Goal: Information Seeking & Learning: Find specific fact

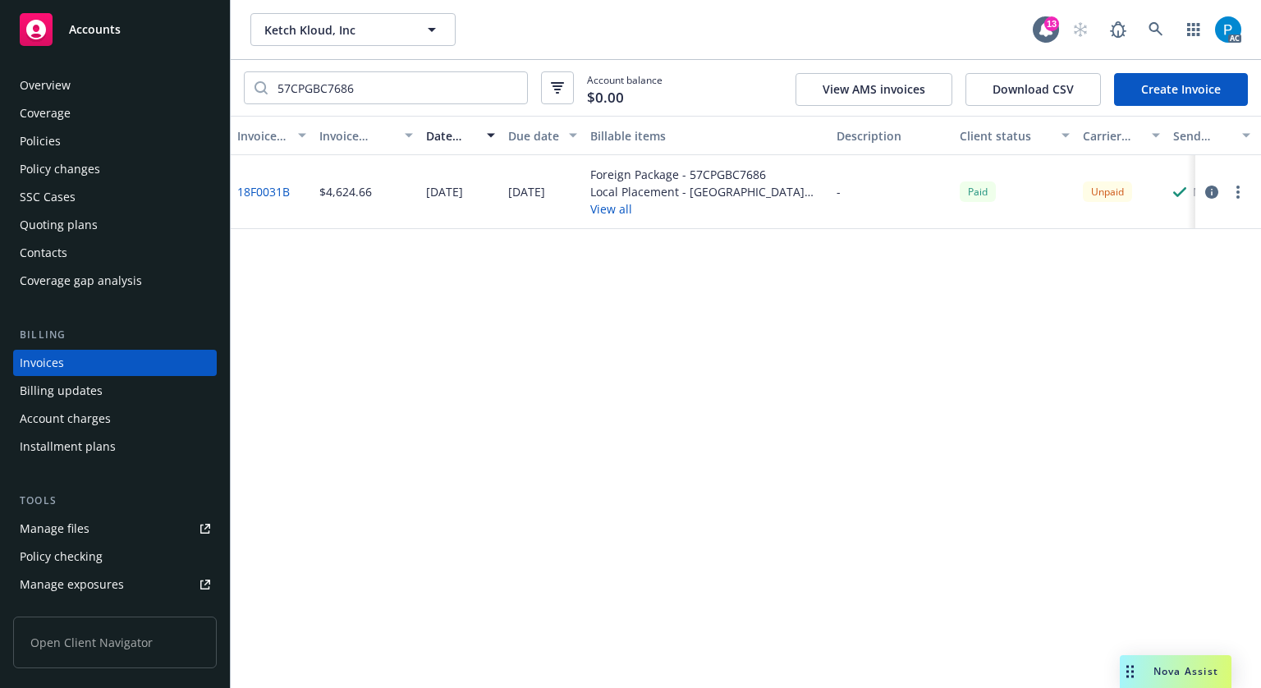
click at [126, 25] on div "Accounts" at bounding box center [115, 29] width 190 height 33
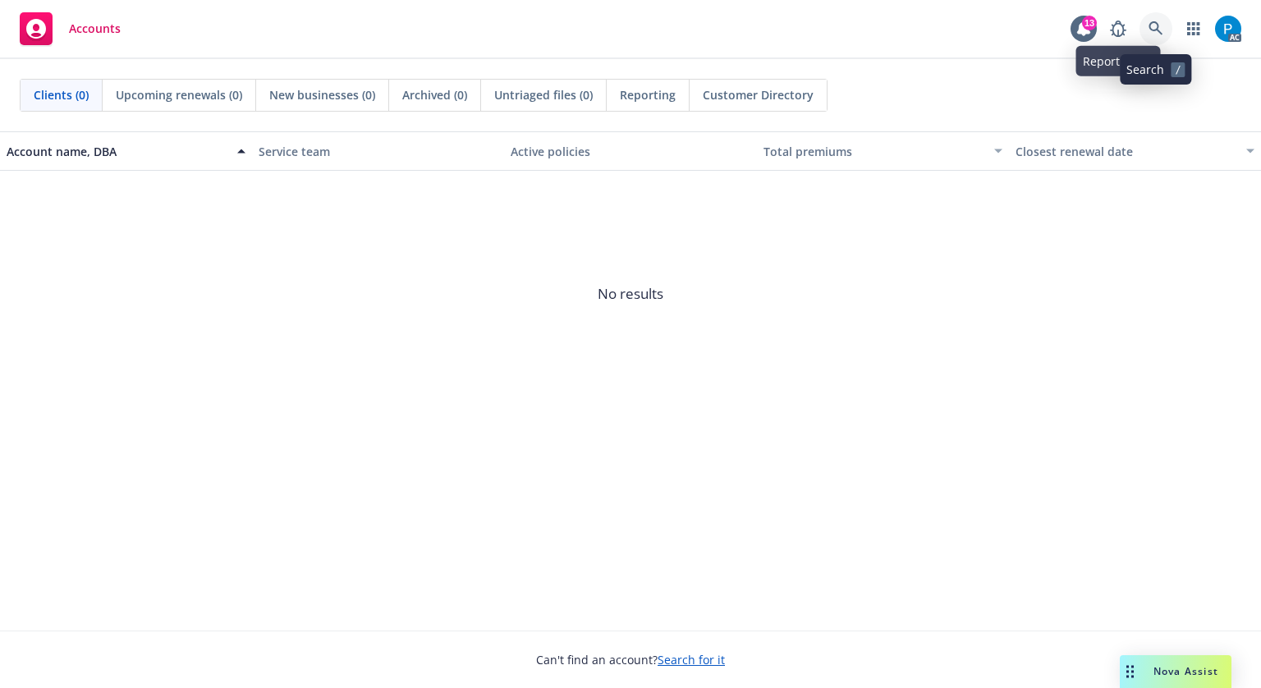
click at [1152, 26] on icon at bounding box center [1155, 28] width 15 height 15
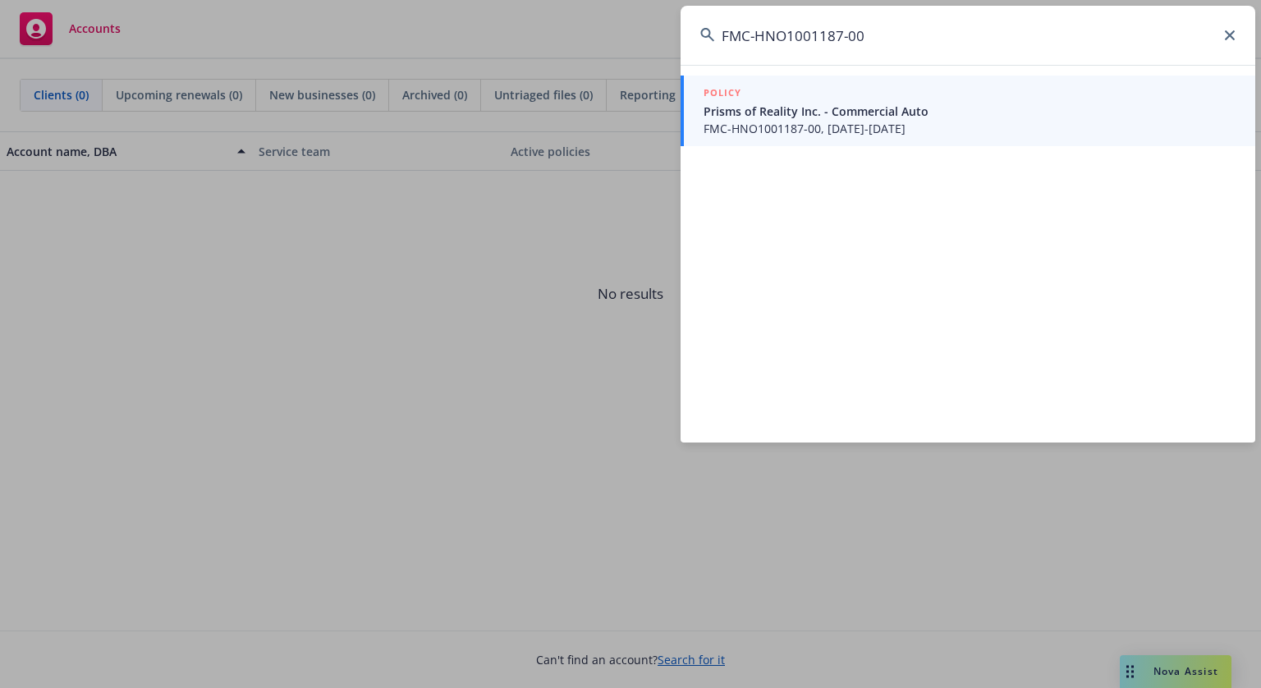
type input "FMC-HNO1001187-00"
click at [821, 121] on span "FMC-HNO1001187-00, [DATE]-[DATE]" at bounding box center [970, 128] width 532 height 17
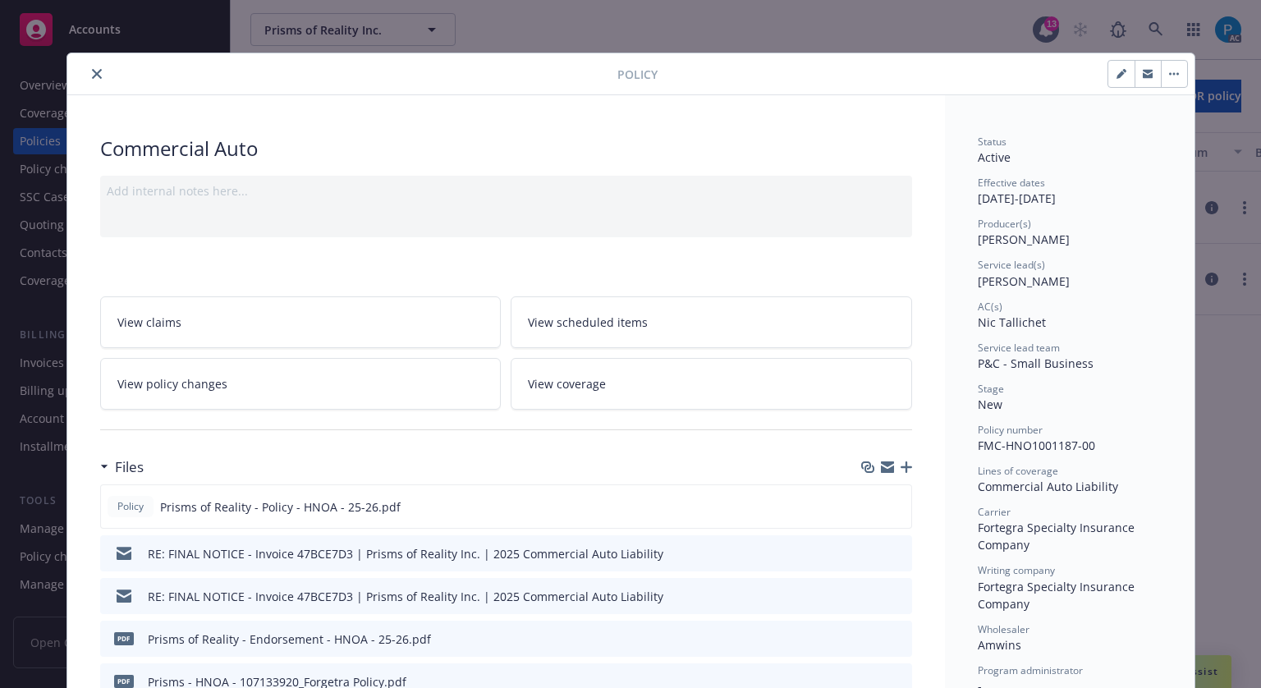
click at [92, 69] on icon "close" at bounding box center [97, 74] width 10 height 10
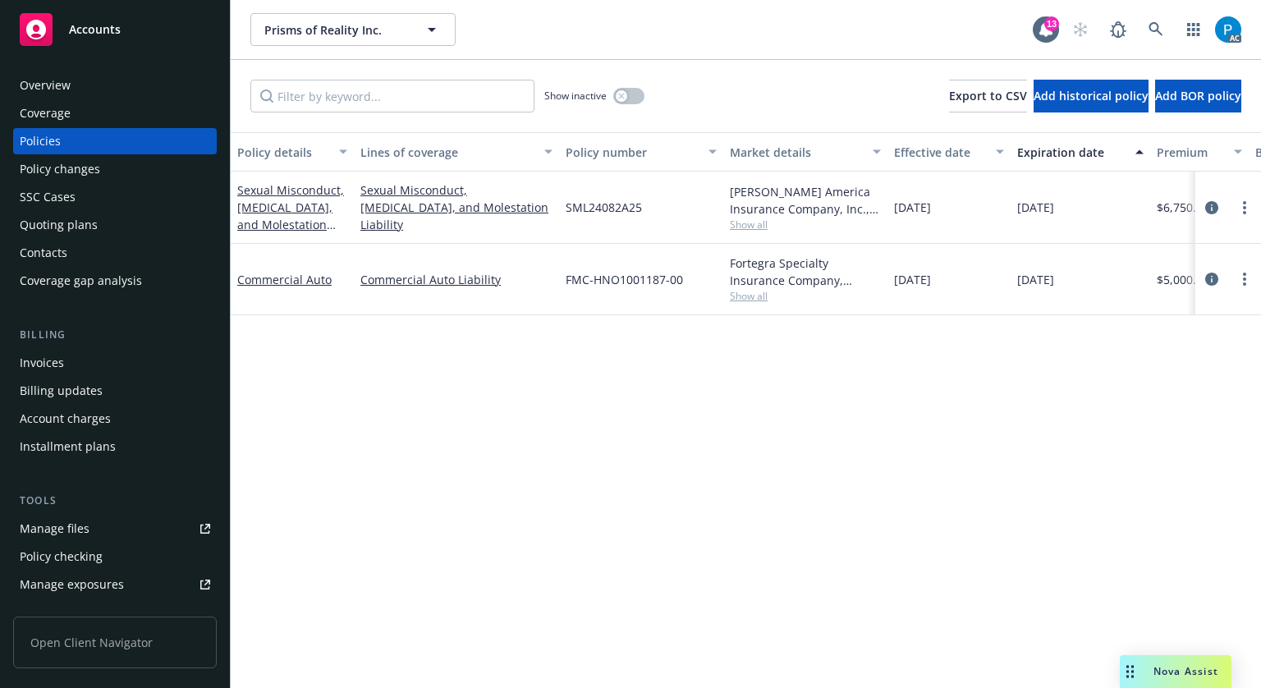
click at [37, 372] on div "Invoices" at bounding box center [42, 363] width 44 height 26
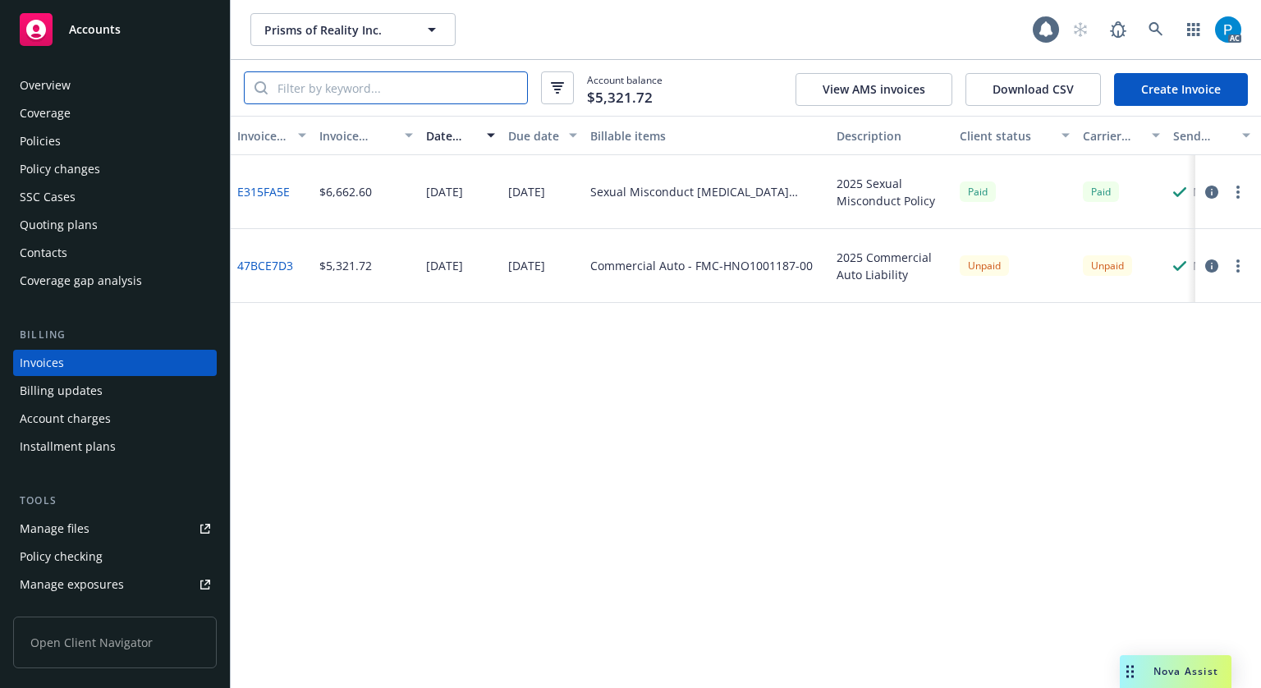
click at [393, 85] on input "search" at bounding box center [397, 87] width 259 height 31
paste input "FMC-HNO1001187-00"
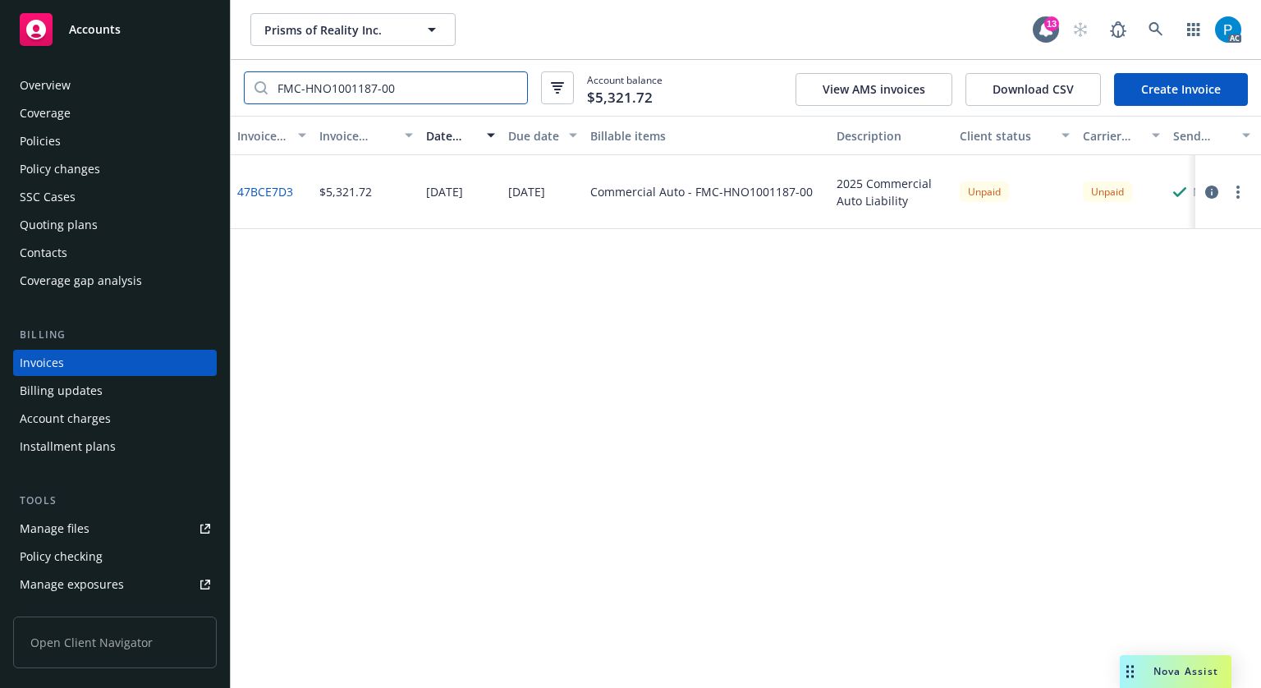
type input "FMC-HNO1001187-00"
click at [163, 25] on div "Accounts" at bounding box center [115, 29] width 190 height 33
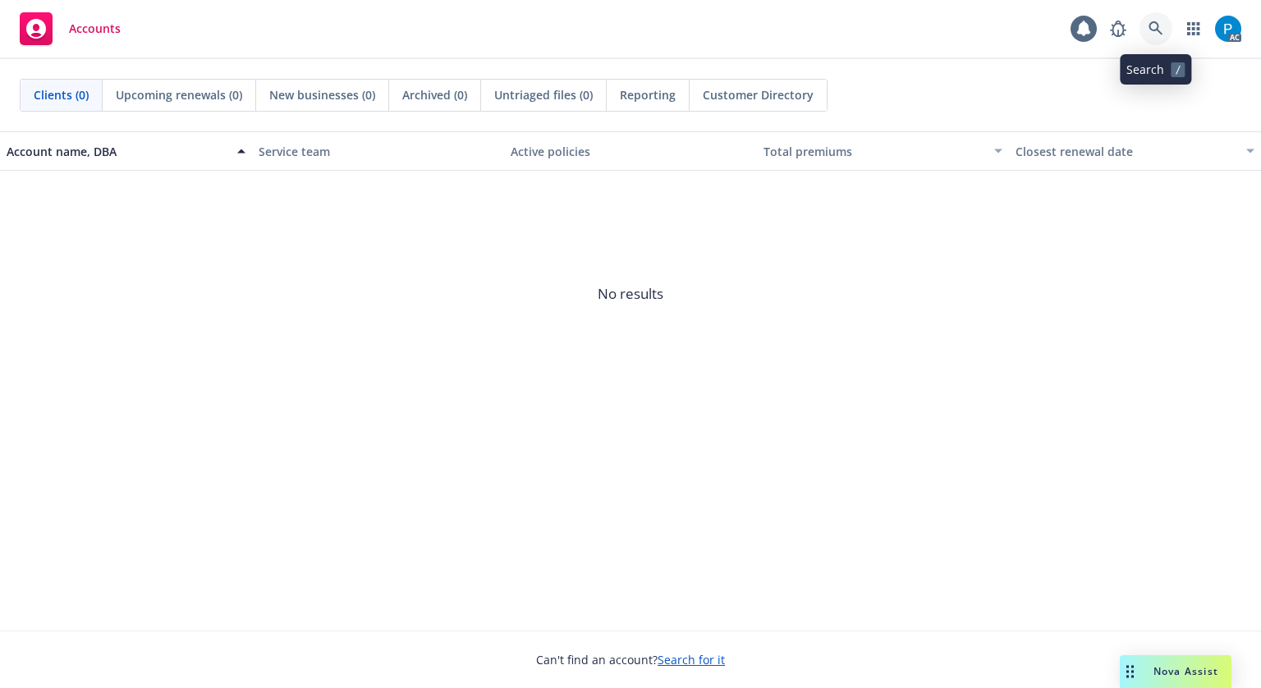
click at [1161, 28] on icon at bounding box center [1155, 28] width 15 height 15
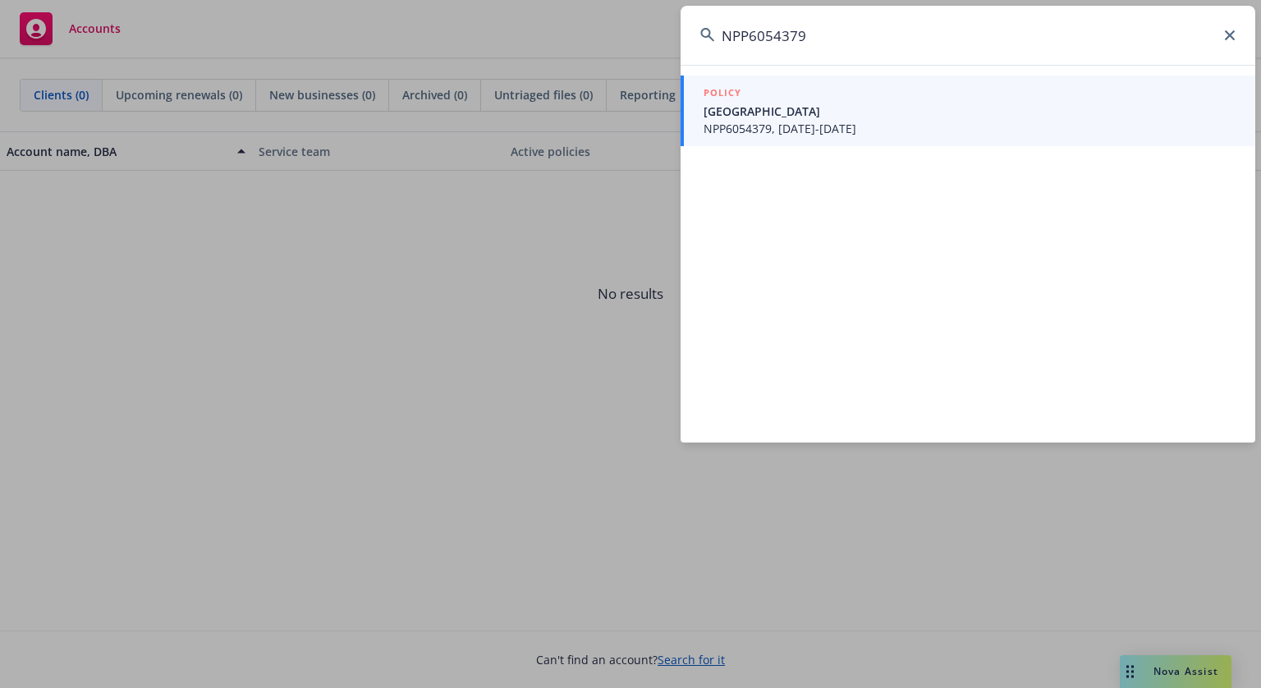
type input "NPP6054379"
click at [799, 106] on span "[GEOGRAPHIC_DATA]" at bounding box center [970, 111] width 532 height 17
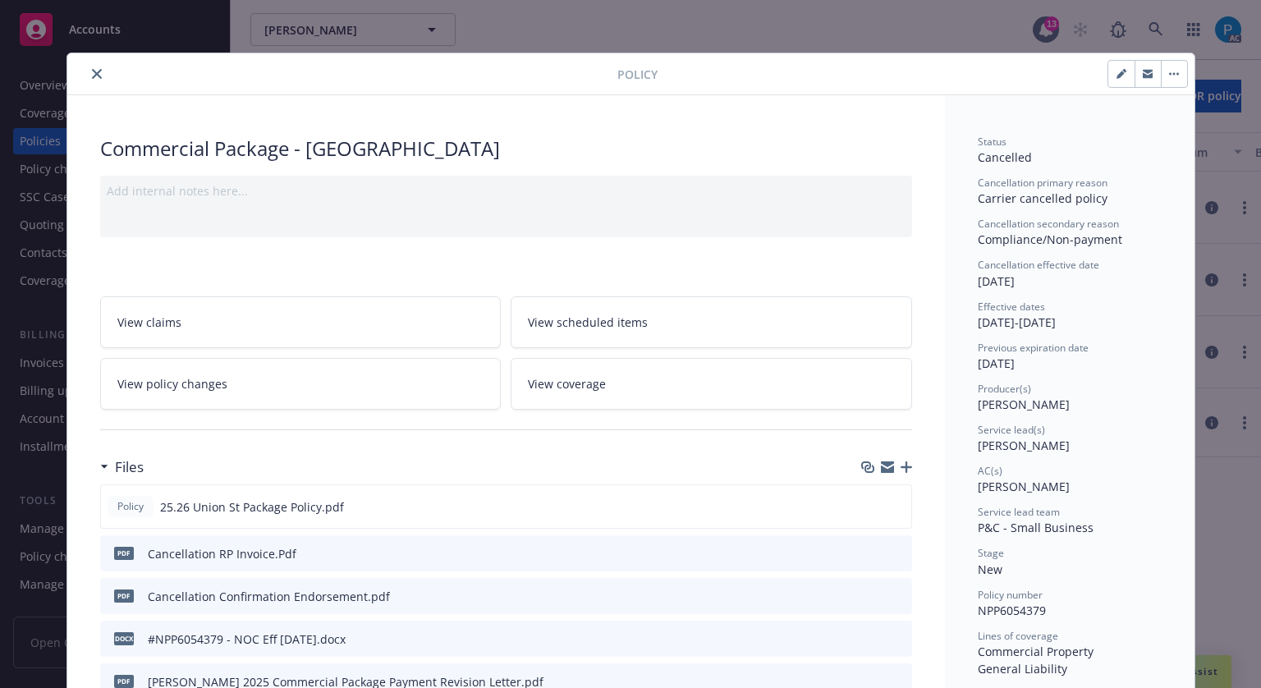
click at [94, 69] on icon "close" at bounding box center [97, 74] width 10 height 10
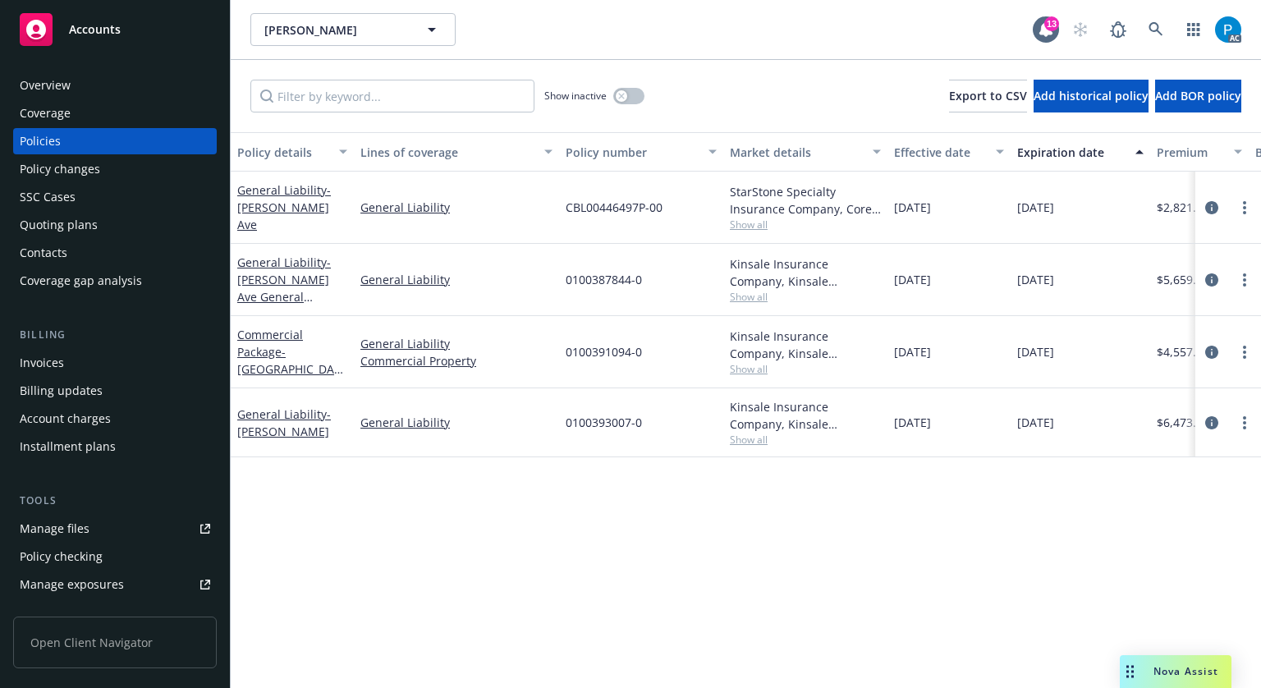
click at [94, 357] on div "Invoices" at bounding box center [115, 363] width 190 height 26
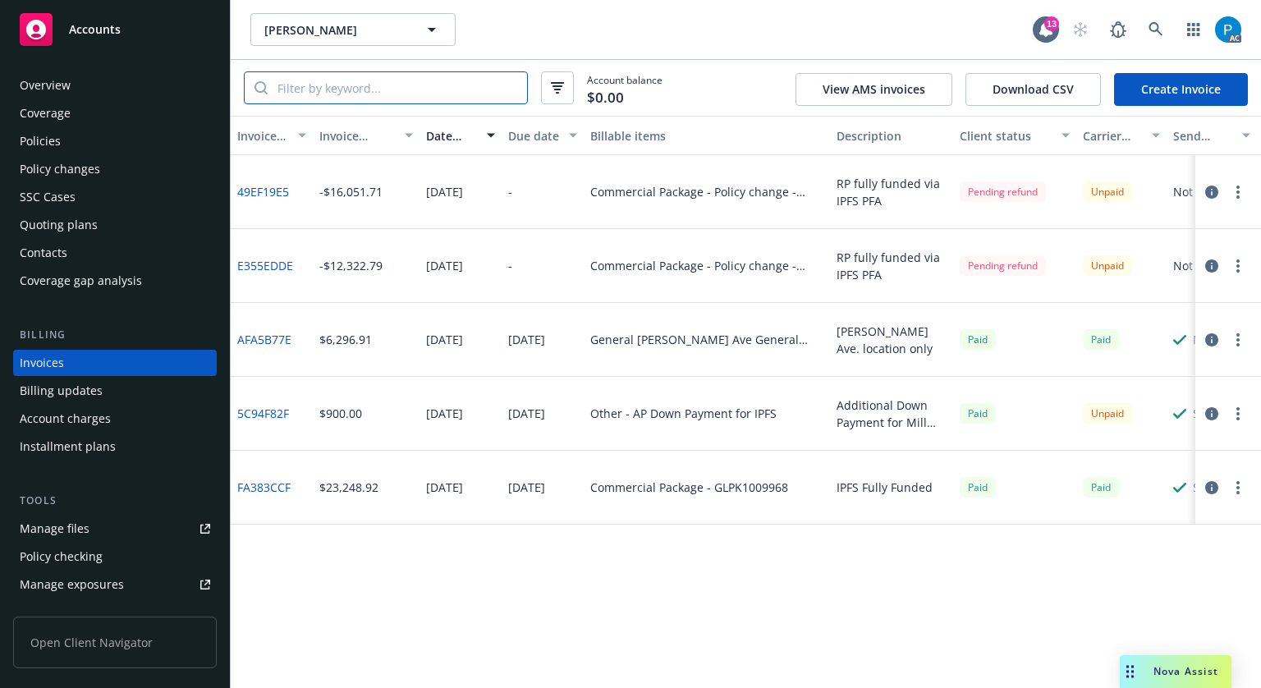
click at [350, 94] on input "search" at bounding box center [397, 87] width 259 height 31
paste input "NPP6054379"
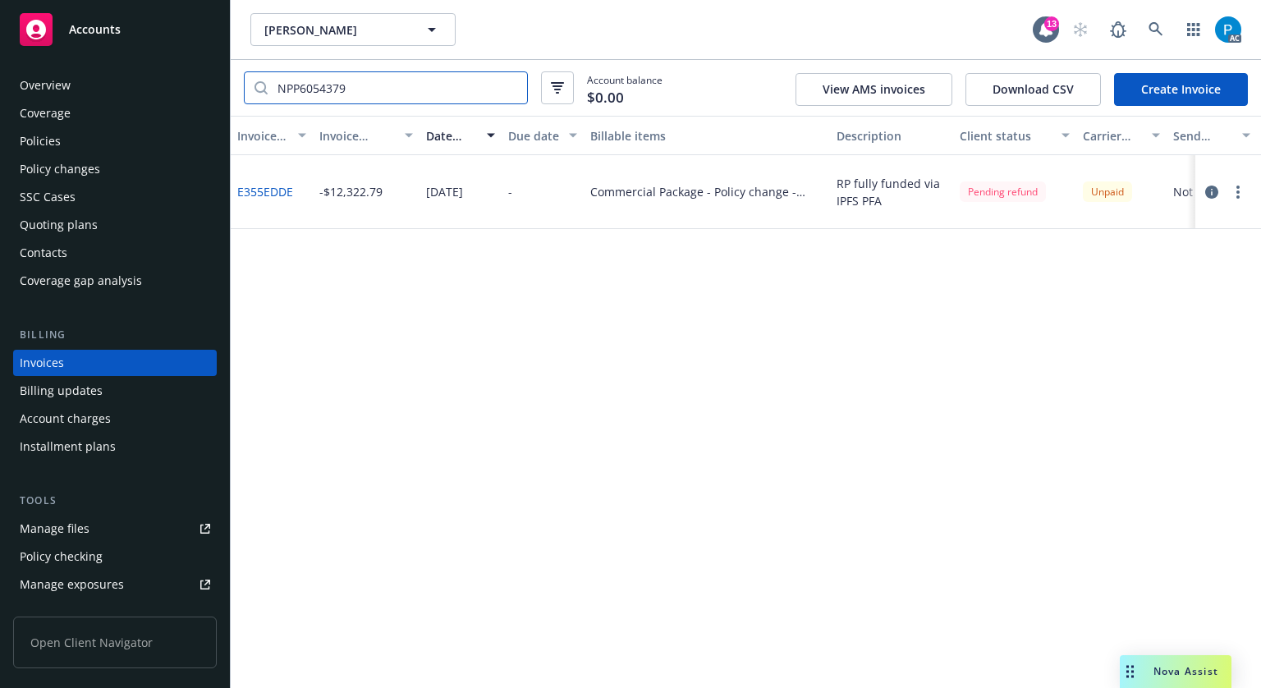
type input "NPP6054379"
click at [1209, 191] on icon "button" at bounding box center [1211, 192] width 13 height 13
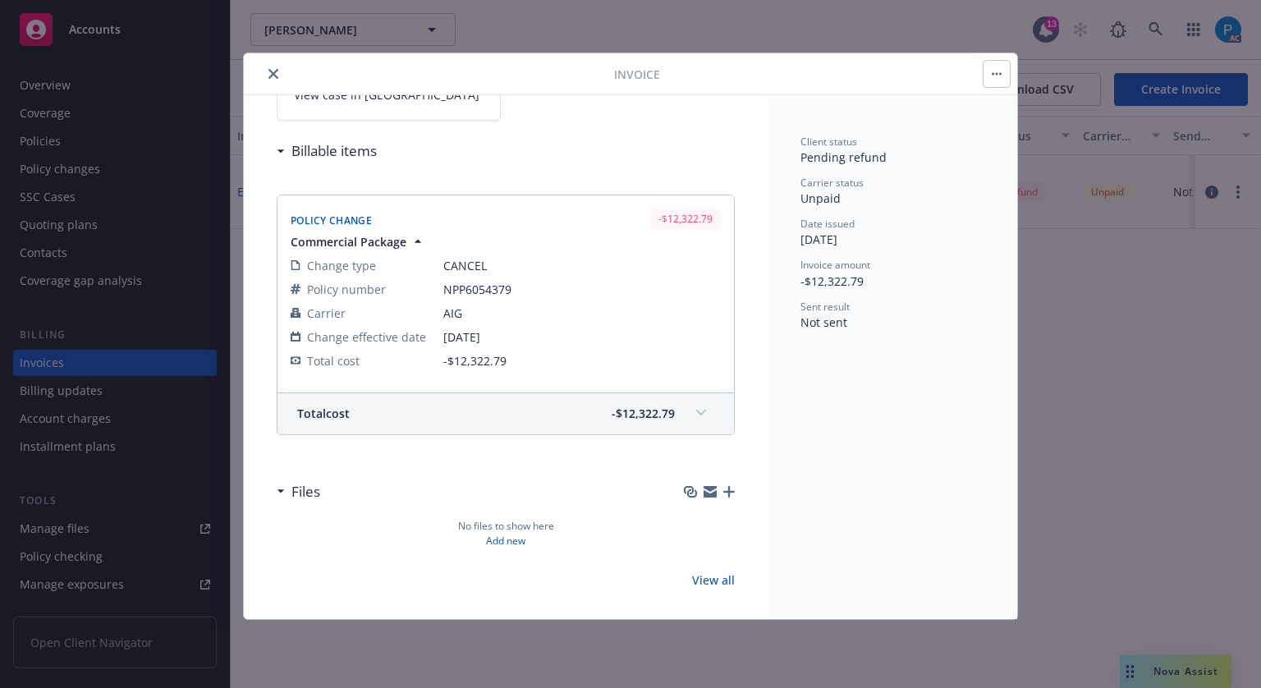
scroll to position [165, 0]
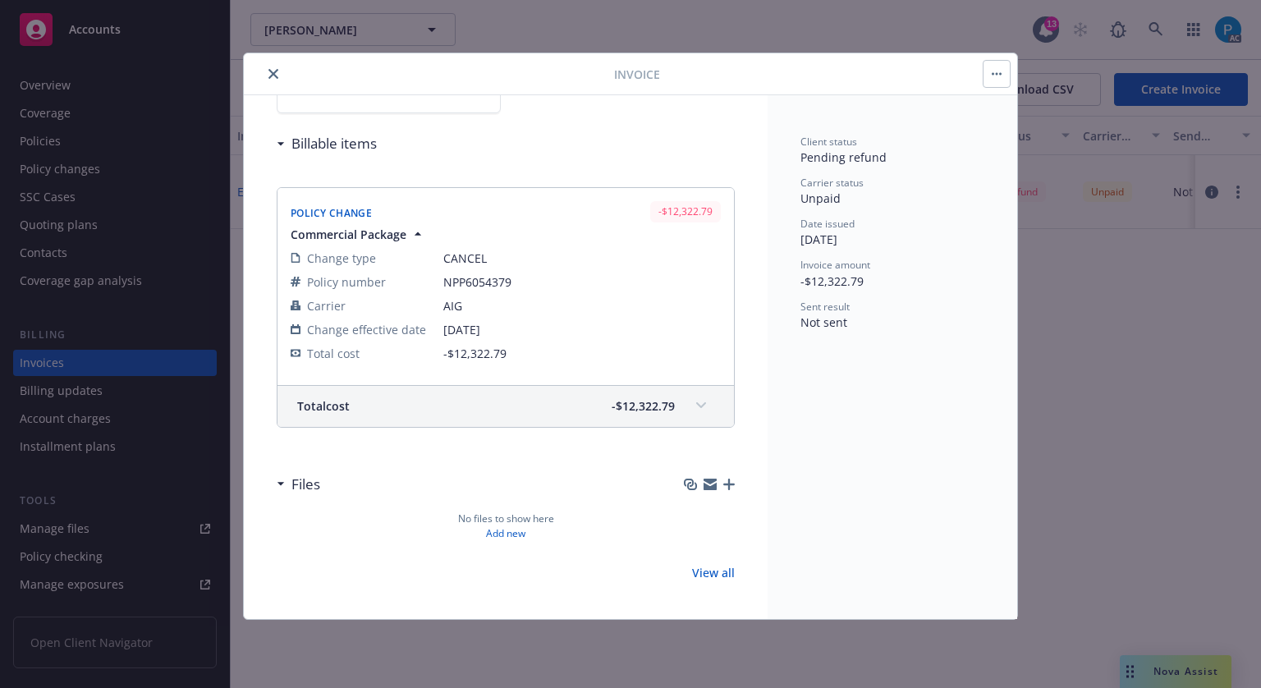
click at [563, 401] on div "Total cost -$12,322.79" at bounding box center [486, 405] width 378 height 17
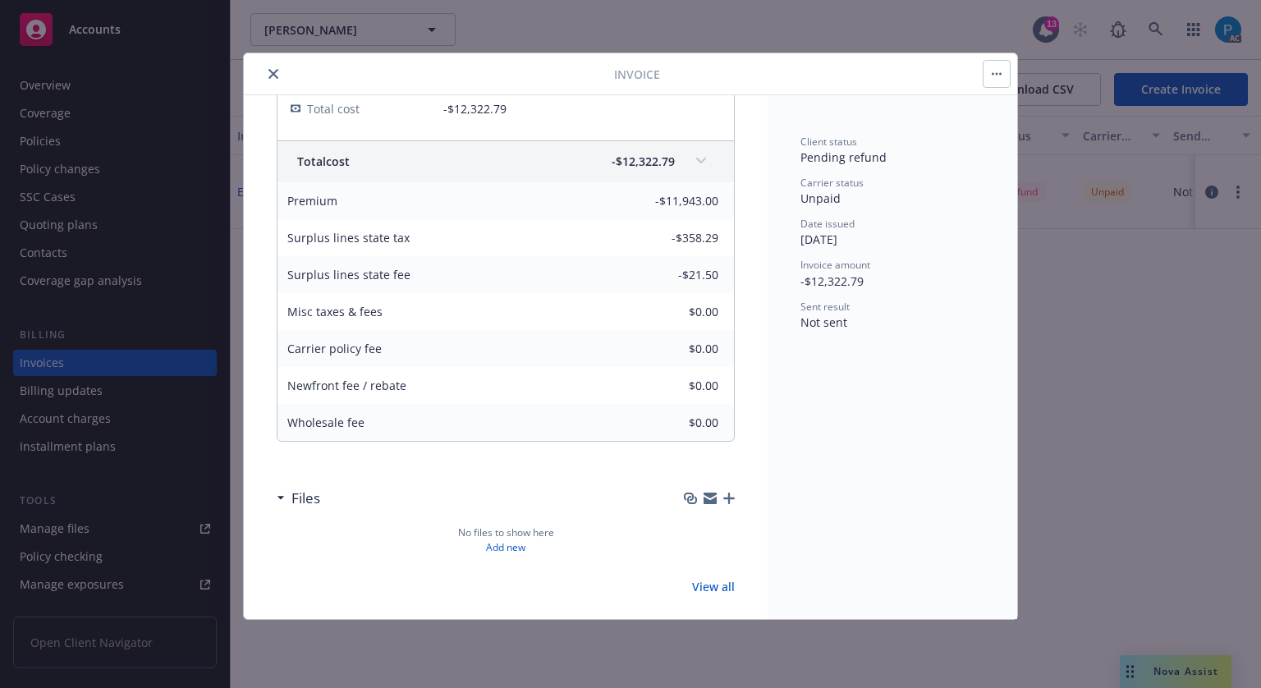
scroll to position [411, 0]
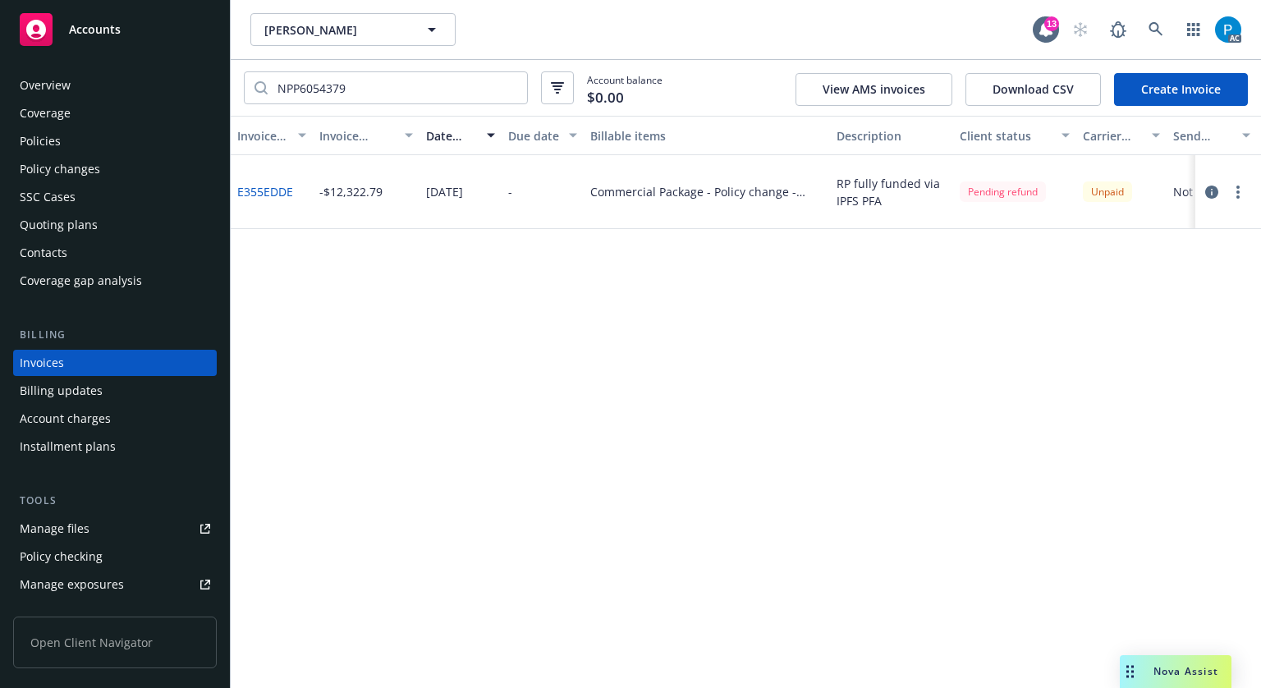
click at [135, 31] on div "Accounts" at bounding box center [115, 29] width 190 height 33
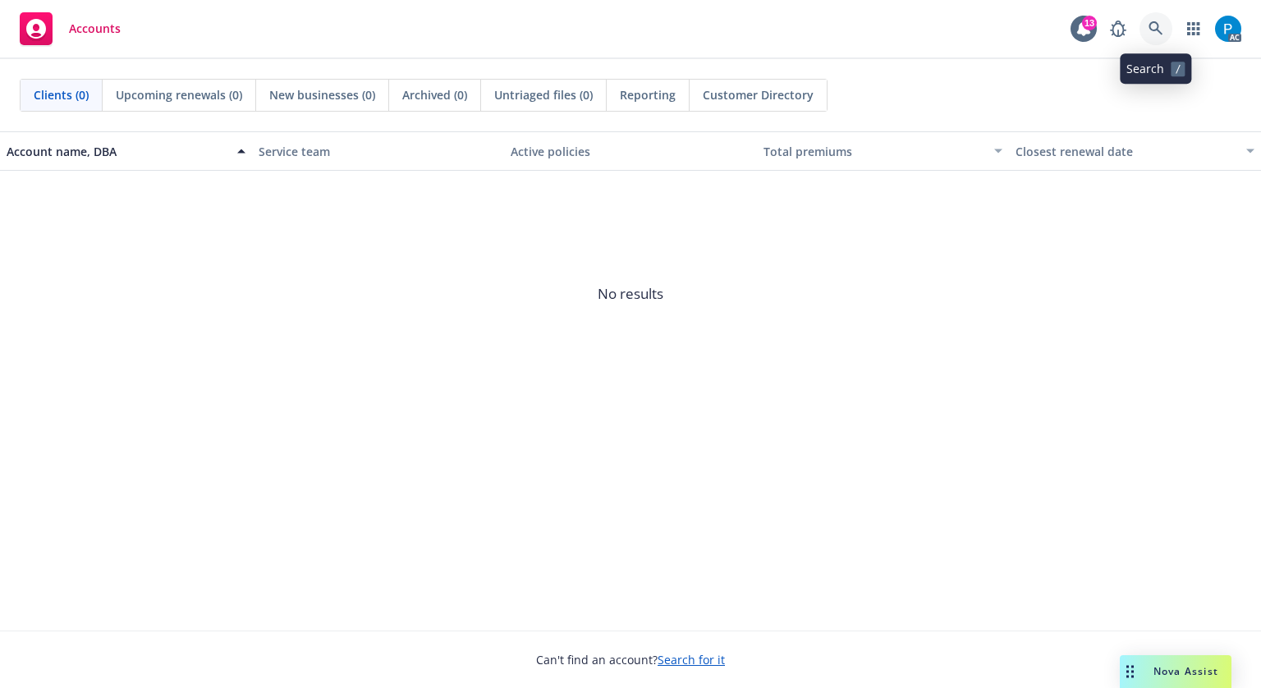
click at [1159, 20] on link at bounding box center [1155, 28] width 33 height 33
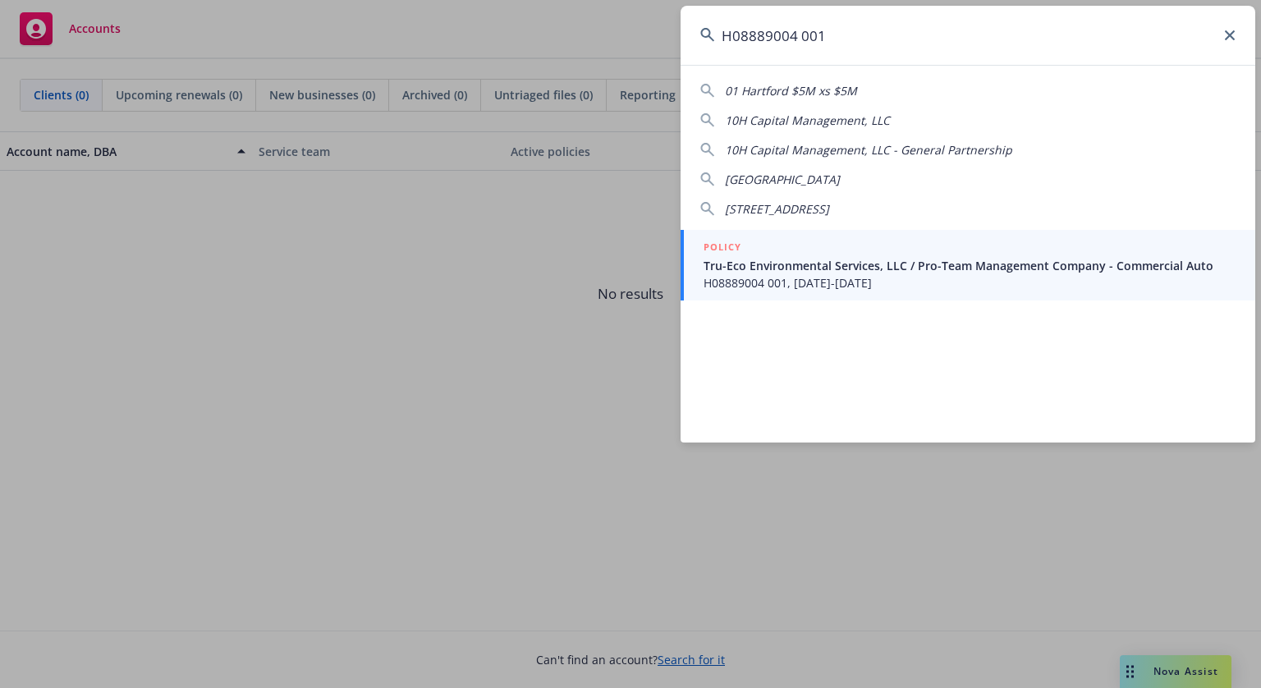
type input "H08889004 001"
click at [850, 271] on span "Tru-Eco Environmental Services, LLC / Pro-Team Management Company - Commercial …" at bounding box center [970, 265] width 532 height 17
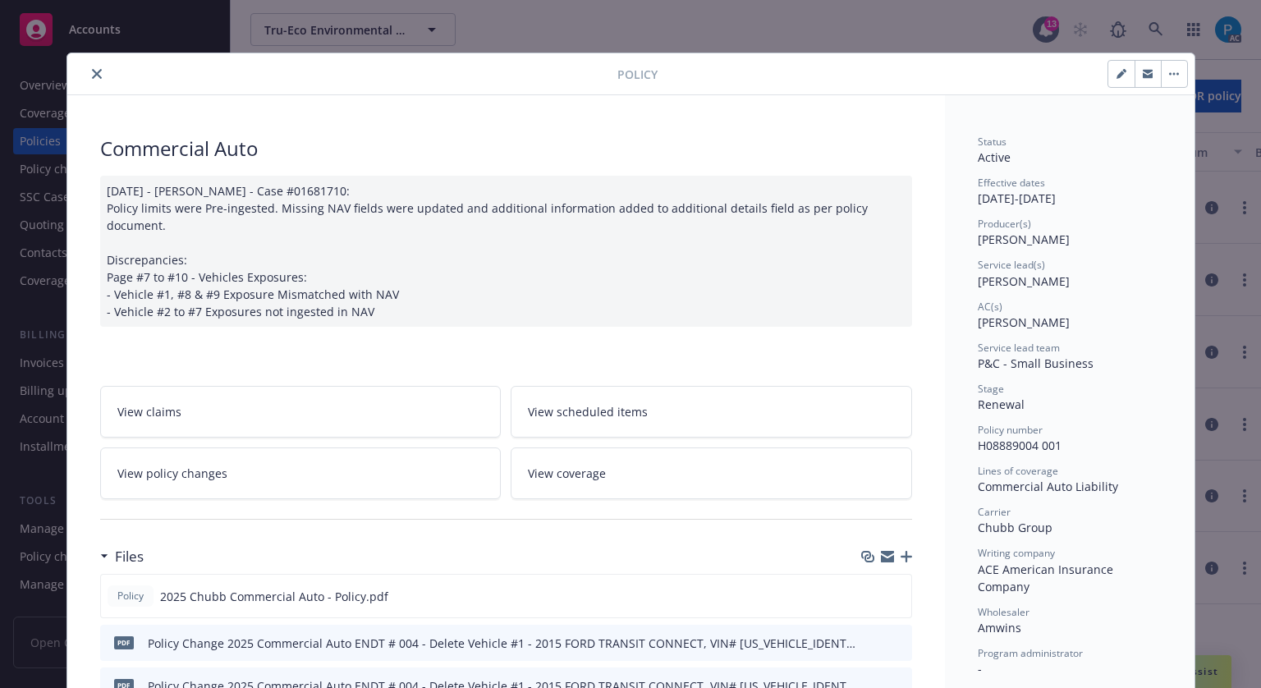
click at [96, 72] on button "close" at bounding box center [97, 74] width 20 height 20
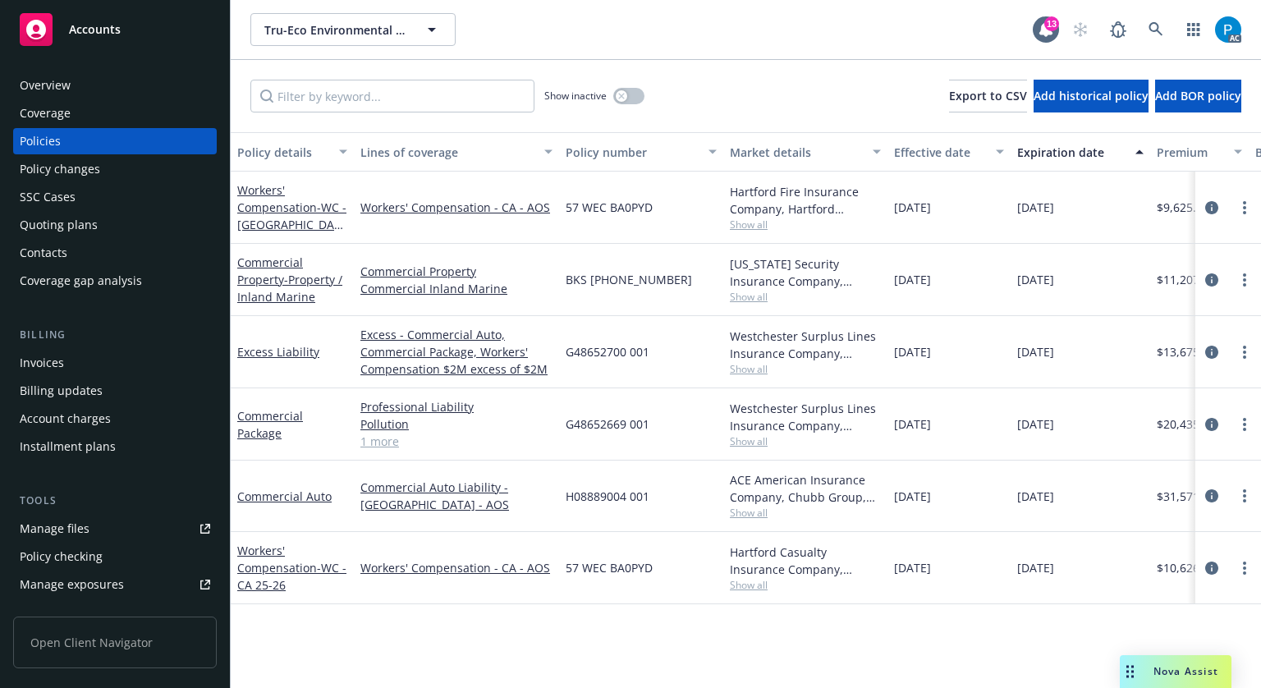
click at [41, 370] on div "Invoices" at bounding box center [42, 363] width 44 height 26
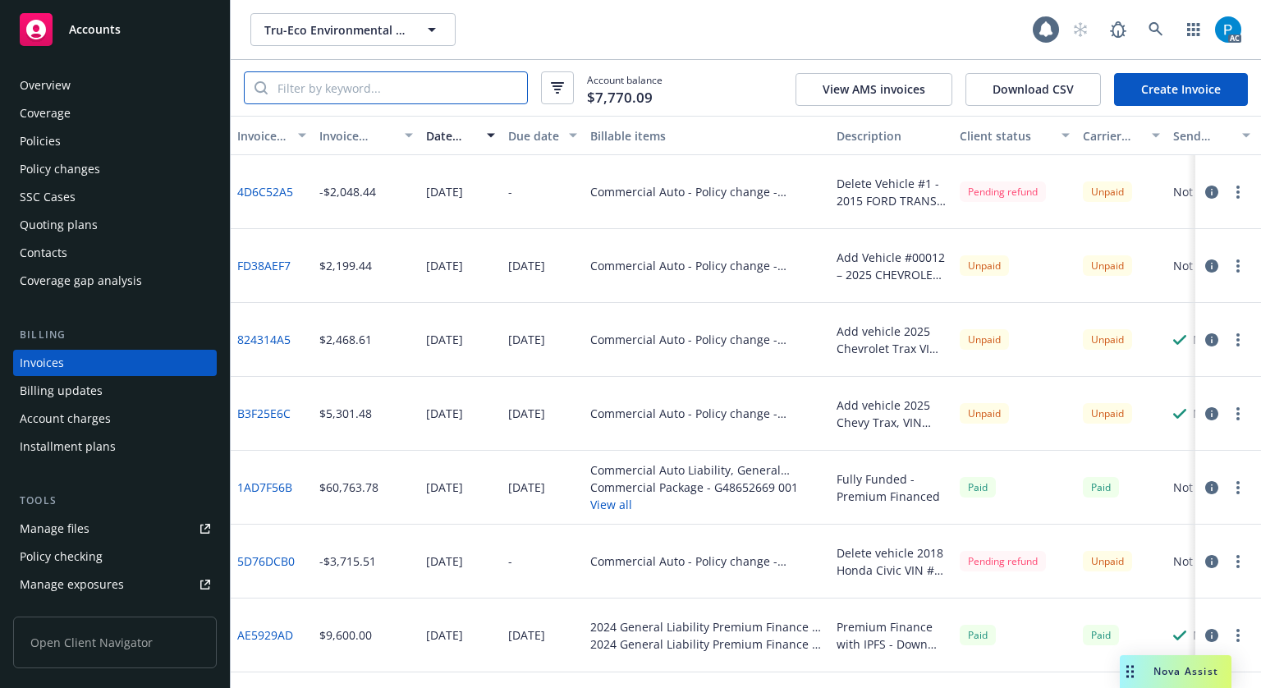
click at [417, 86] on input "search" at bounding box center [397, 87] width 259 height 31
paste input "H08889004 001"
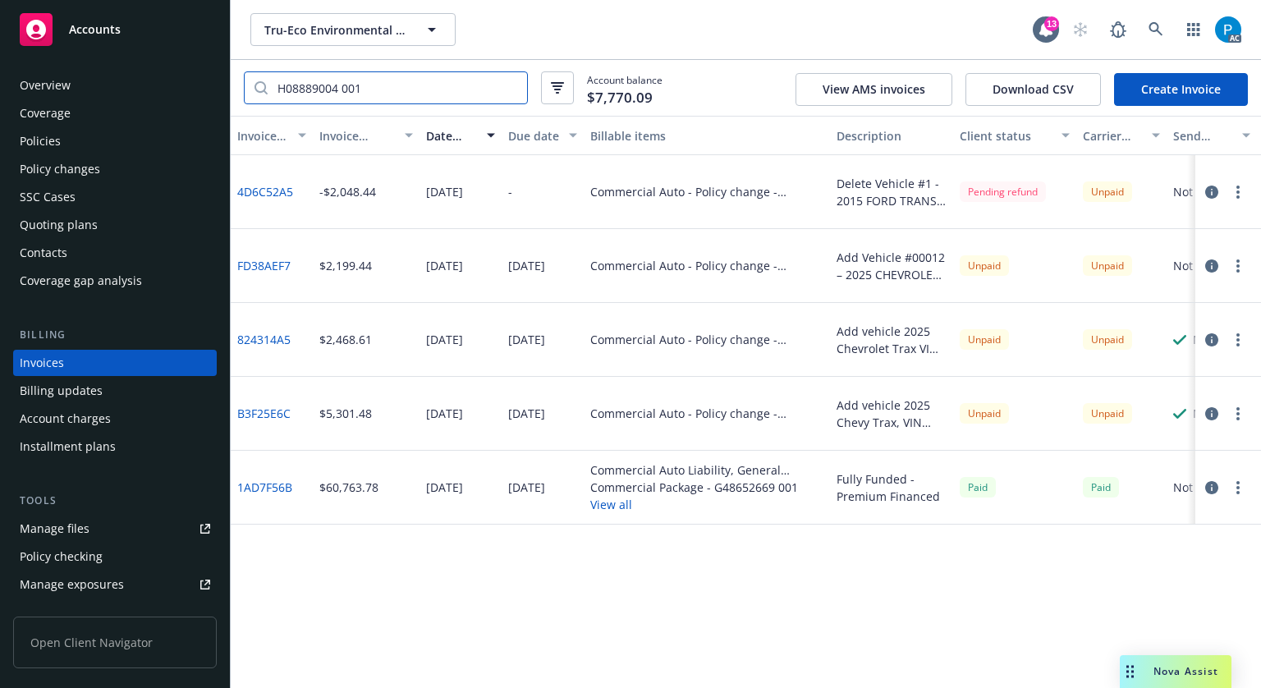
type input "H08889004 001"
click at [144, 17] on div "Accounts" at bounding box center [115, 29] width 190 height 33
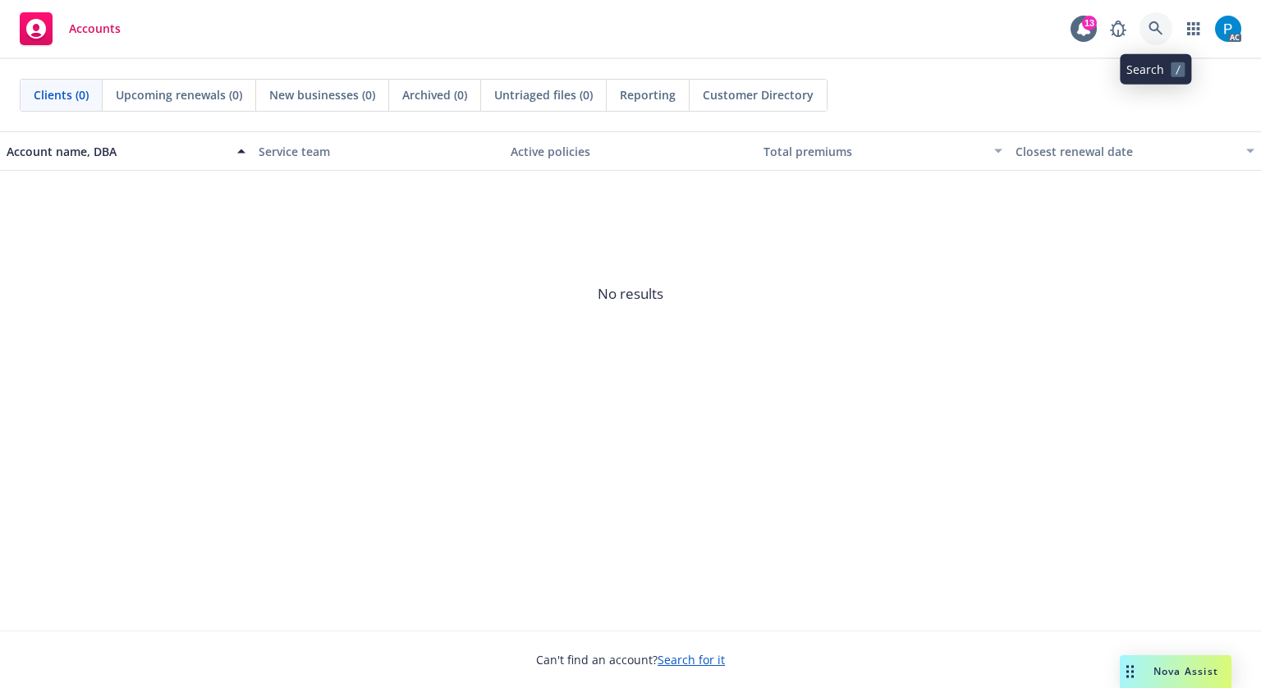
click at [1158, 32] on icon at bounding box center [1155, 28] width 14 height 14
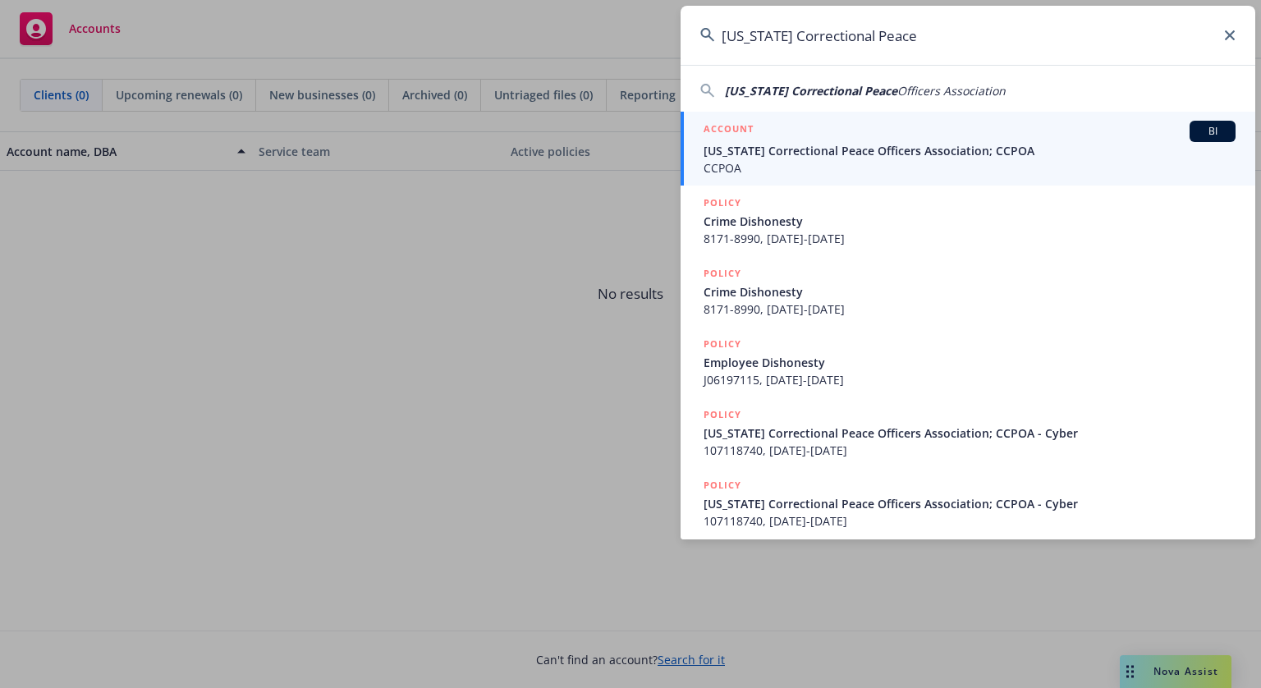
type input "[US_STATE] Correctional Peace"
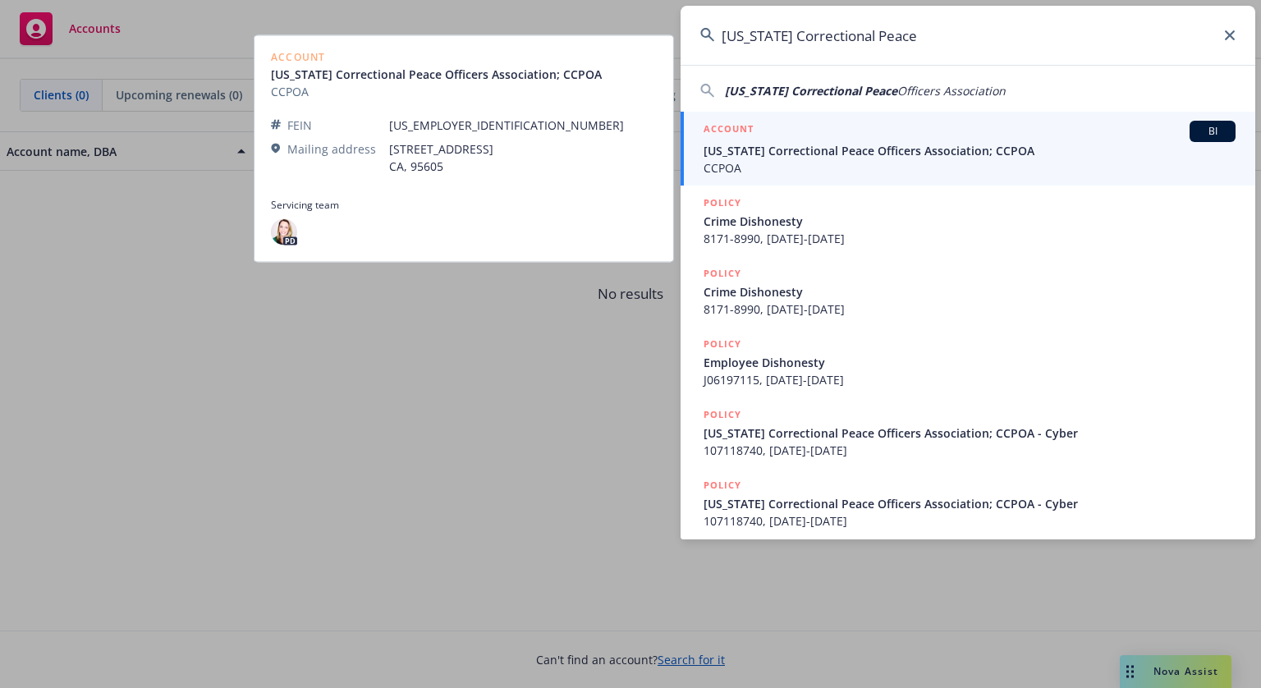
click at [795, 157] on span "[US_STATE] Correctional Peace Officers Association; CCPOA" at bounding box center [970, 150] width 532 height 17
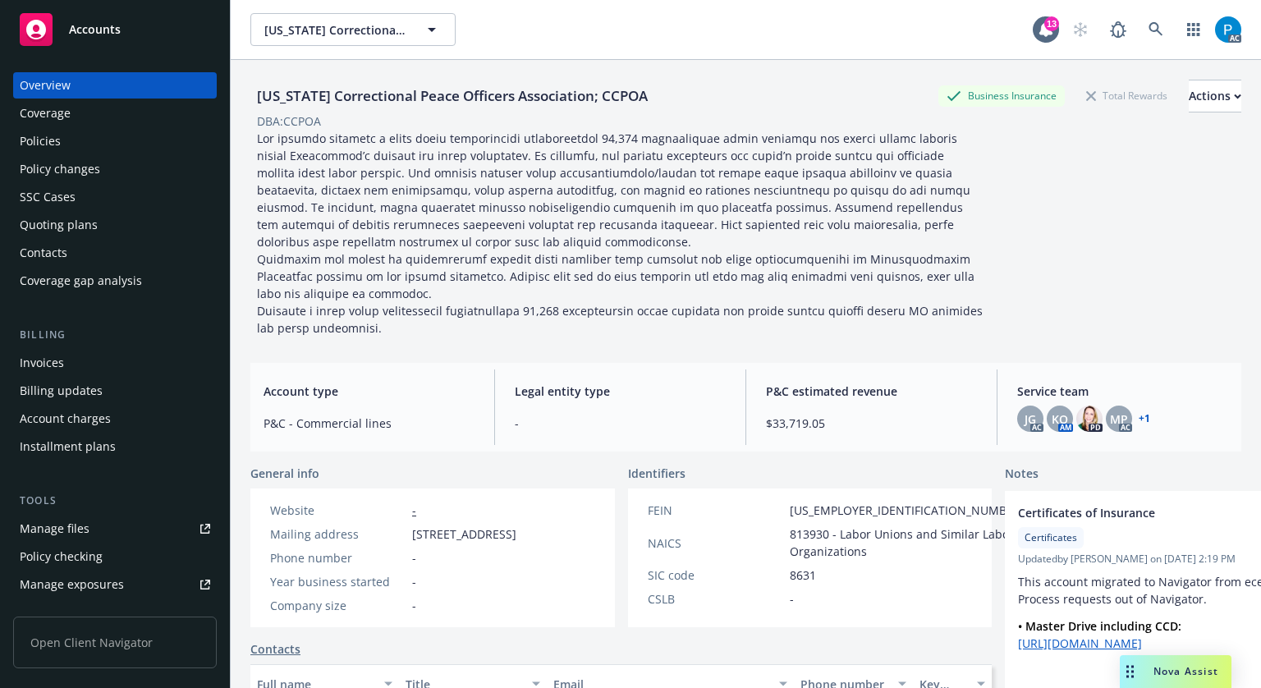
click at [48, 371] on div "Invoices" at bounding box center [42, 363] width 44 height 26
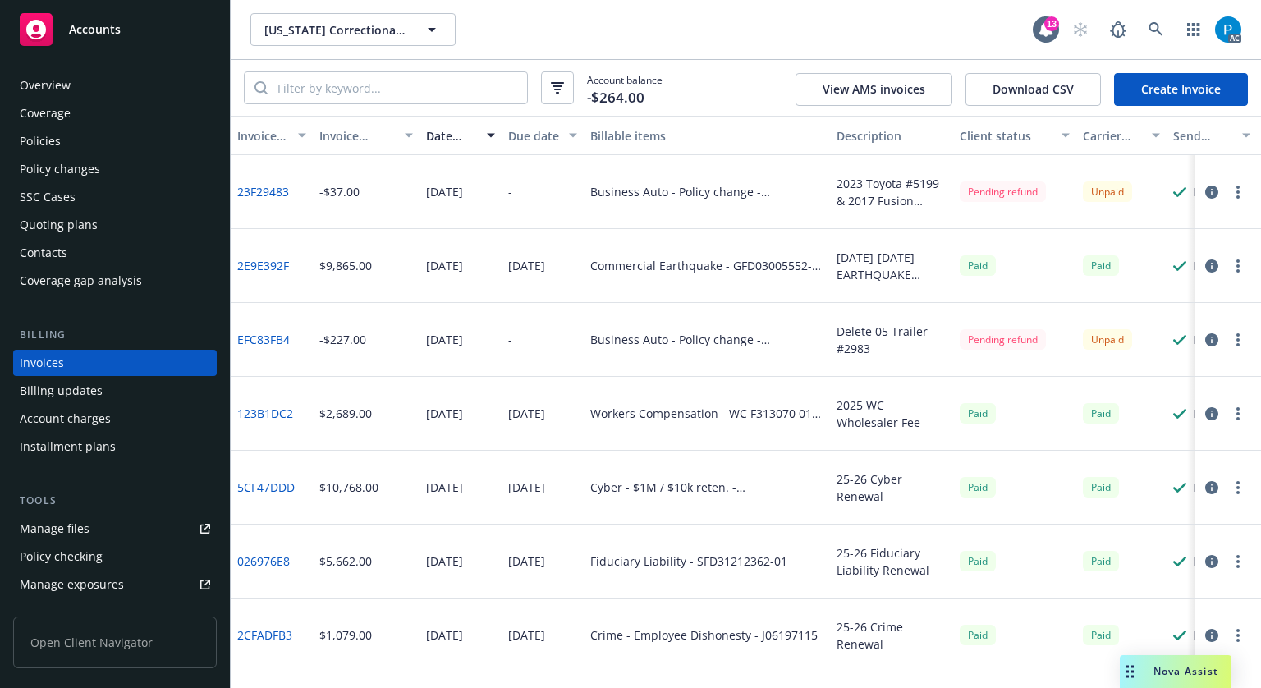
click at [104, 25] on span "Accounts" at bounding box center [95, 29] width 52 height 13
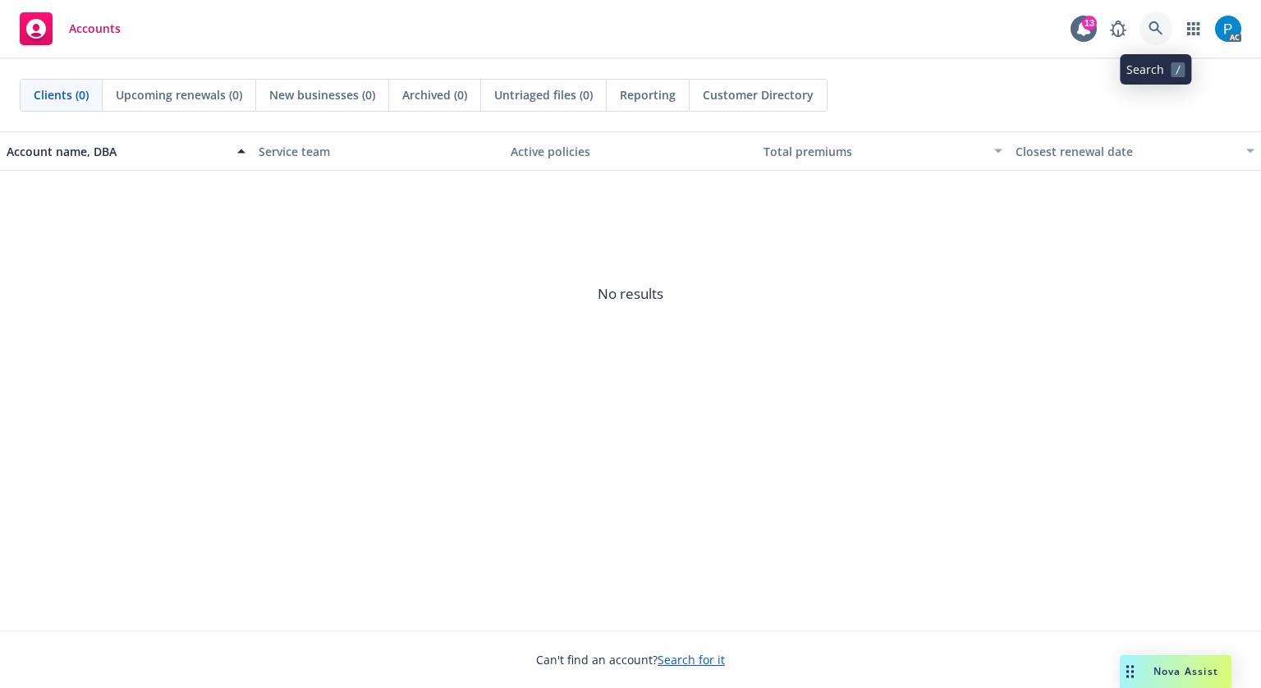
click at [1153, 20] on link at bounding box center [1155, 28] width 33 height 33
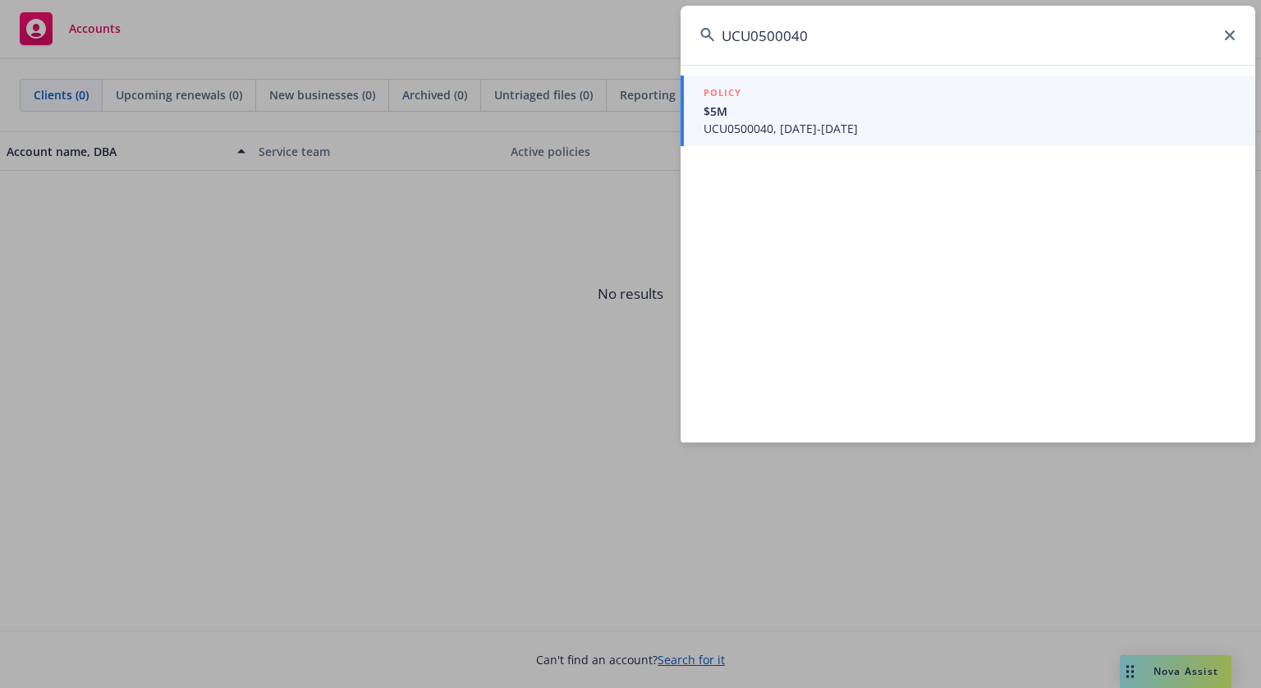
type input "UCU0500040"
click at [794, 125] on span "UCU0500040, [DATE]-[DATE]" at bounding box center [970, 128] width 532 height 17
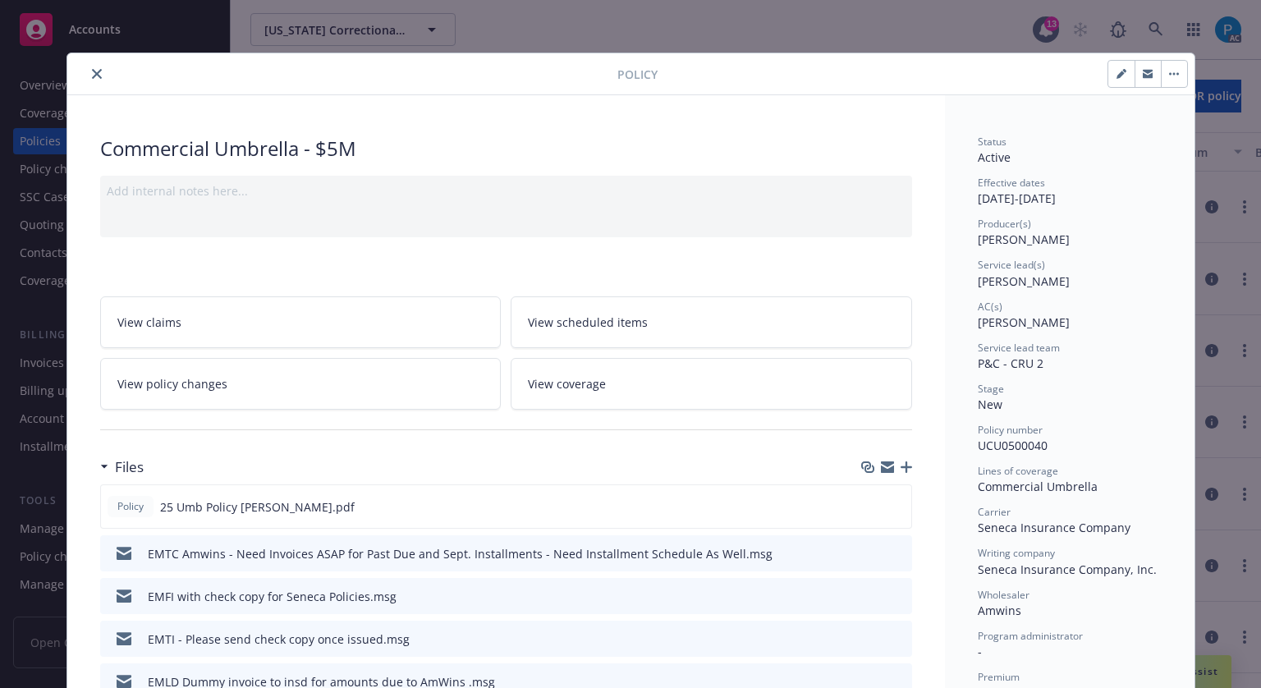
click at [81, 80] on div at bounding box center [345, 74] width 543 height 20
click at [95, 72] on button "close" at bounding box center [97, 74] width 20 height 20
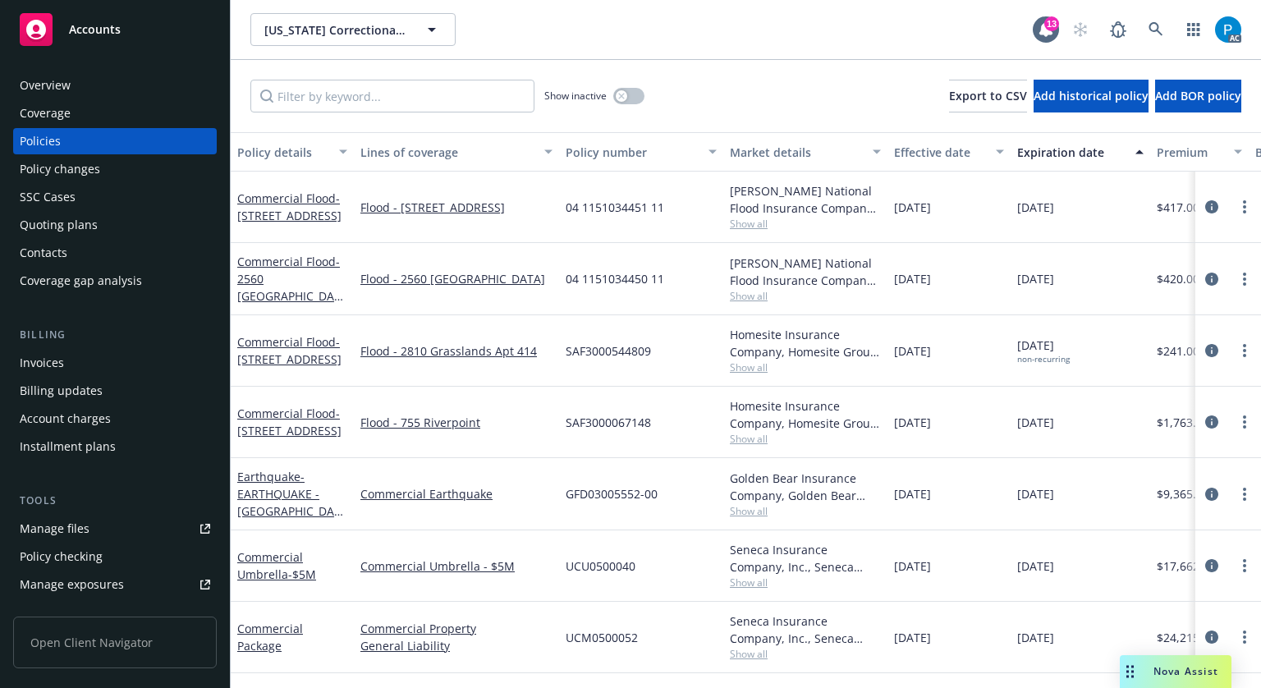
click at [66, 363] on div "Invoices" at bounding box center [115, 363] width 190 height 26
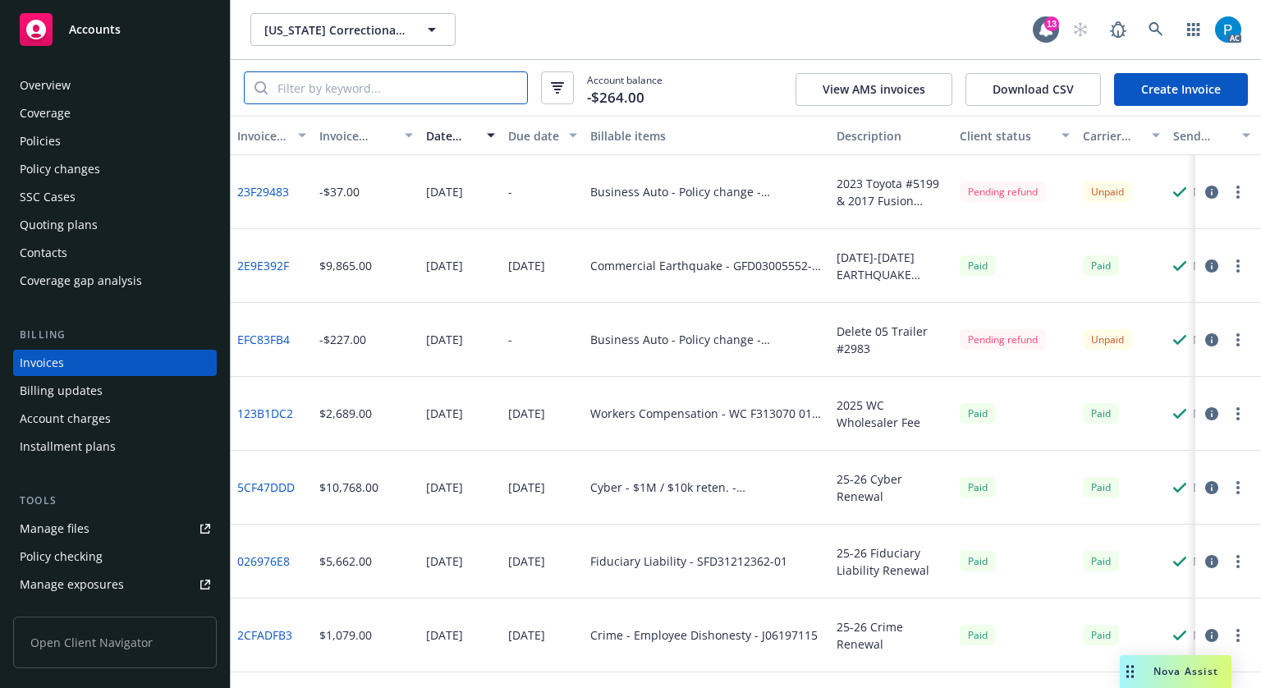
click at [402, 75] on input "search" at bounding box center [397, 87] width 259 height 31
paste input "UCU0500040"
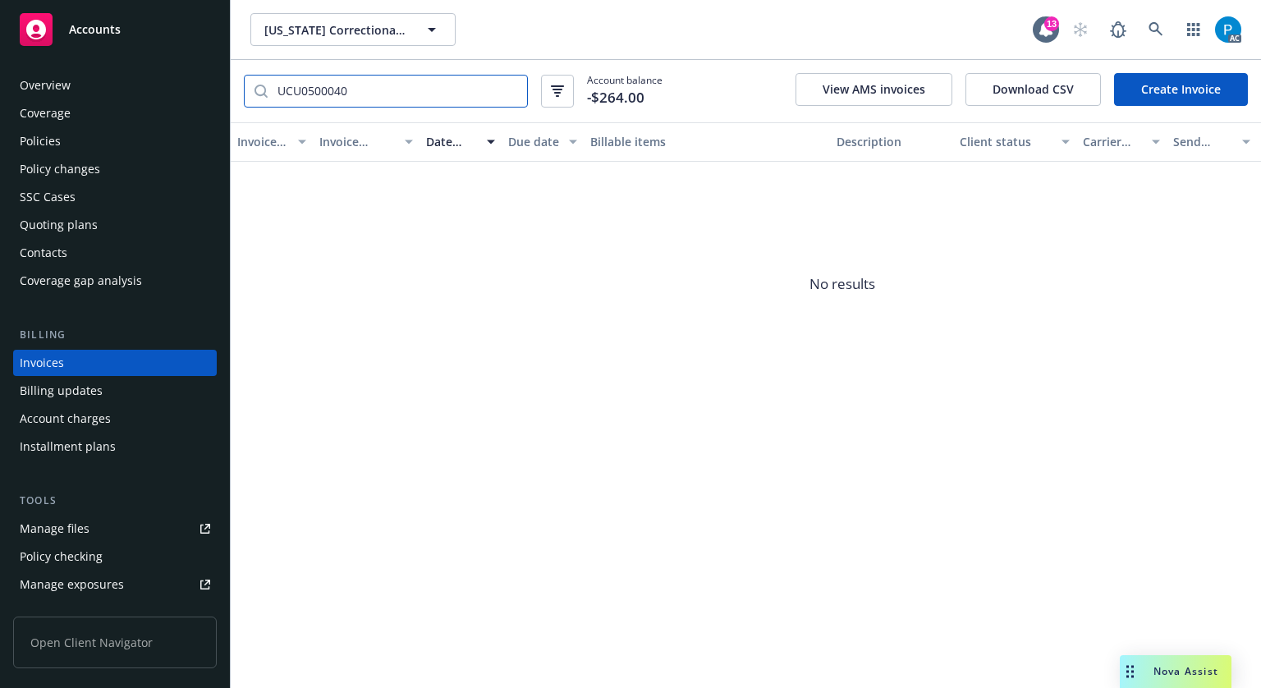
type input "UCU0500040"
click at [138, 27] on div "Accounts" at bounding box center [115, 29] width 190 height 33
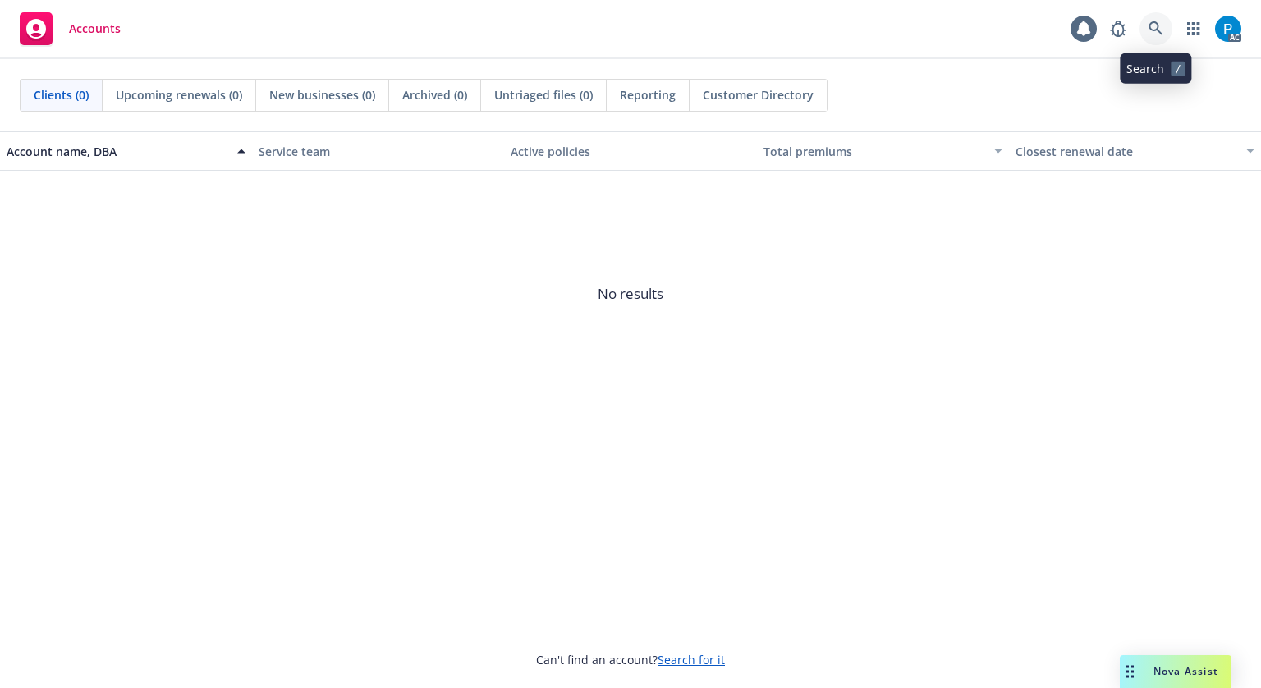
click at [1162, 19] on link at bounding box center [1155, 28] width 33 height 33
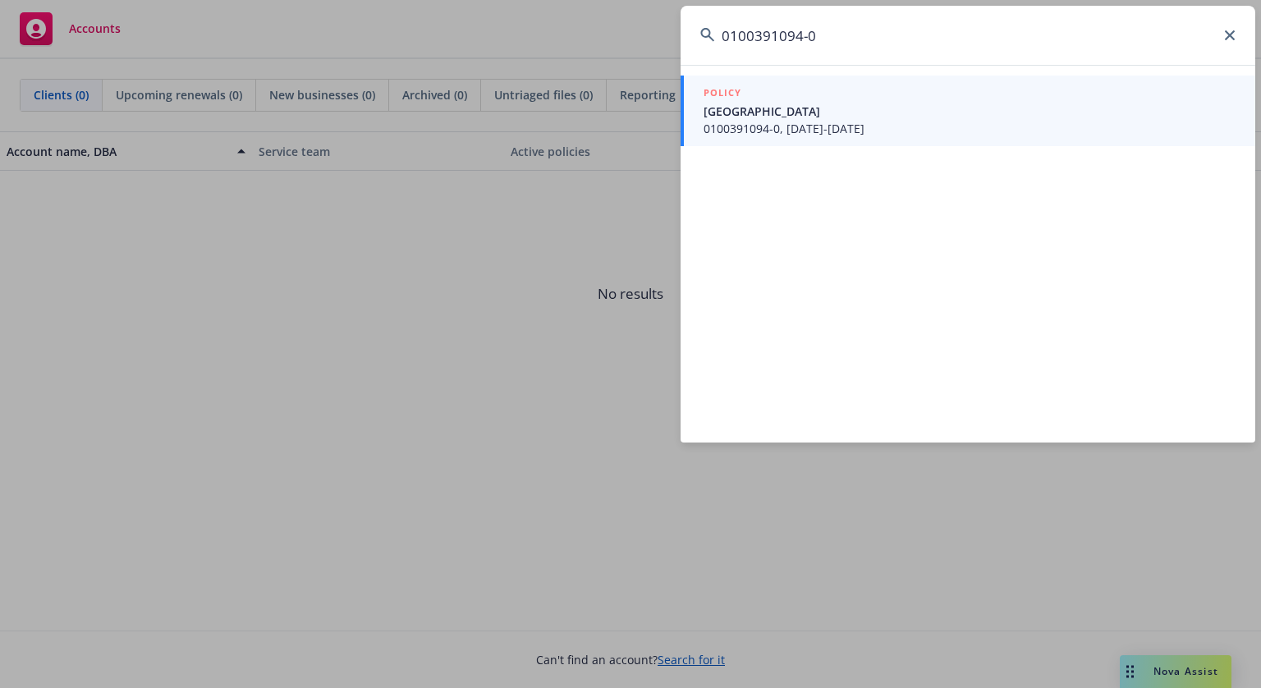
type input "0100391094-0"
click at [832, 99] on div "POLICY" at bounding box center [970, 94] width 532 height 18
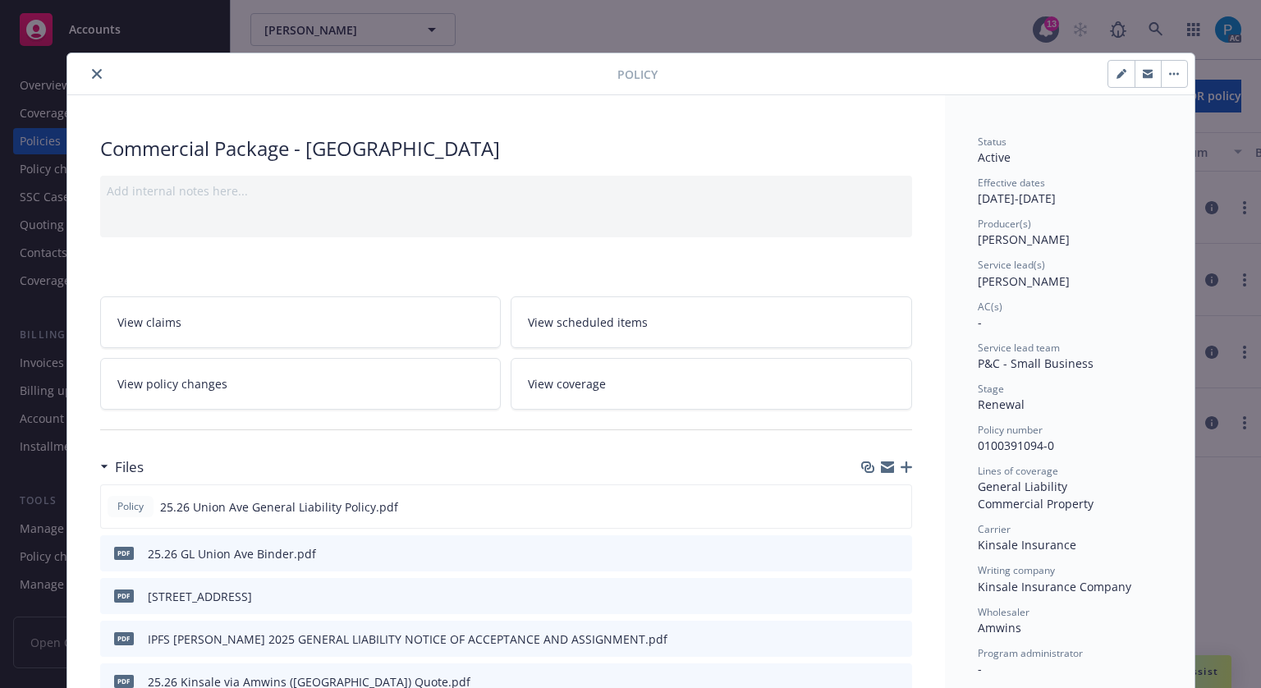
click at [92, 77] on icon "close" at bounding box center [97, 74] width 10 height 10
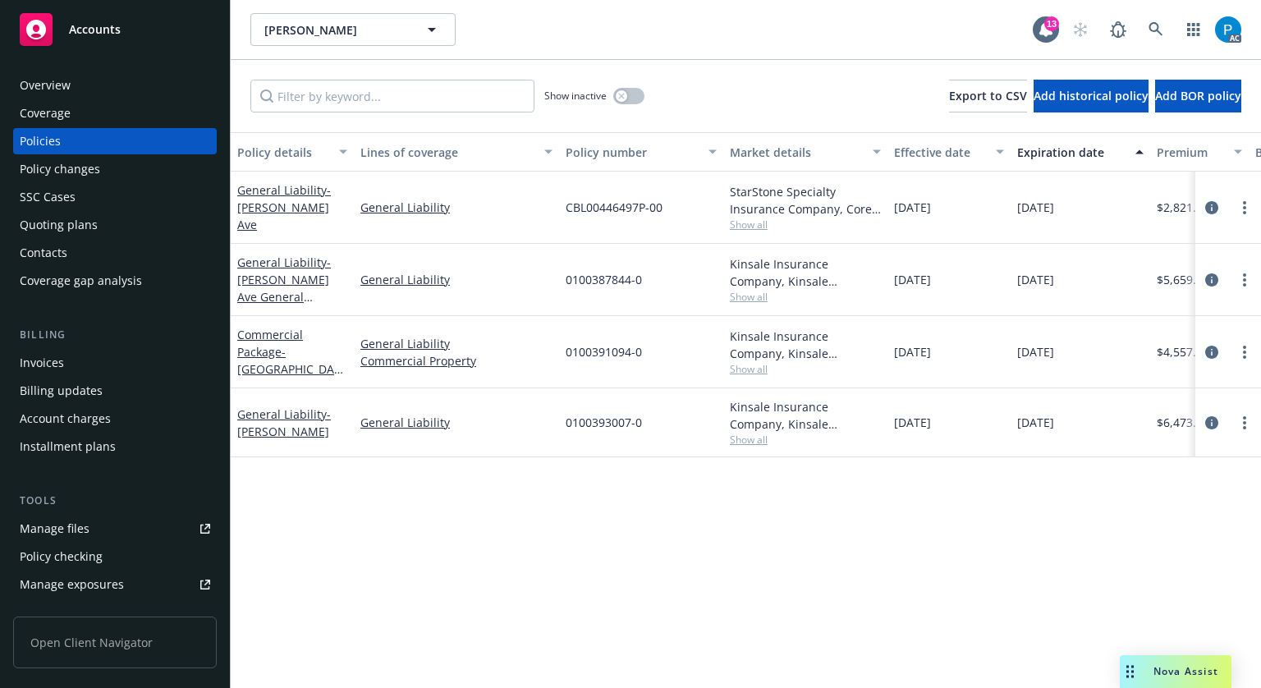
click at [67, 364] on div "Invoices" at bounding box center [115, 363] width 190 height 26
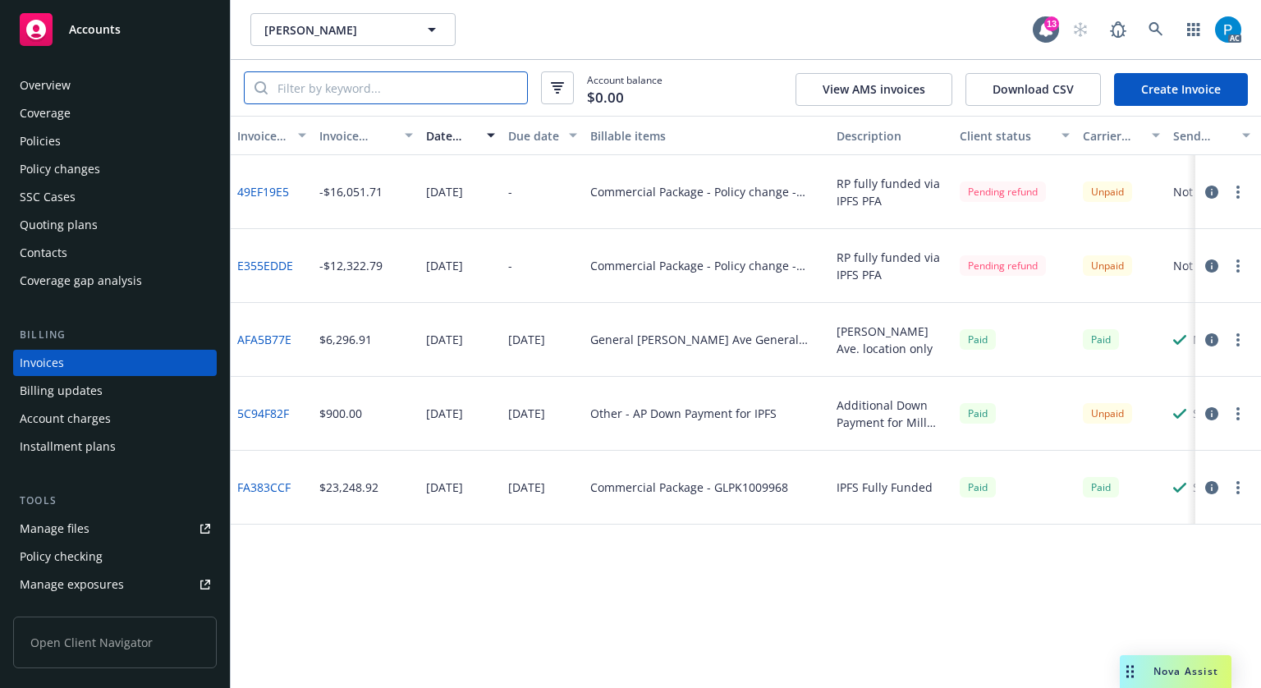
click at [334, 85] on input "search" at bounding box center [397, 87] width 259 height 31
paste input "0100391094-0"
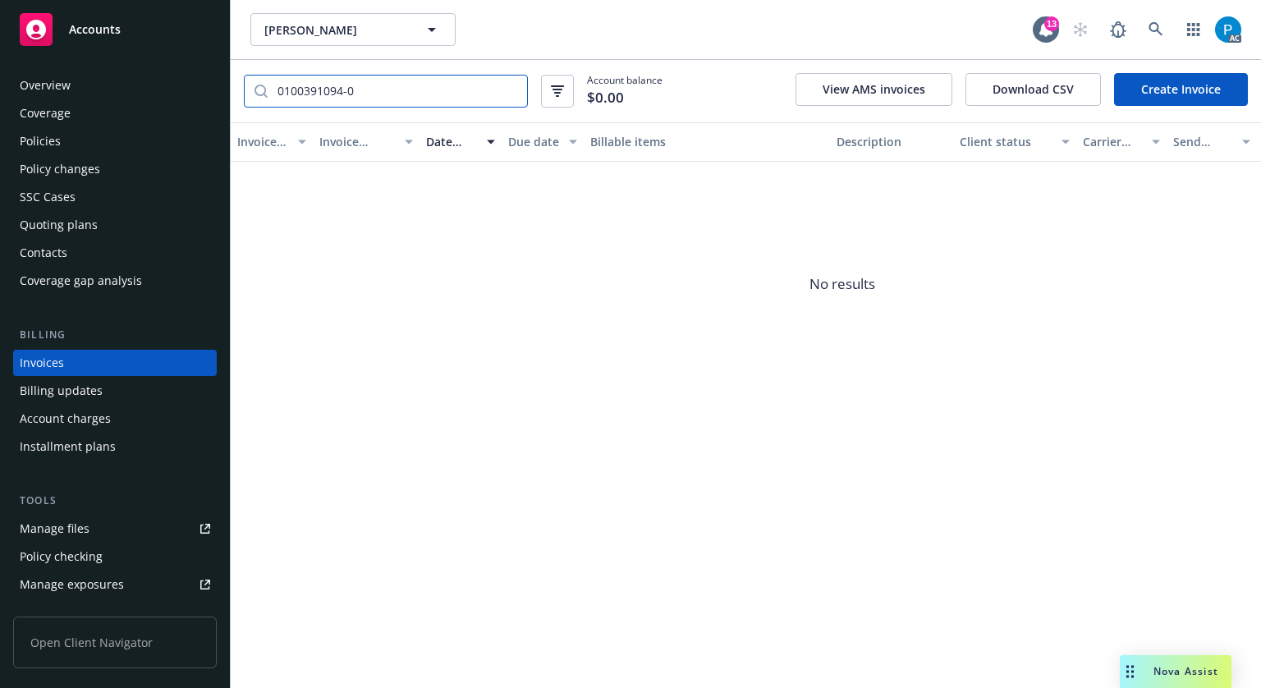
type input "0100391094-0"
click at [176, 21] on div "Accounts" at bounding box center [115, 29] width 190 height 33
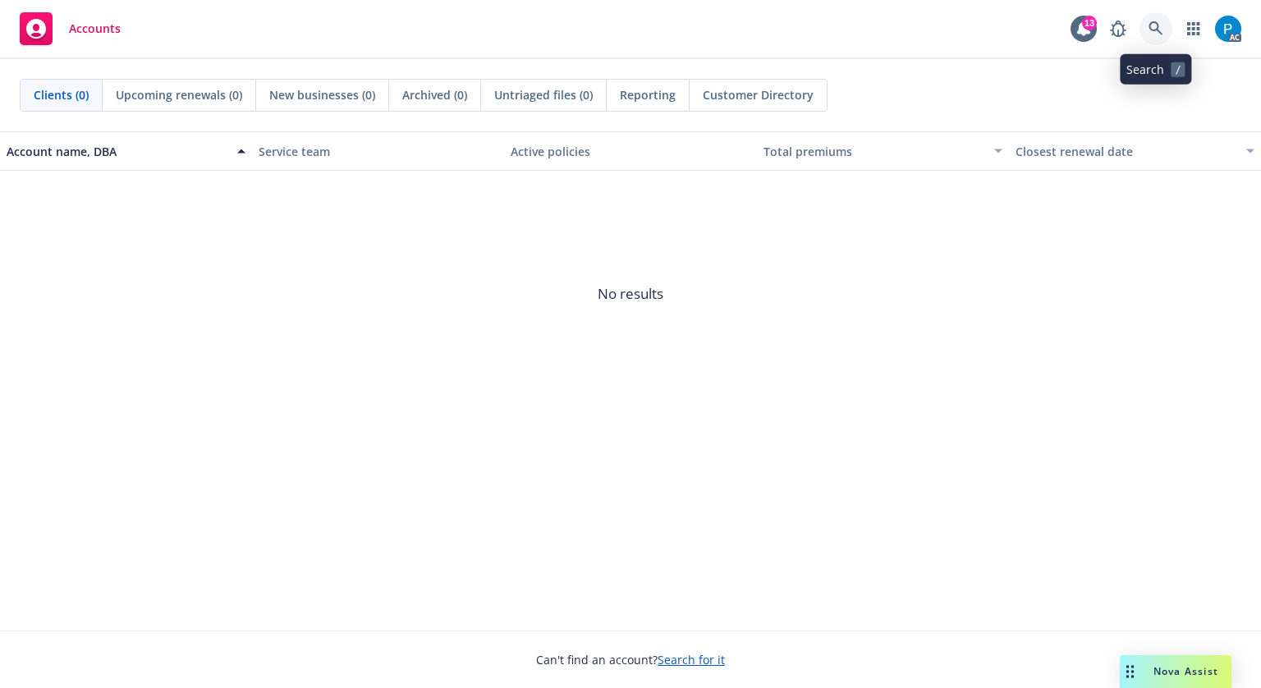
click at [1153, 30] on icon at bounding box center [1155, 28] width 14 height 14
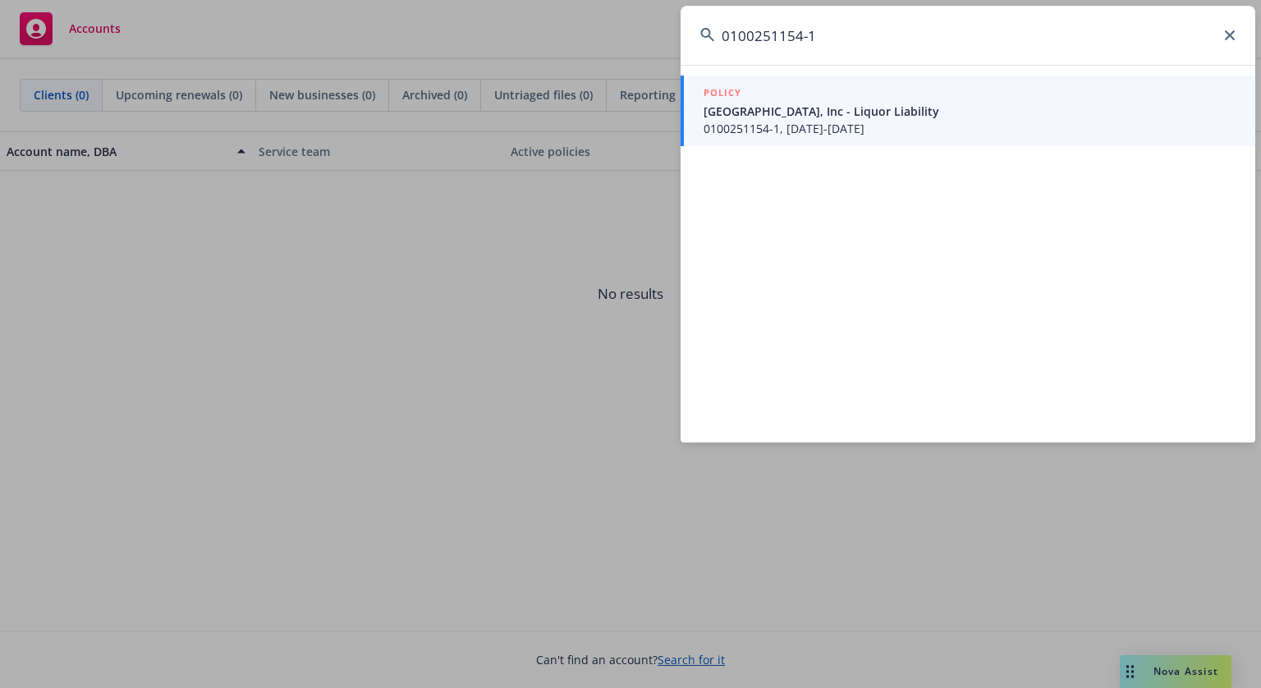
type input "0100251154-1"
click at [837, 86] on div "POLICY" at bounding box center [970, 94] width 532 height 18
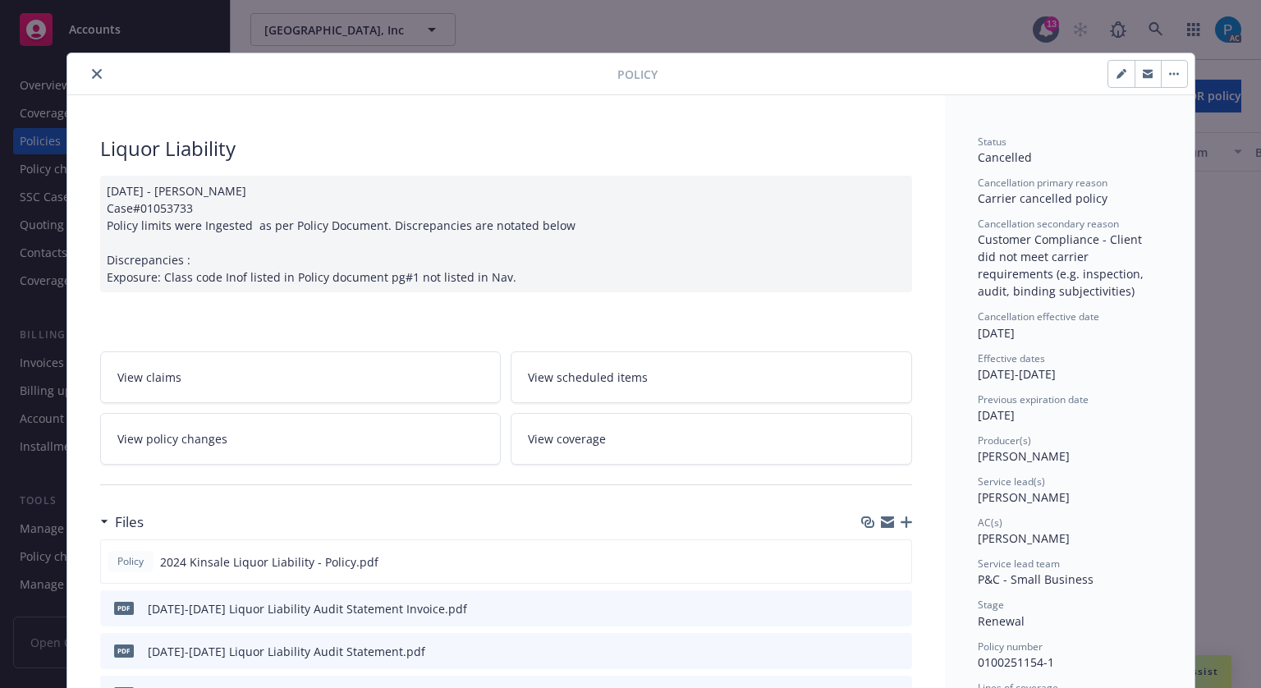
click at [93, 76] on icon "close" at bounding box center [97, 74] width 10 height 10
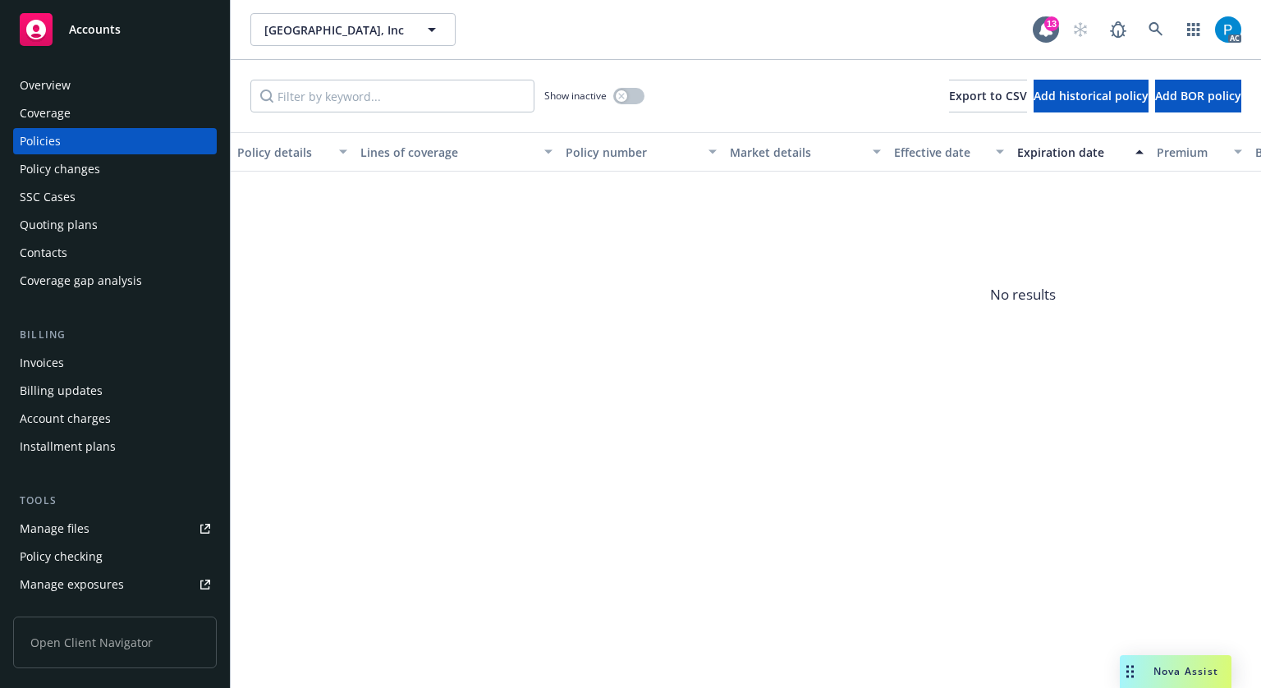
click at [63, 374] on div "Invoices" at bounding box center [115, 363] width 190 height 26
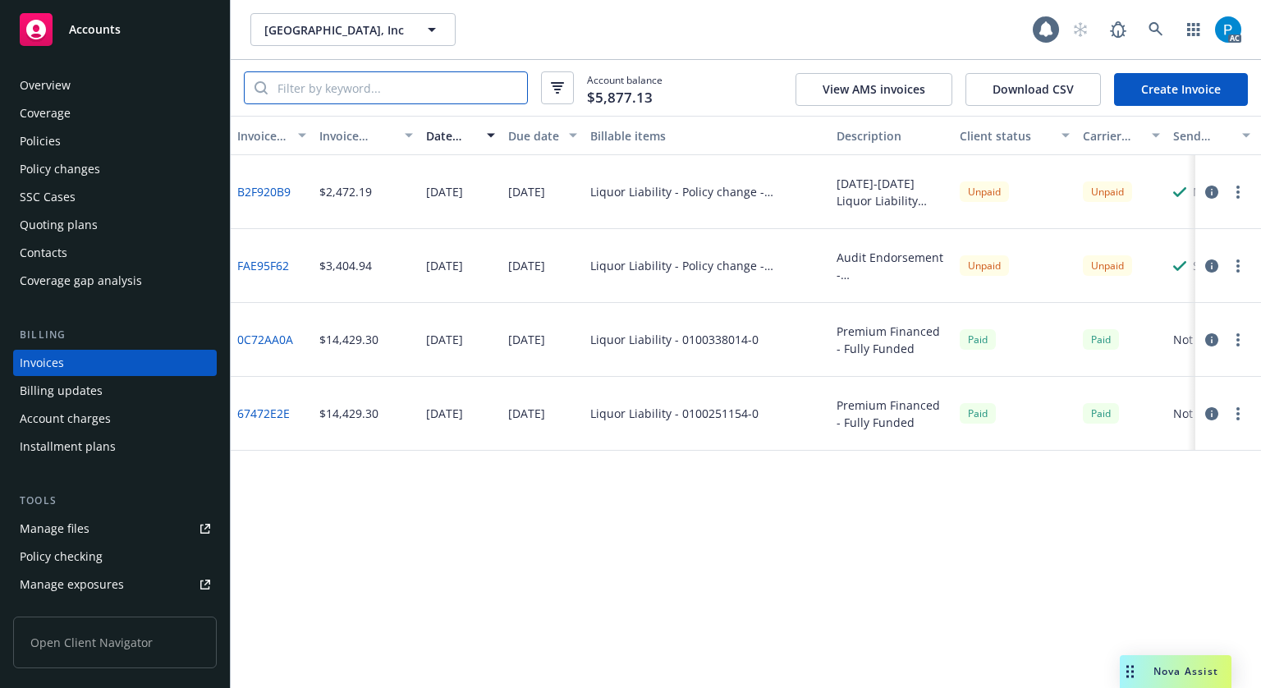
click at [370, 85] on input "search" at bounding box center [397, 87] width 259 height 31
paste input "0100251154-1"
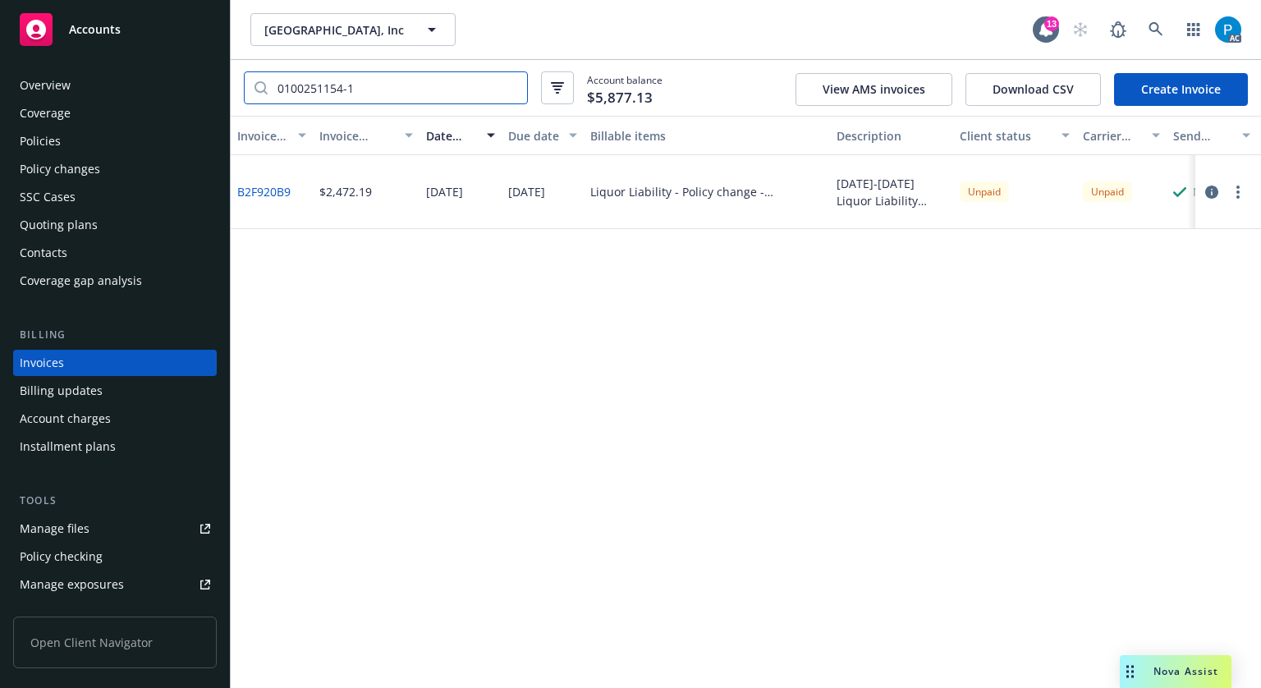
type input "0100251154-1"
click at [66, 138] on div "Policies" at bounding box center [115, 141] width 190 height 26
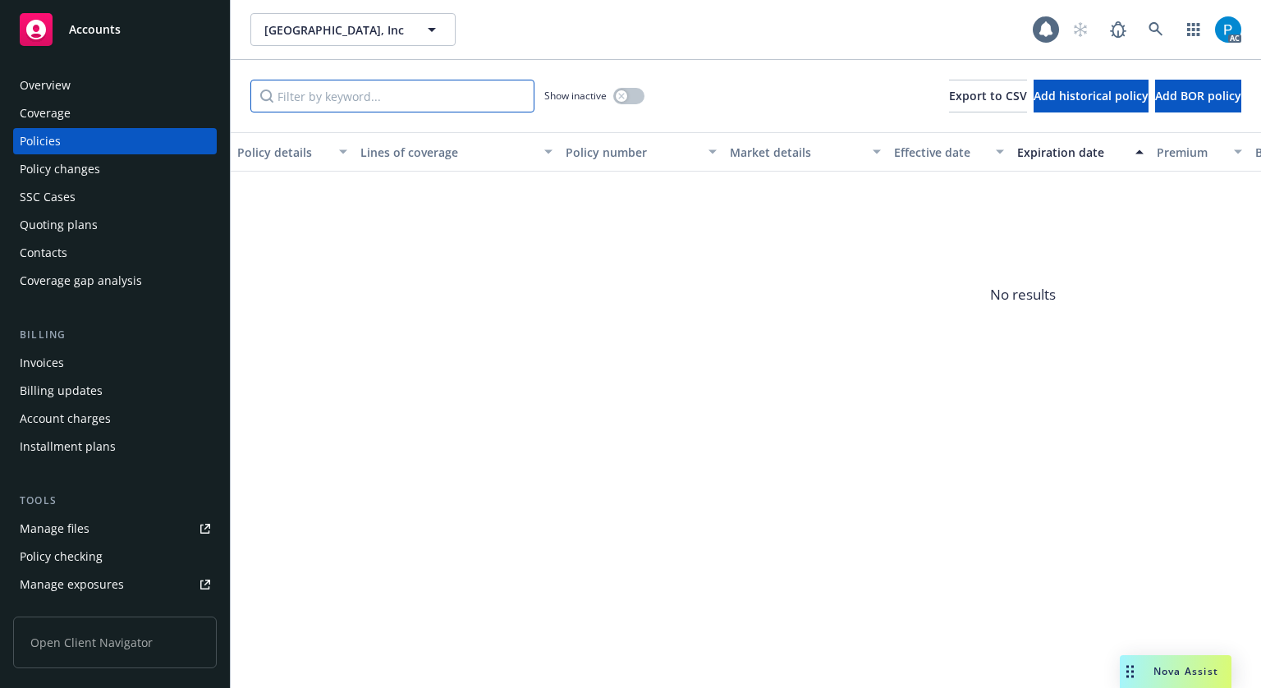
click at [397, 99] on input "Filter by keyword..." at bounding box center [392, 96] width 284 height 33
paste input "0100251154-1"
type input "0100251154-1"
click at [177, 24] on div "Accounts" at bounding box center [115, 29] width 190 height 33
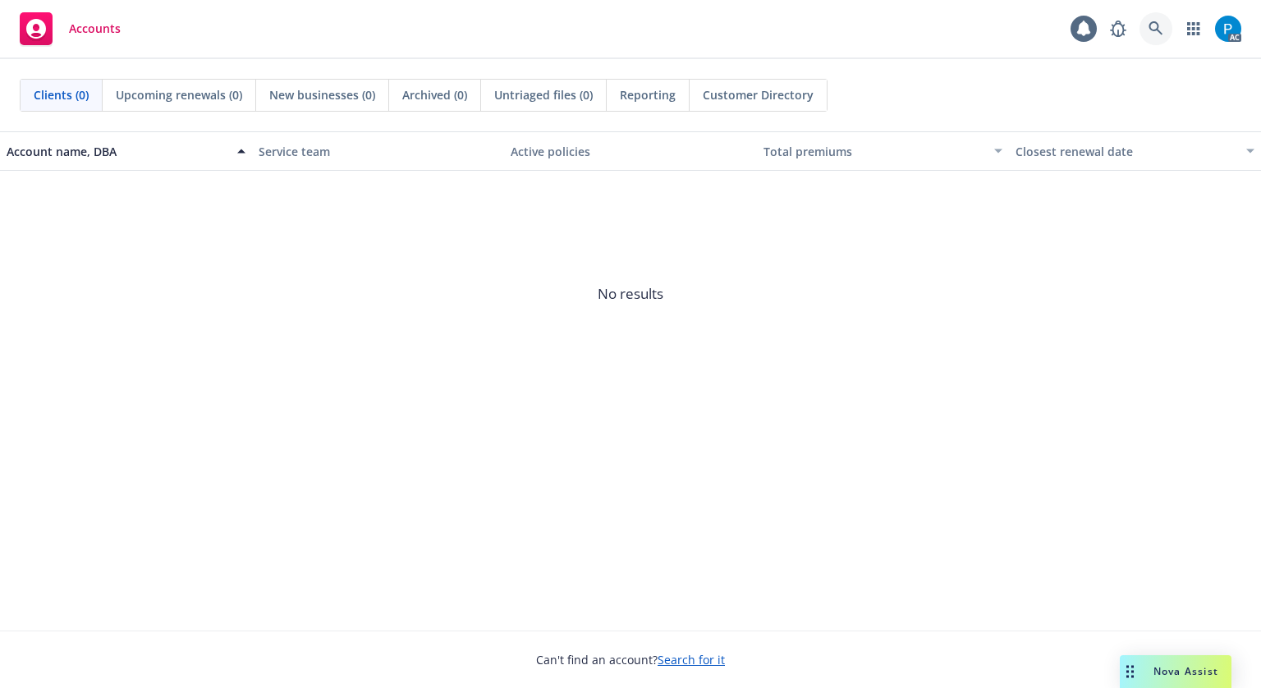
click at [1158, 28] on icon at bounding box center [1155, 28] width 14 height 14
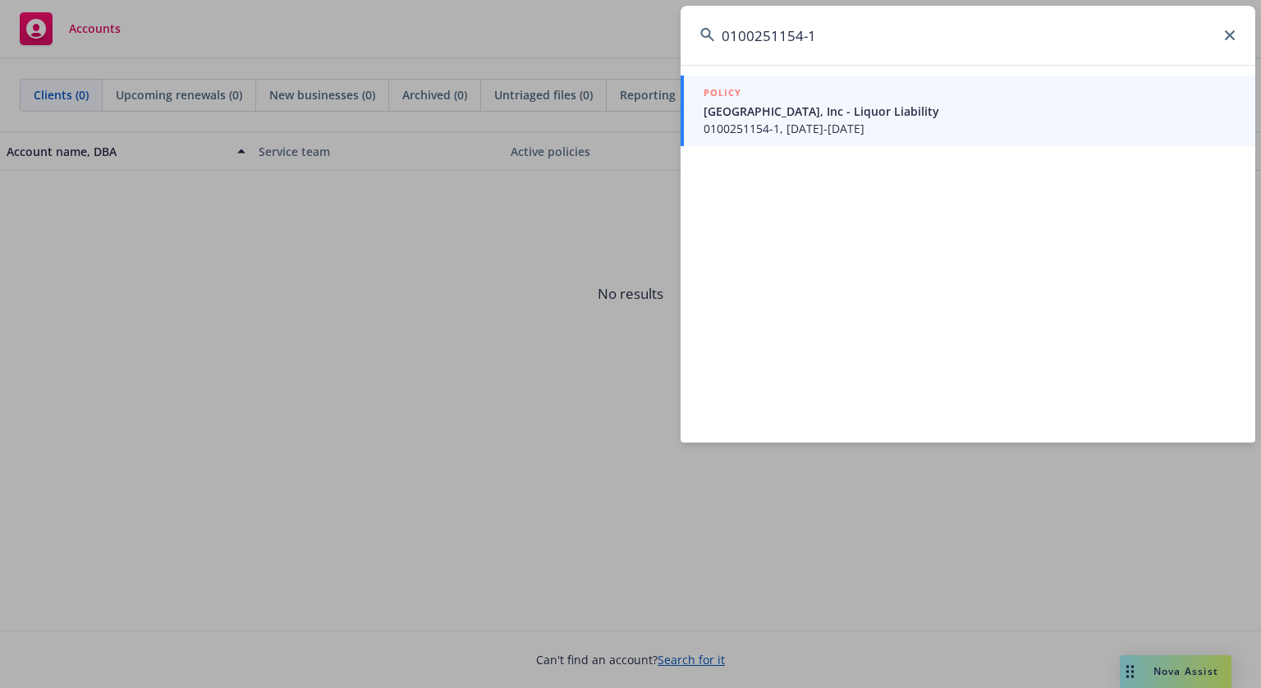
type input "0100251154-1"
click at [870, 114] on span "[GEOGRAPHIC_DATA], Inc - Liquor Liability" at bounding box center [970, 111] width 532 height 17
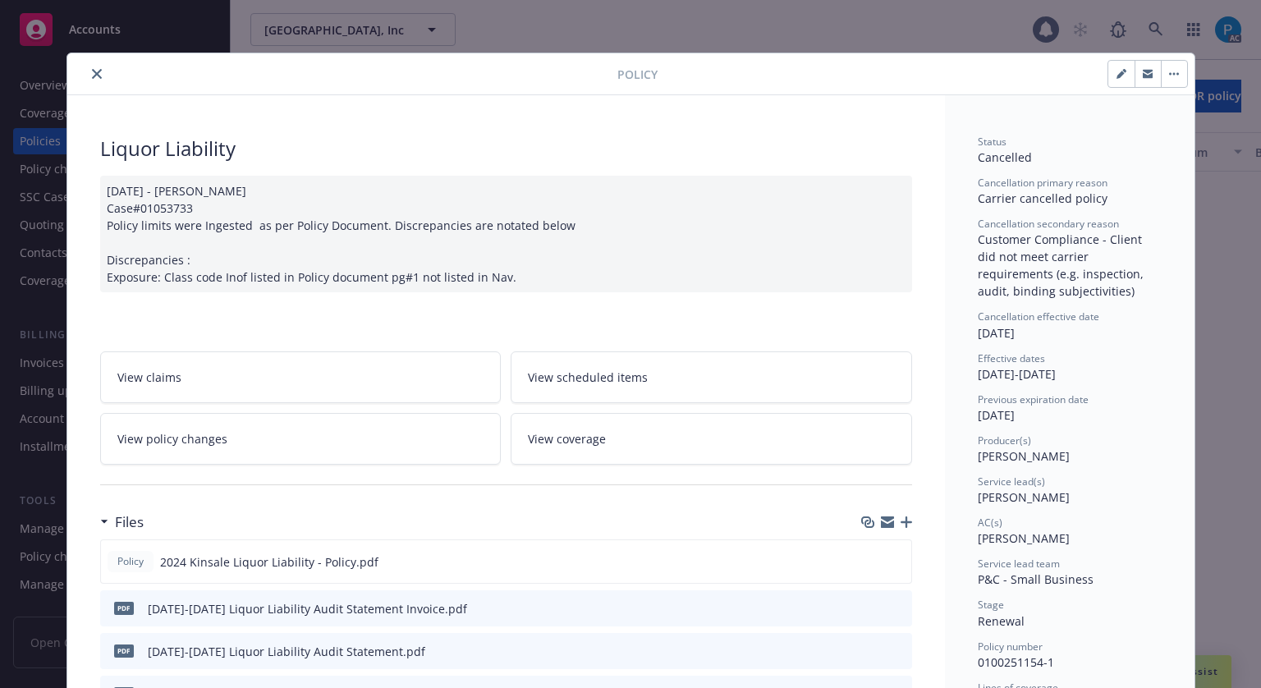
scroll to position [49, 0]
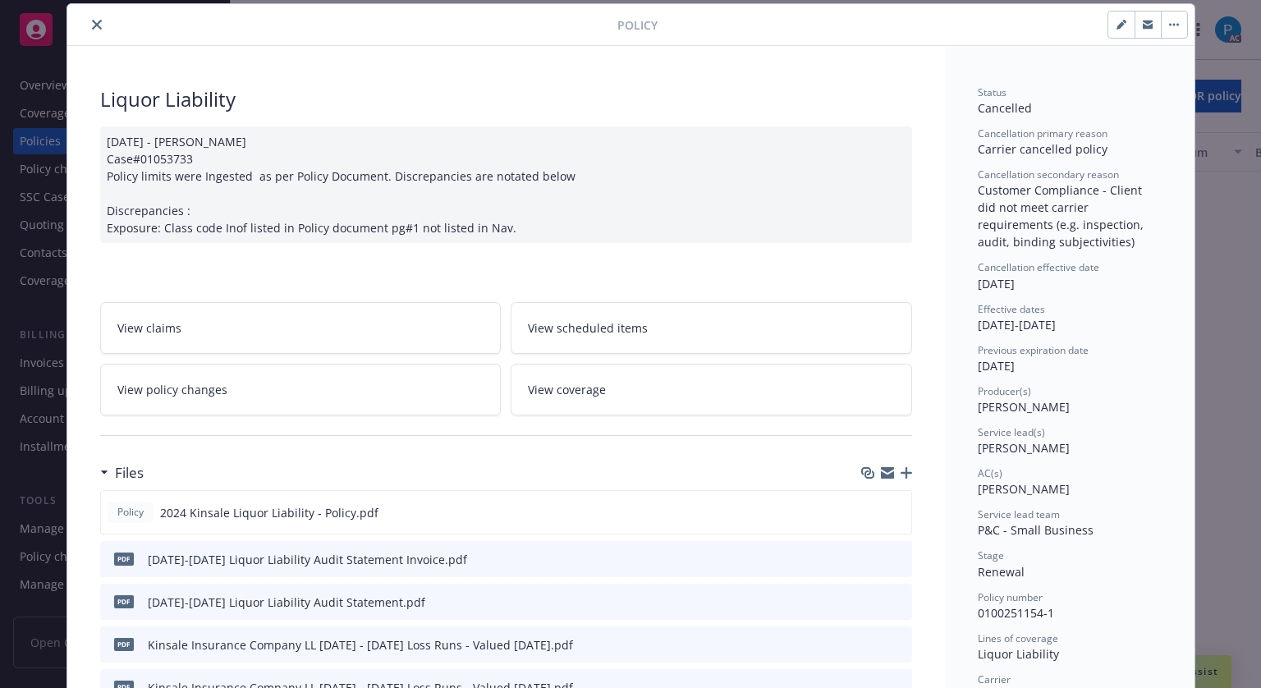
click at [92, 25] on icon "close" at bounding box center [97, 25] width 10 height 10
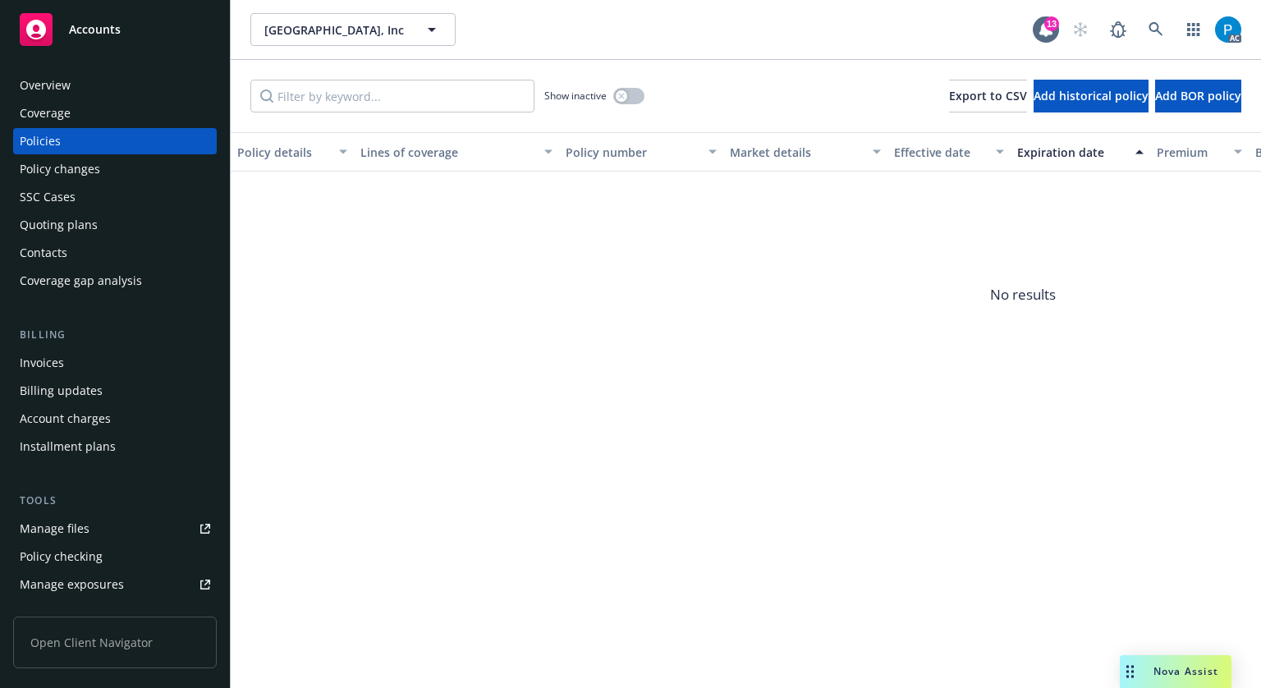
click at [118, 23] on span "Accounts" at bounding box center [95, 29] width 52 height 13
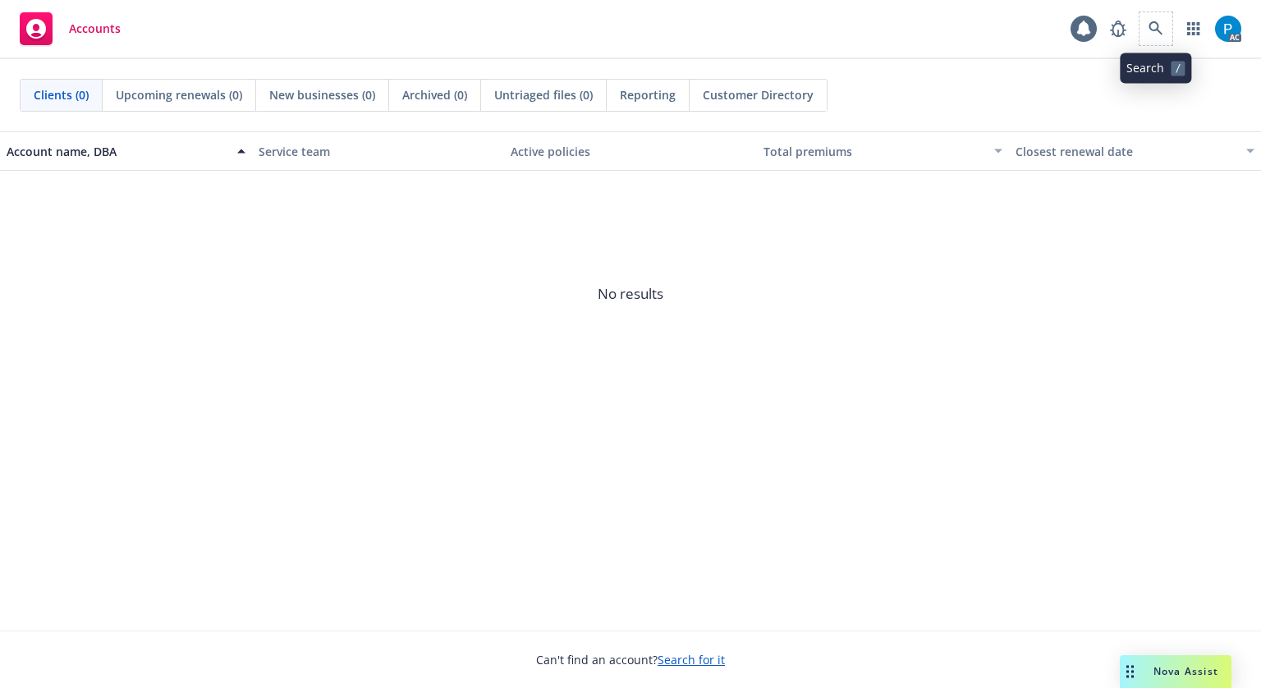
click at [1145, 12] on span at bounding box center [1155, 28] width 33 height 33
click at [1153, 22] on icon at bounding box center [1155, 28] width 14 height 14
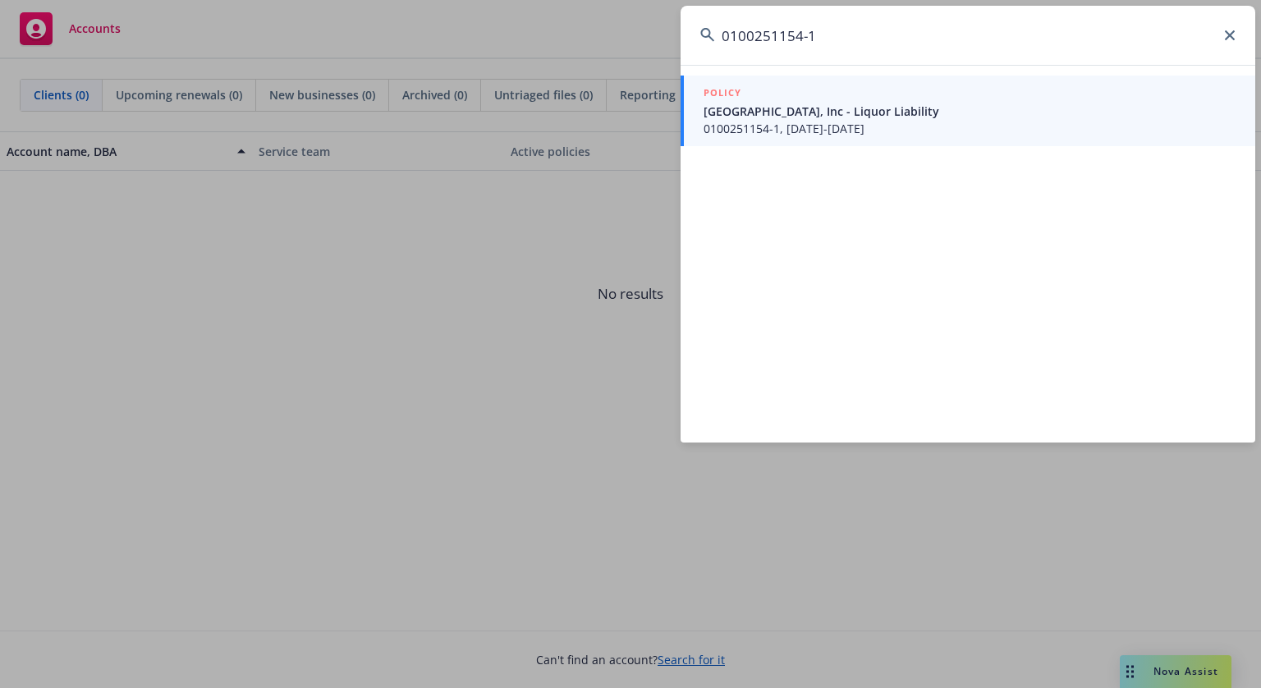
type input "0100251154-1"
click at [773, 136] on span "0100251154-1, [DATE]-[DATE]" at bounding box center [970, 128] width 532 height 17
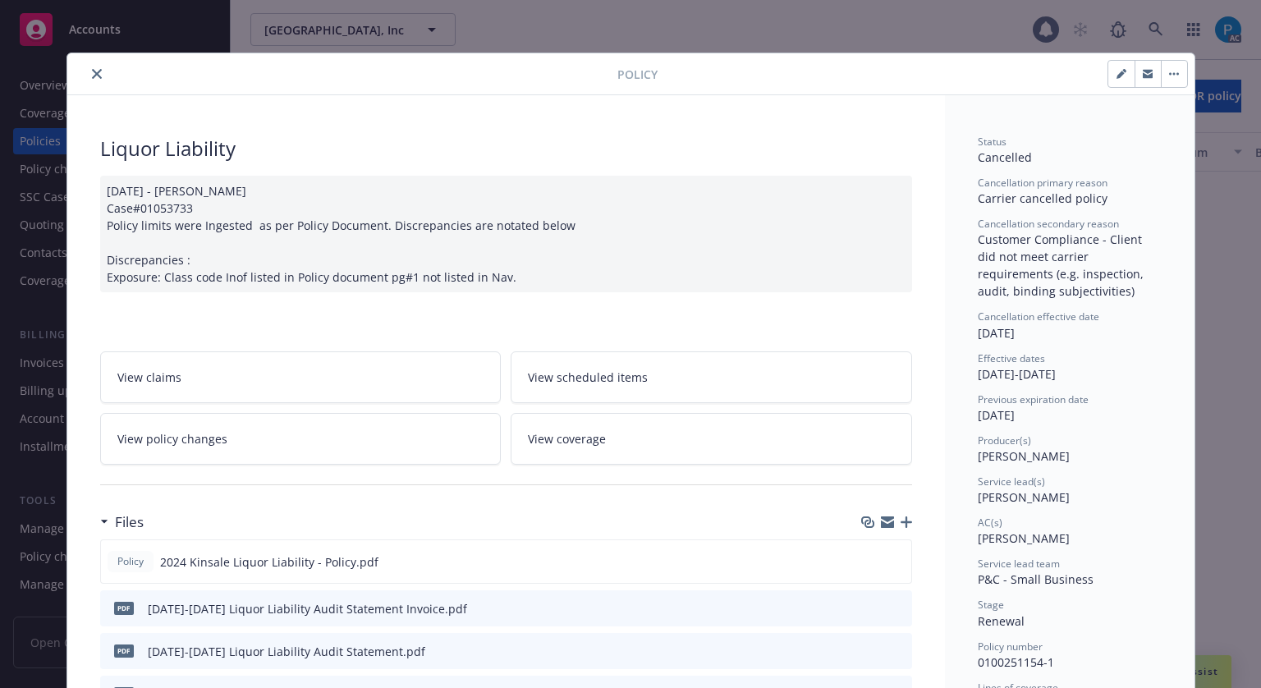
scroll to position [49, 0]
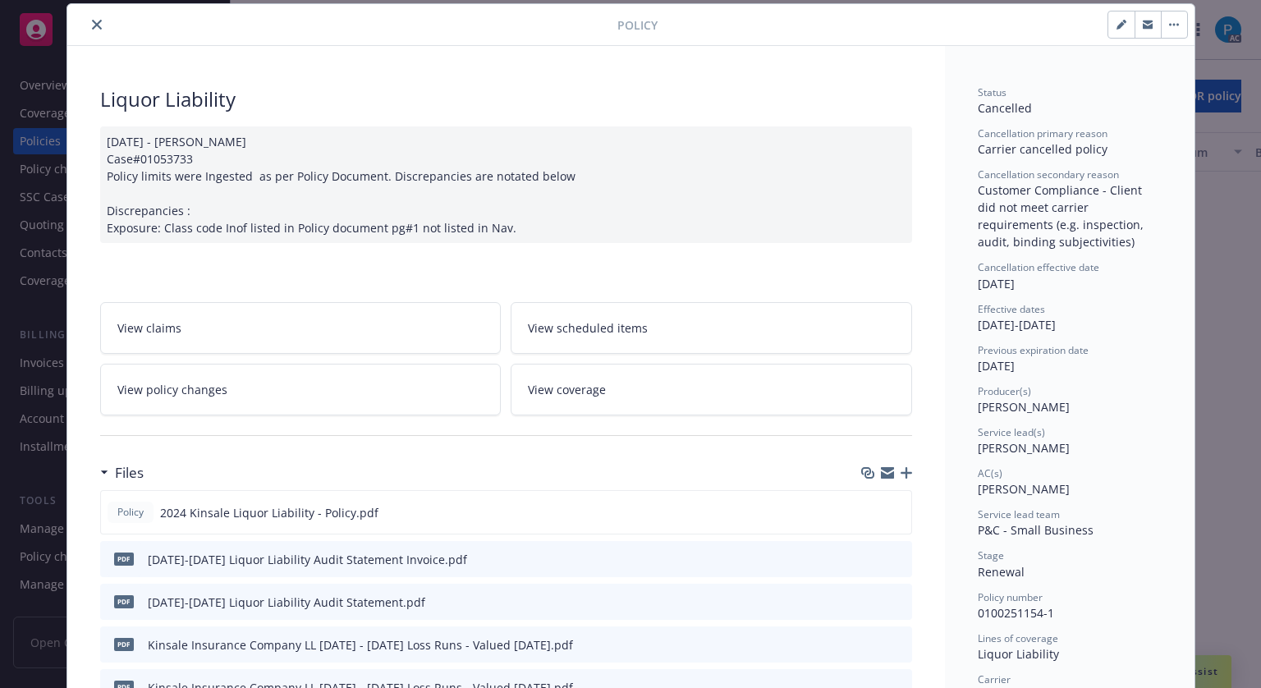
click at [92, 20] on icon "close" at bounding box center [97, 25] width 10 height 10
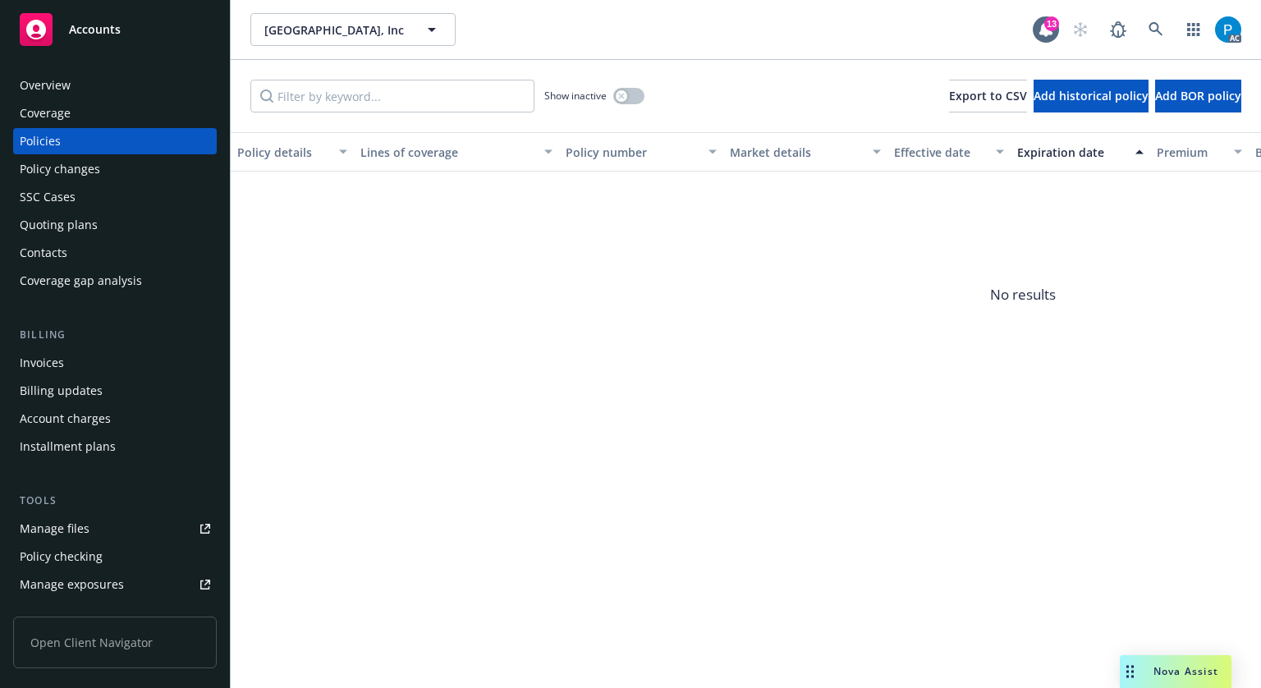
click at [51, 352] on div "Invoices" at bounding box center [42, 363] width 44 height 26
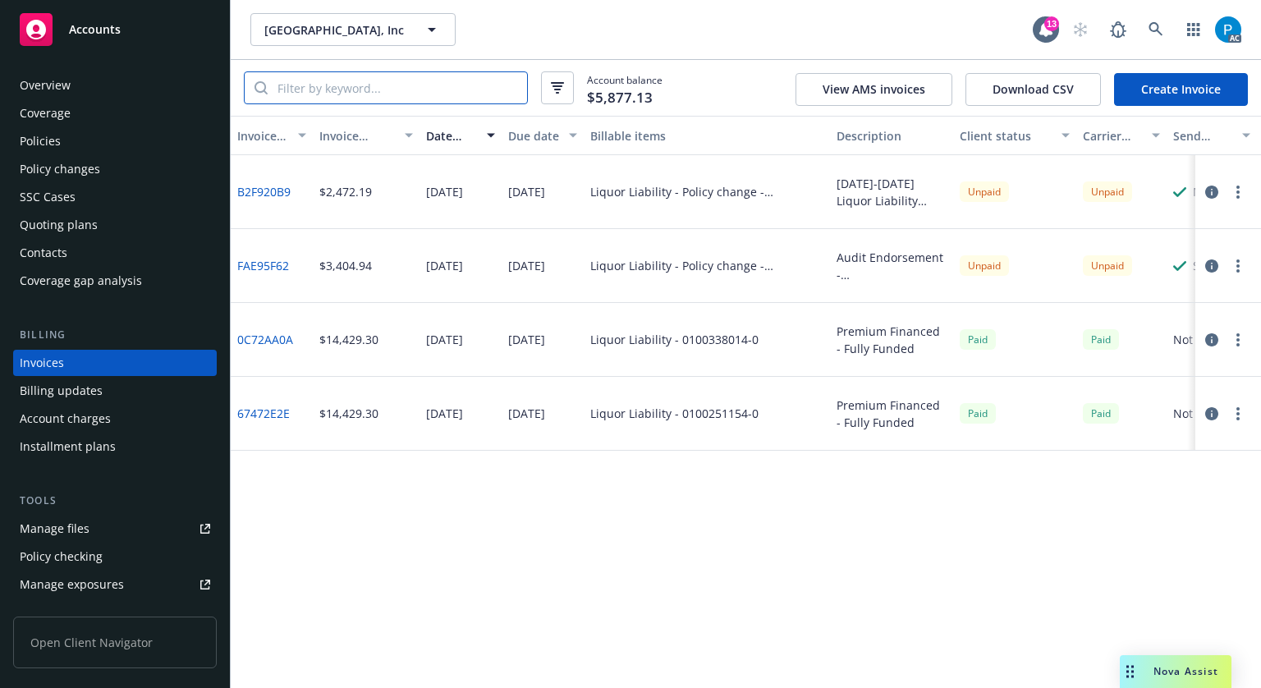
click at [371, 88] on input "search" at bounding box center [397, 87] width 259 height 31
paste input "0100251154-1"
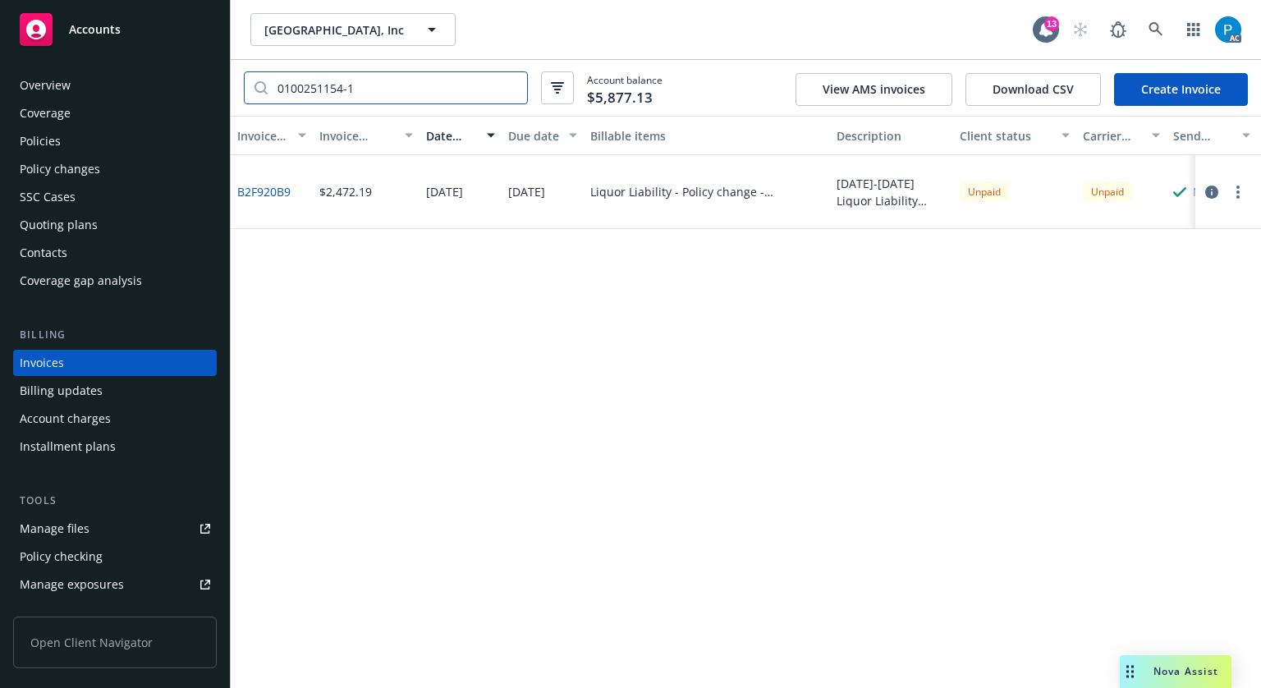
type input "0100251154-1"
drag, startPoint x: 110, startPoint y: 34, endPoint x: 137, endPoint y: 40, distance: 27.7
click at [110, 34] on span "Accounts" at bounding box center [95, 29] width 52 height 13
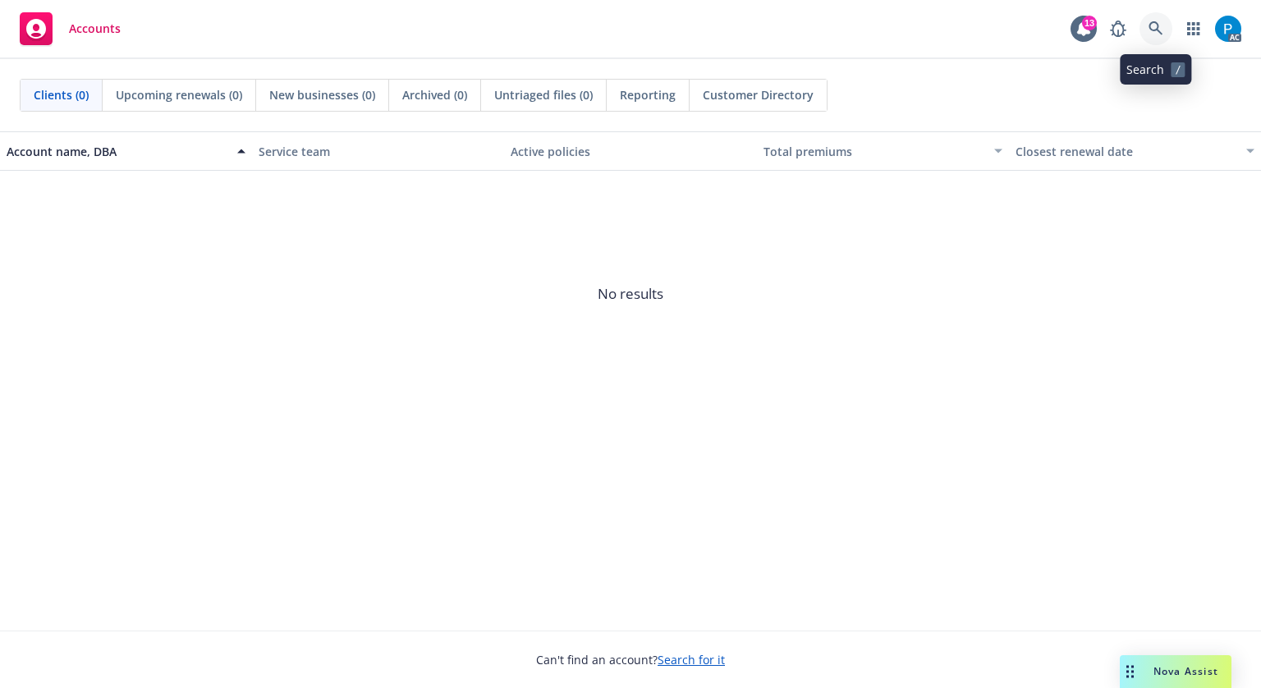
click at [1151, 22] on icon at bounding box center [1155, 28] width 14 height 14
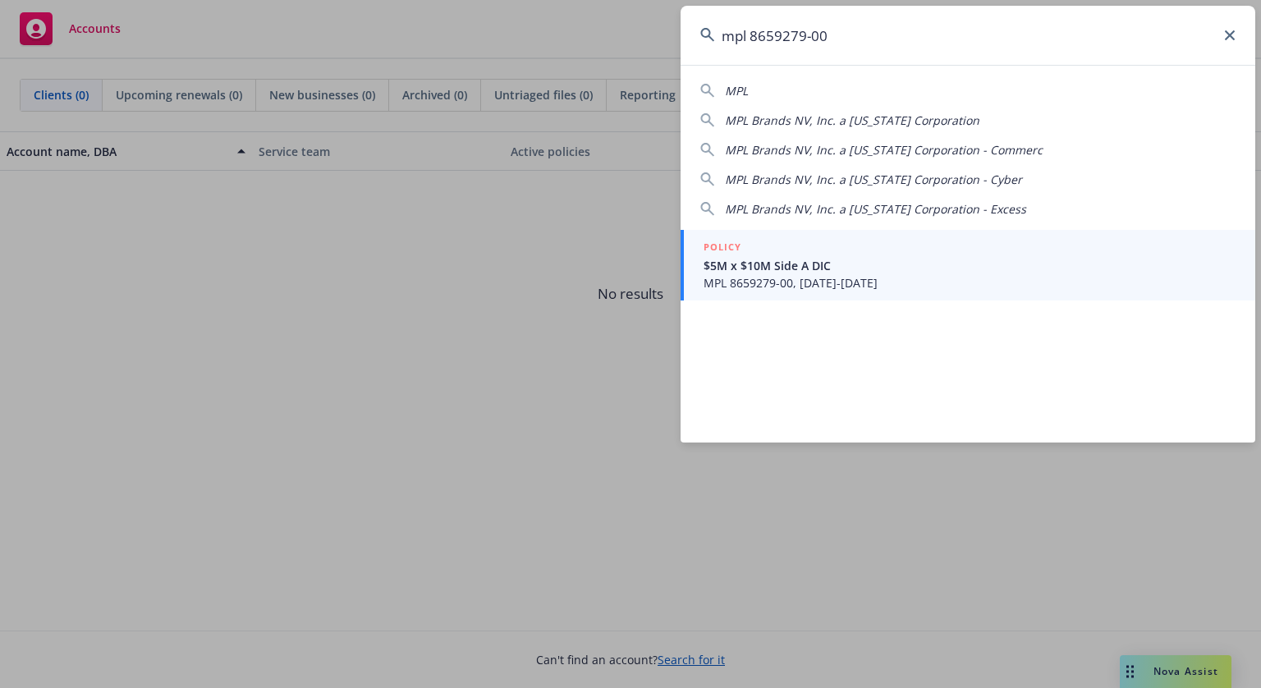
type input "mpl 8659279-00"
click at [811, 288] on span "MPL 8659279-00, [DATE]-[DATE]" at bounding box center [970, 282] width 532 height 17
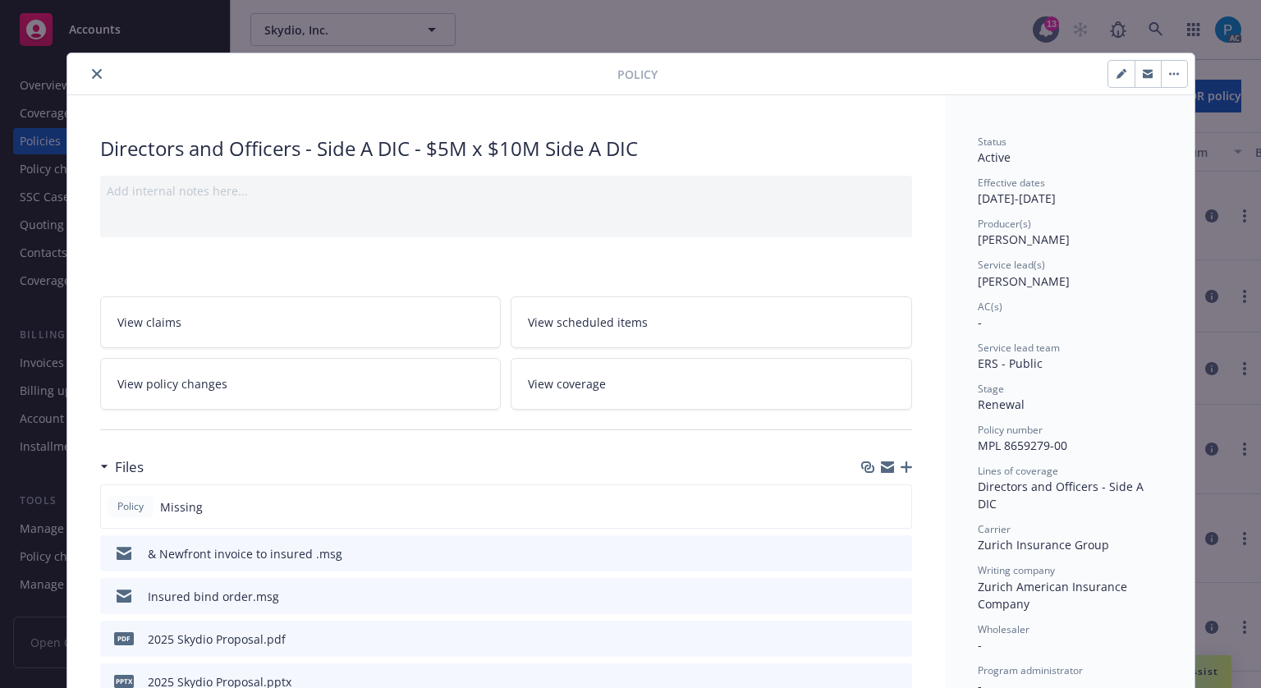
click at [92, 76] on icon "close" at bounding box center [97, 74] width 10 height 10
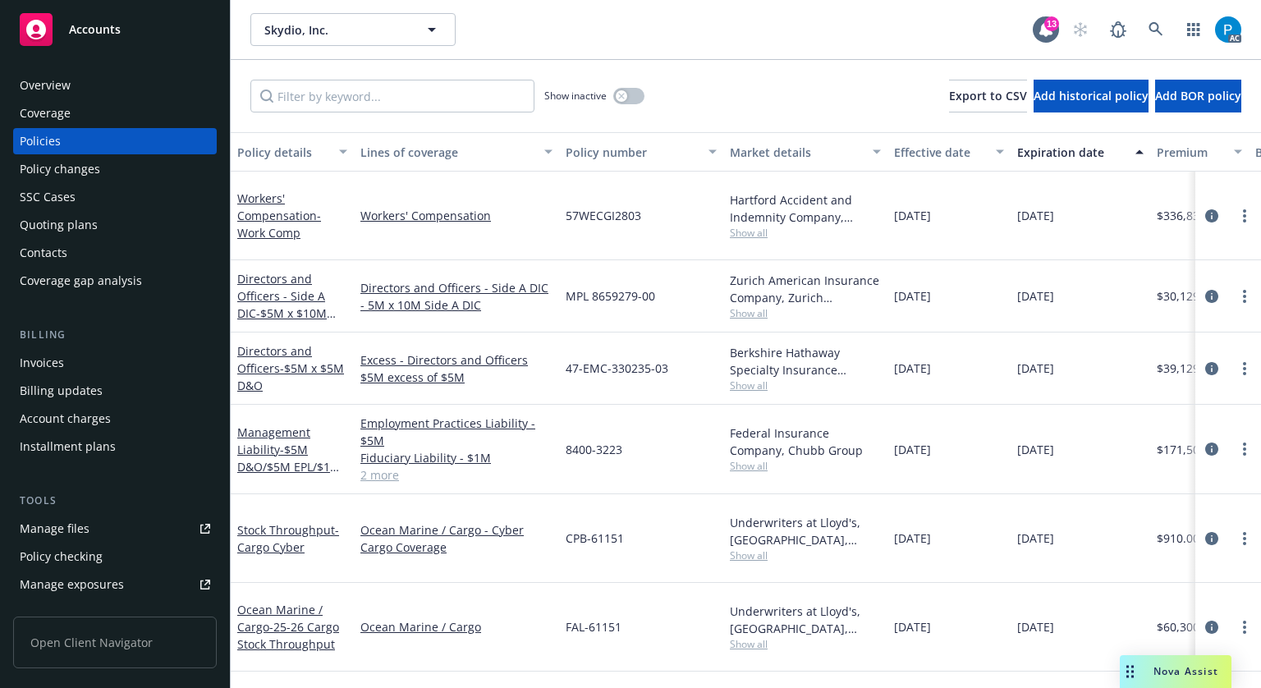
click at [67, 359] on div "Invoices" at bounding box center [115, 363] width 190 height 26
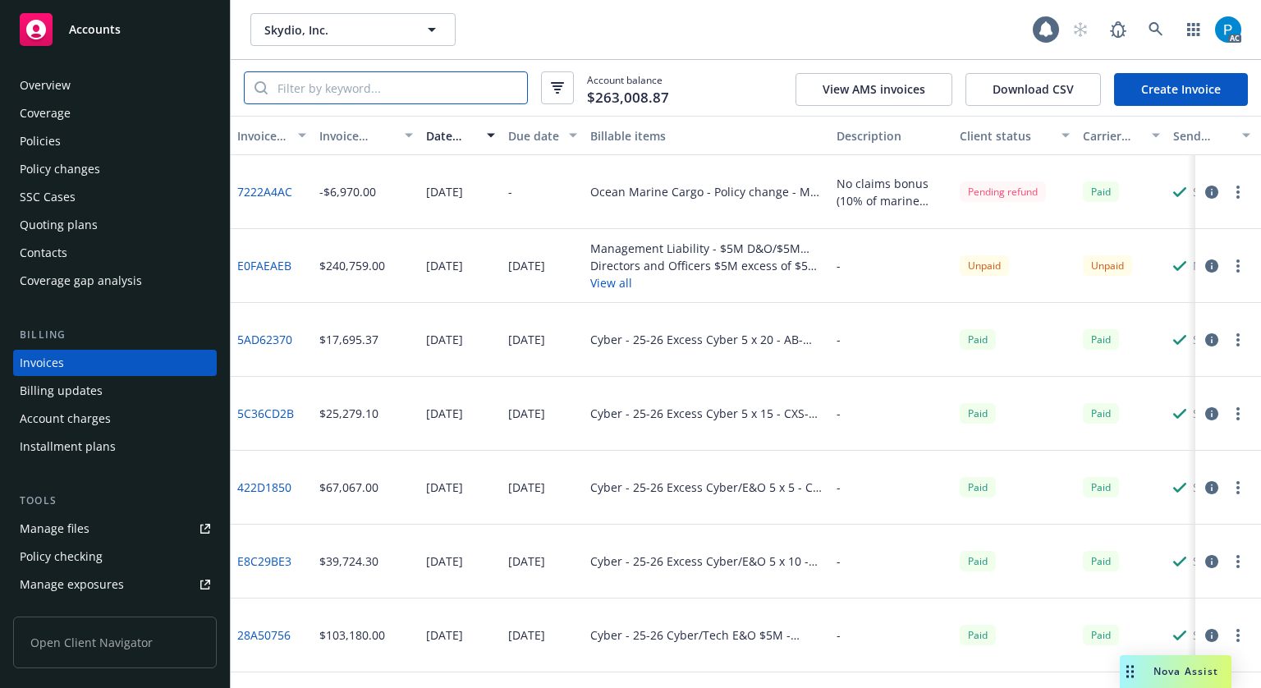
click at [377, 75] on input "search" at bounding box center [397, 87] width 259 height 31
click at [382, 105] on div "Account balance $263,008.87 View AMS invoices Download CSV Create Invoice" at bounding box center [746, 88] width 1030 height 56
click at [384, 93] on input "search" at bounding box center [397, 87] width 259 height 31
paste input "mpl 8659279-00"
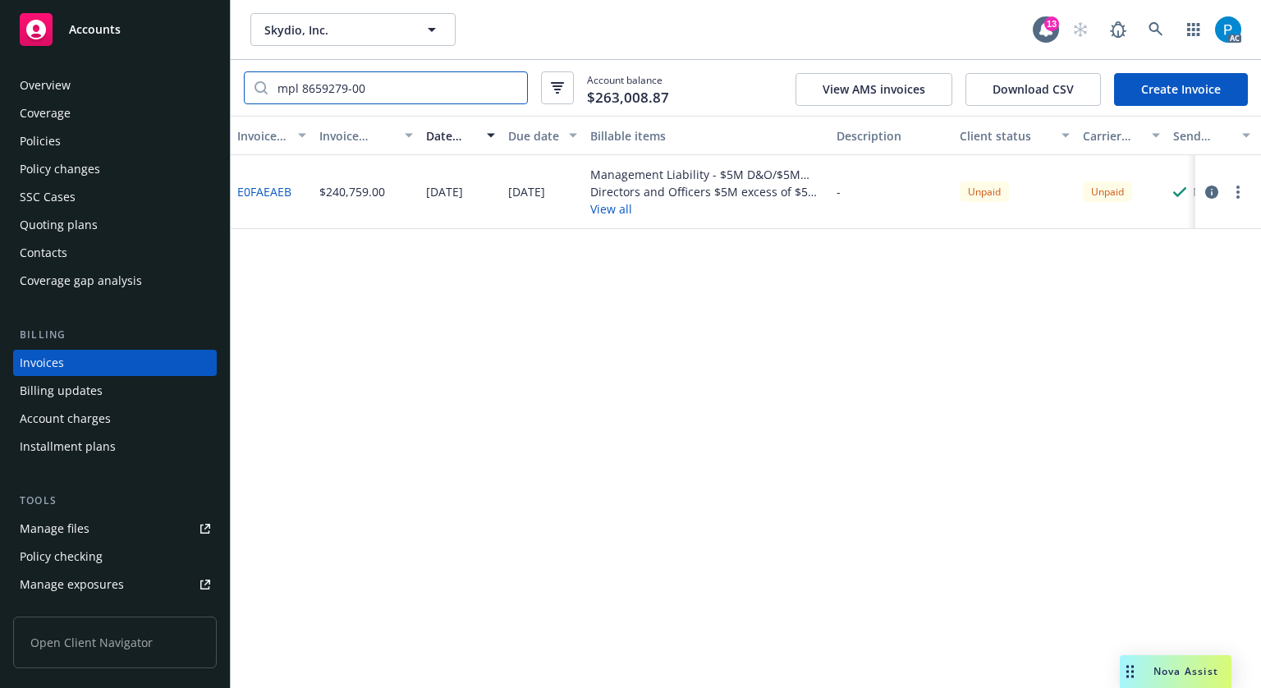
type input "mpl 8659279-00"
click at [1207, 190] on icon "button" at bounding box center [1211, 192] width 13 height 13
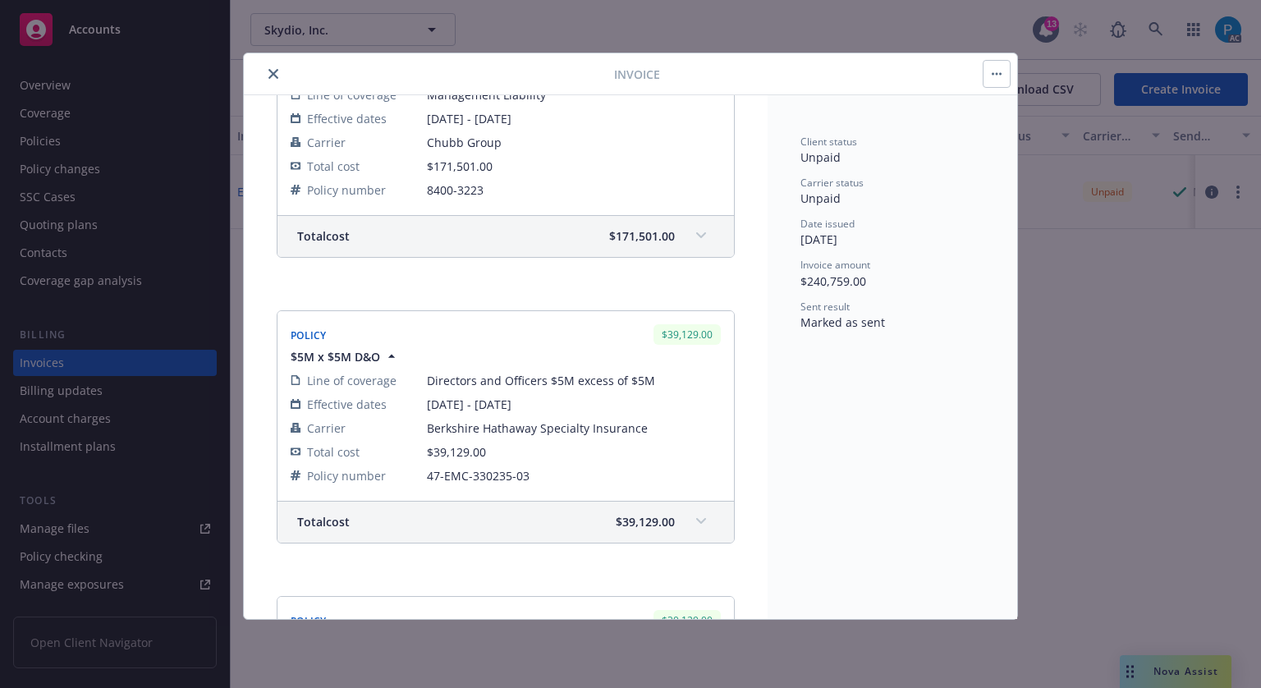
scroll to position [575, 0]
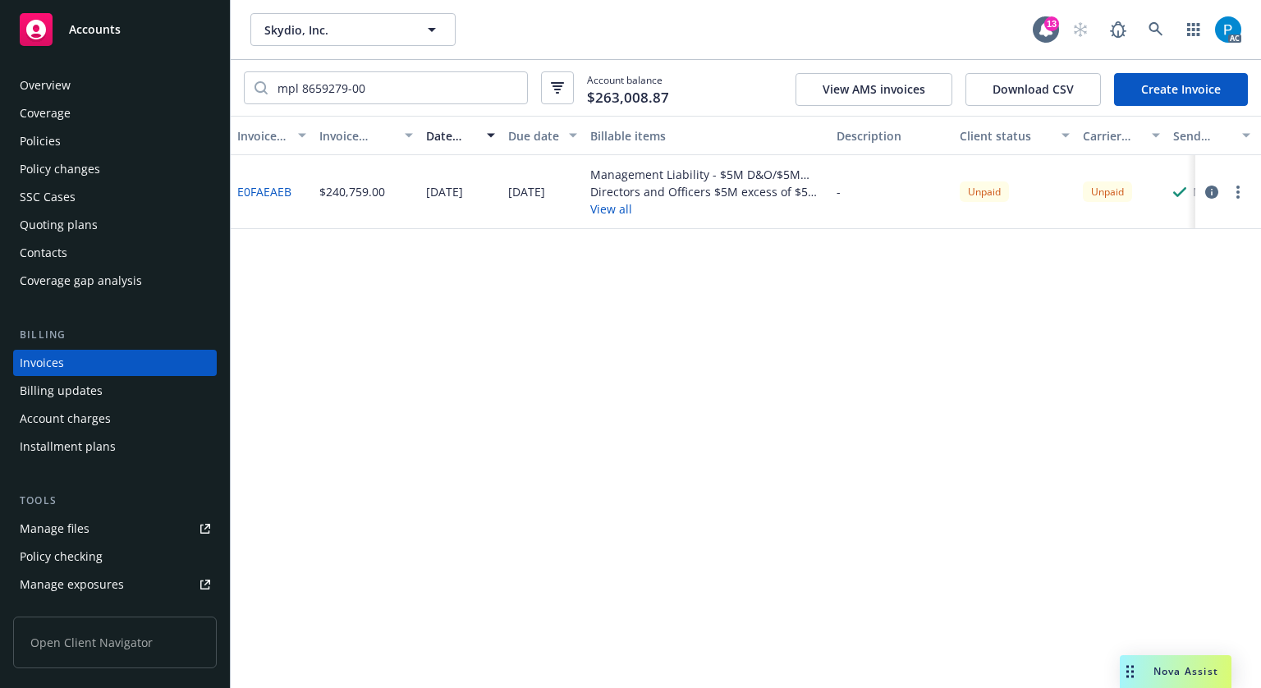
click at [587, 362] on div "Invoice ID Invoice amount Date issued Due date Billable items Description Clien…" at bounding box center [746, 402] width 1030 height 572
drag, startPoint x: 296, startPoint y: 191, endPoint x: 237, endPoint y: 186, distance: 58.5
click at [237, 186] on div "E0FAEAEB" at bounding box center [272, 192] width 82 height 74
copy link "E0FAEAEB"
click at [125, 27] on div "Accounts" at bounding box center [115, 29] width 190 height 33
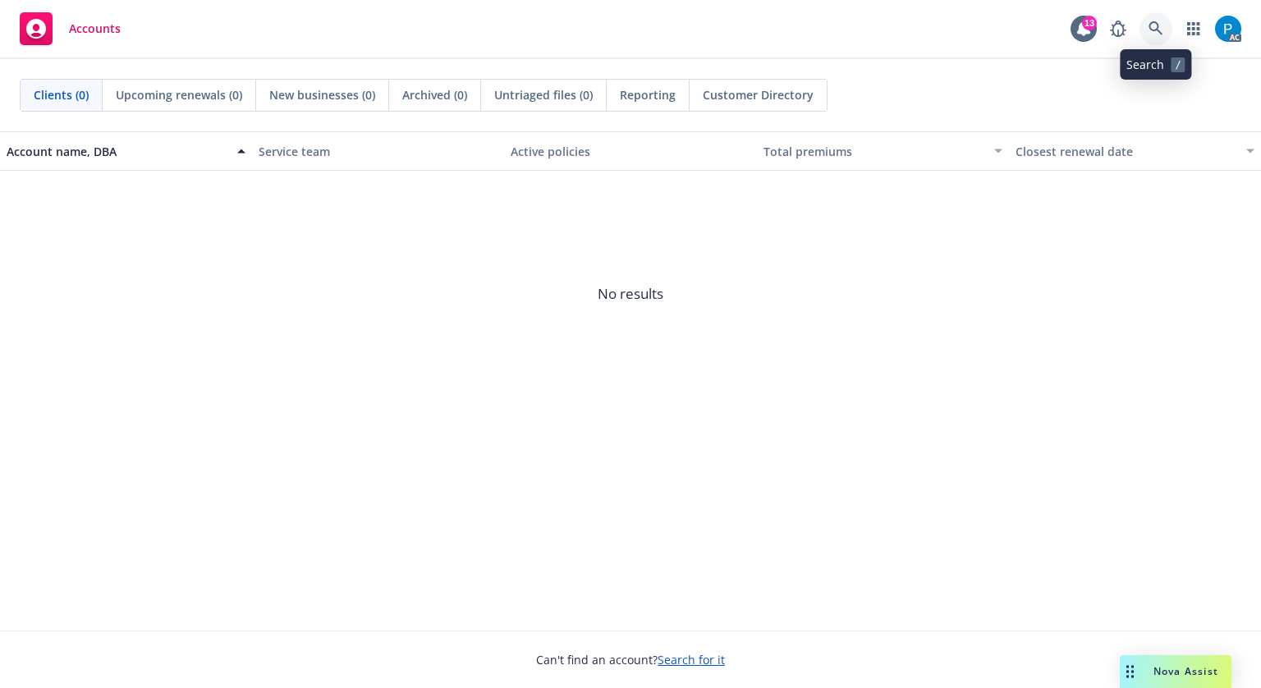
click at [1161, 19] on link at bounding box center [1155, 28] width 33 height 33
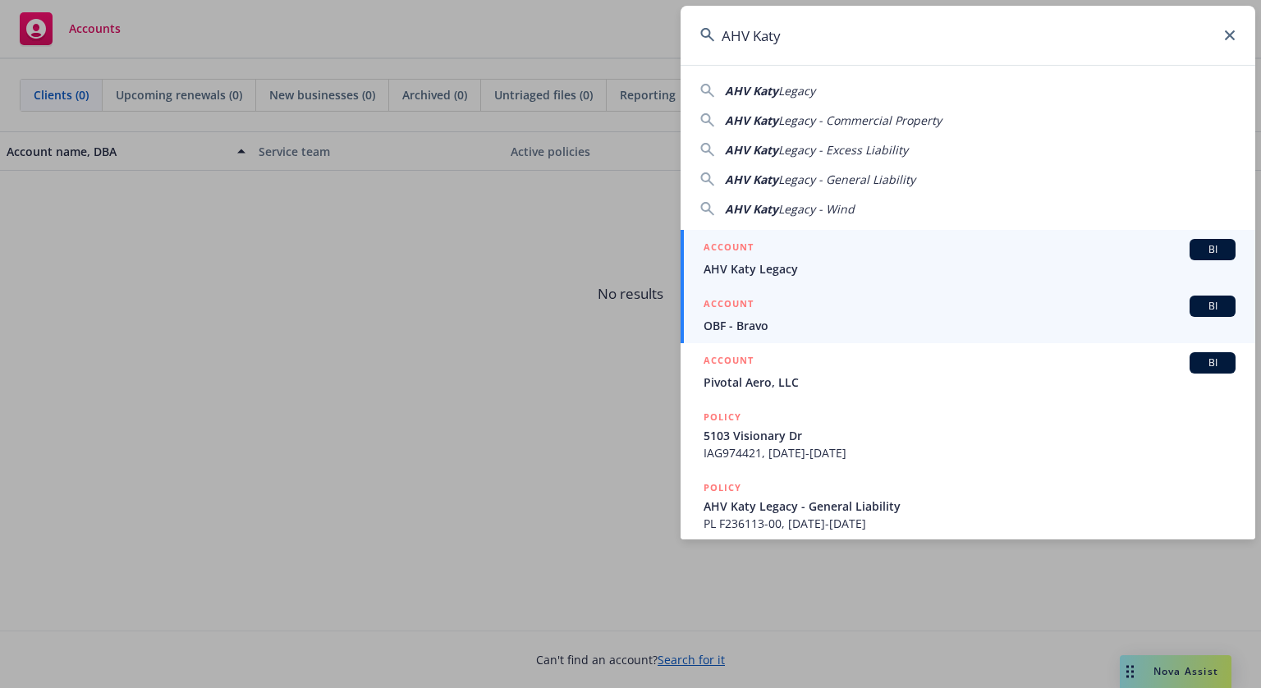
type input "AHV Katy"
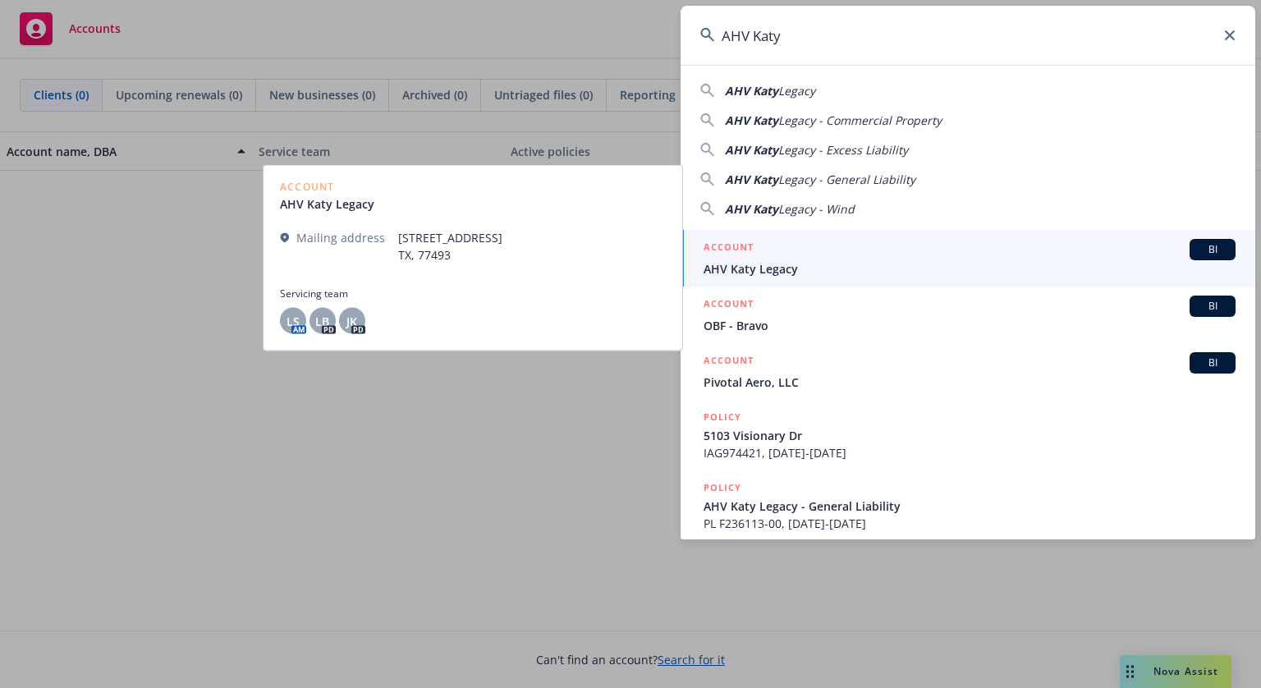
click at [801, 253] on div "ACCOUNT BI" at bounding box center [970, 249] width 532 height 21
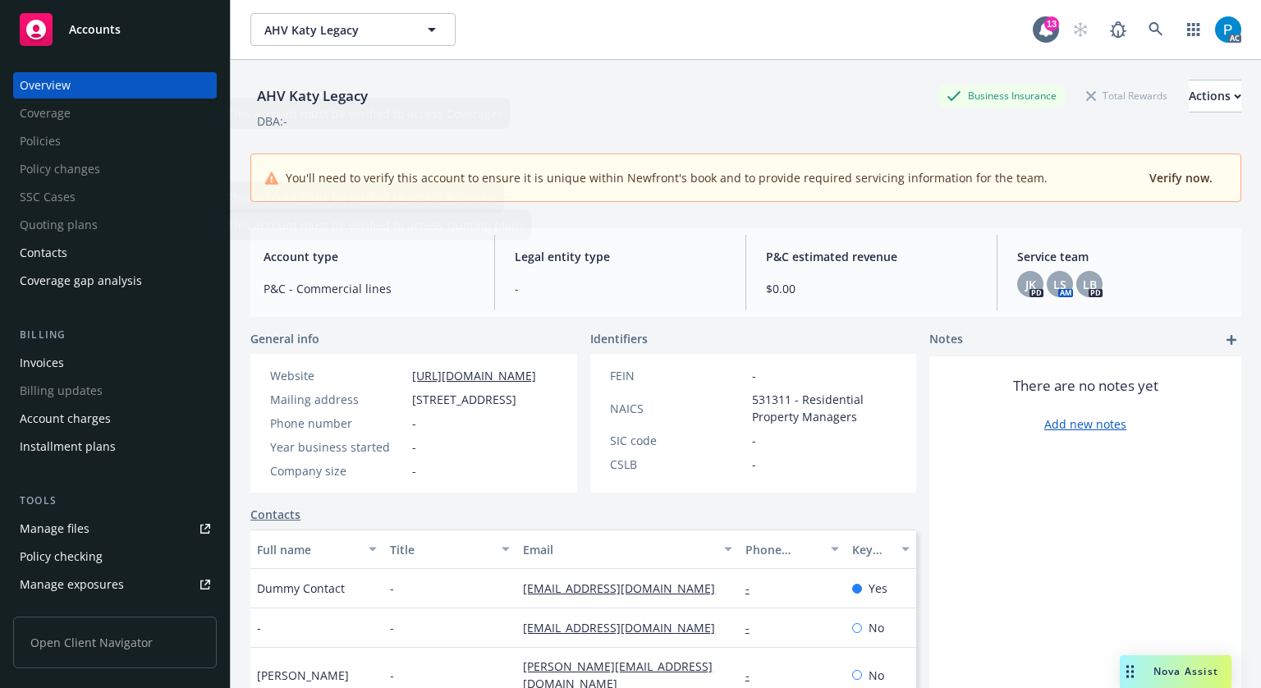
click at [96, 25] on span "Accounts" at bounding box center [95, 29] width 52 height 13
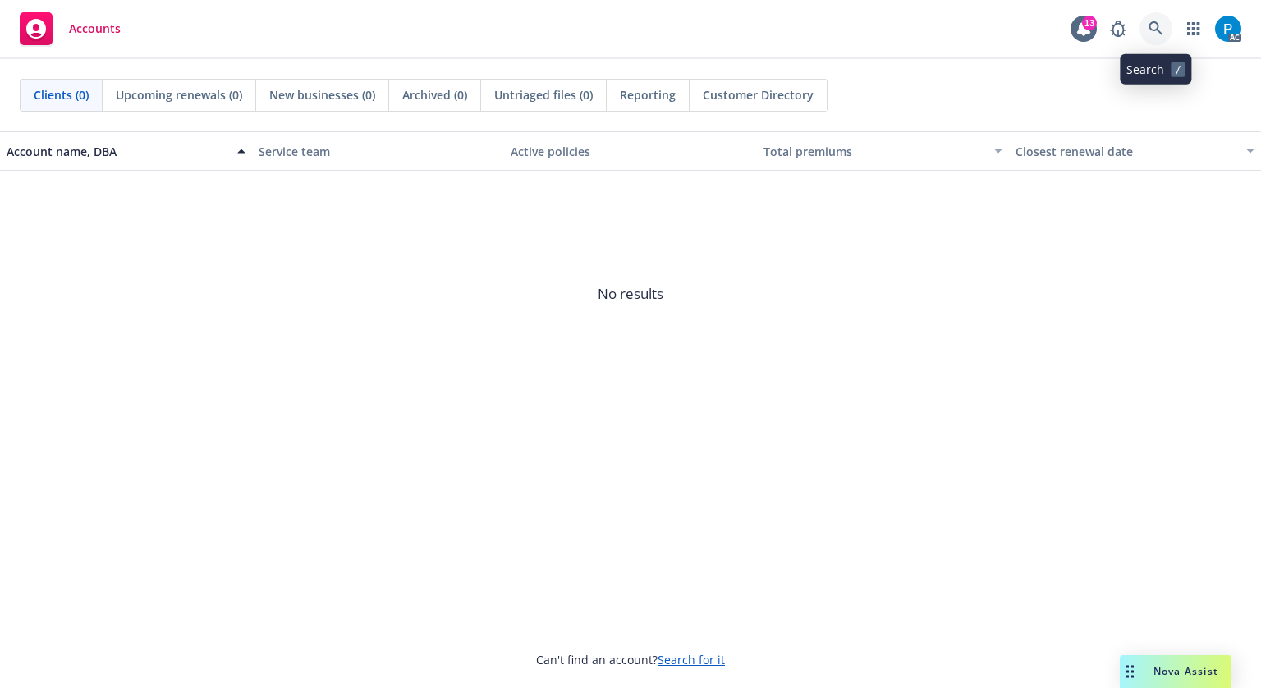
click at [1158, 23] on icon at bounding box center [1155, 28] width 15 height 15
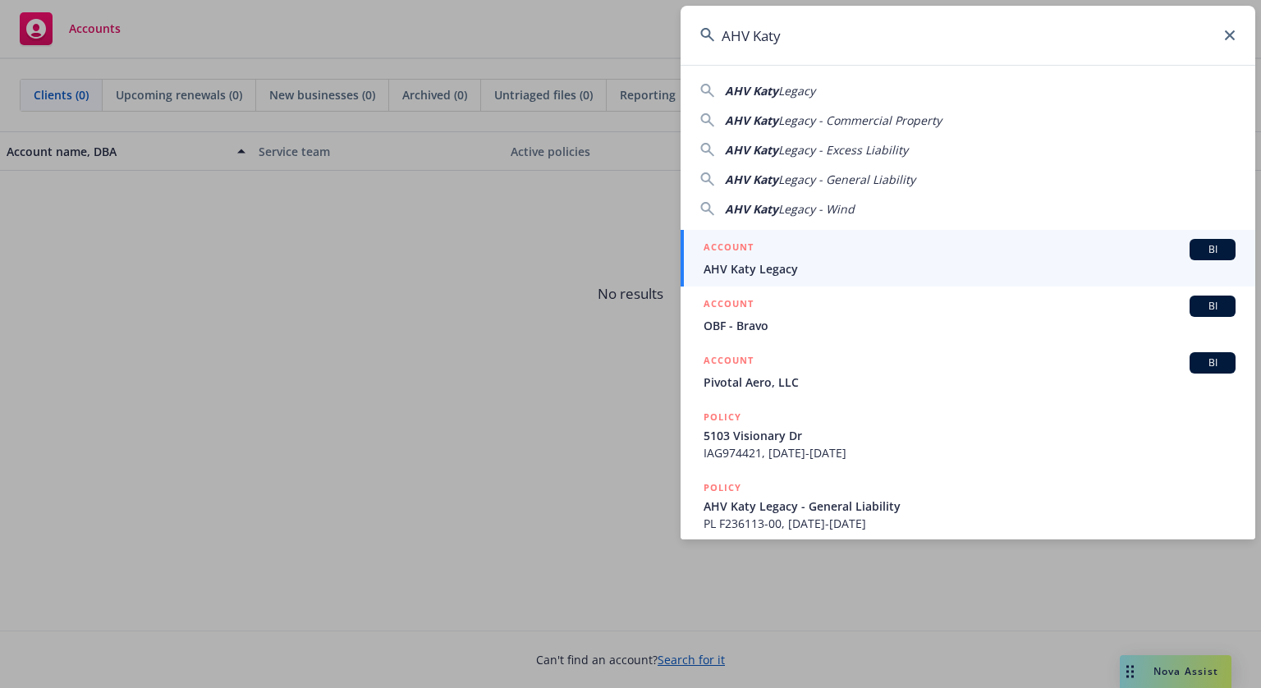
click at [807, 37] on input "AHV Katy" at bounding box center [968, 35] width 575 height 59
paste input "IAG974421"
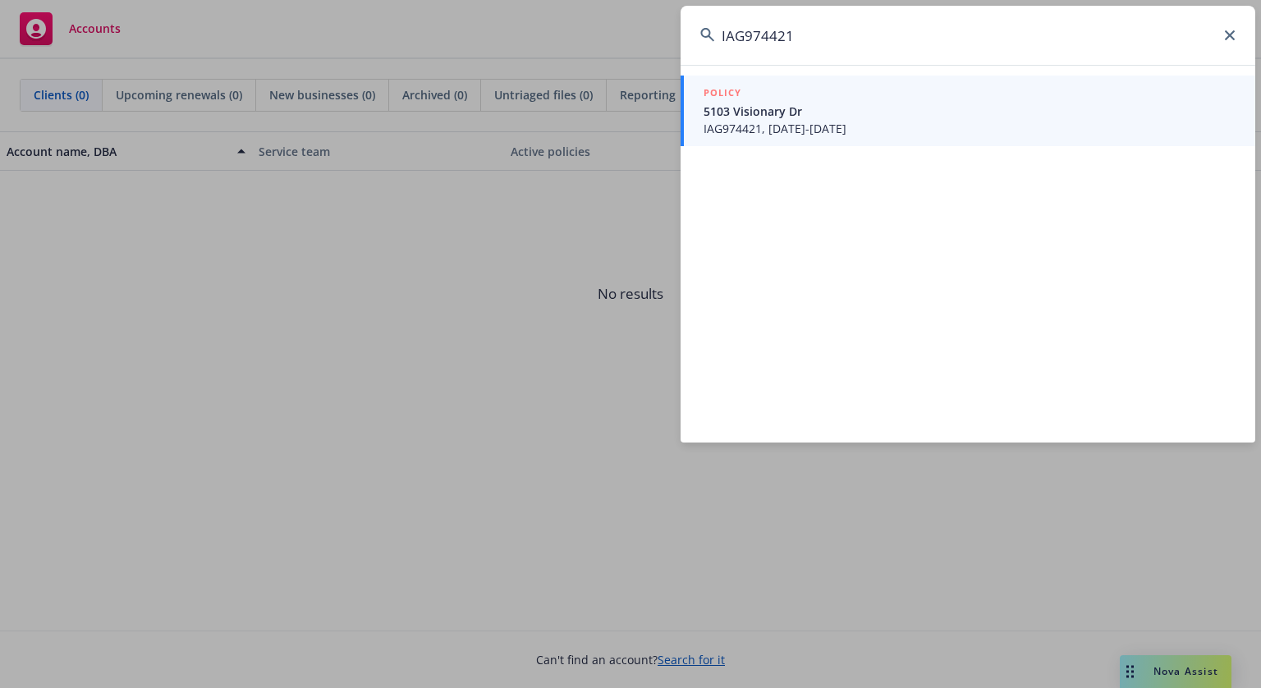
type input "IAG974421"
click at [764, 108] on span "5103 Visionary Dr" at bounding box center [970, 111] width 532 height 17
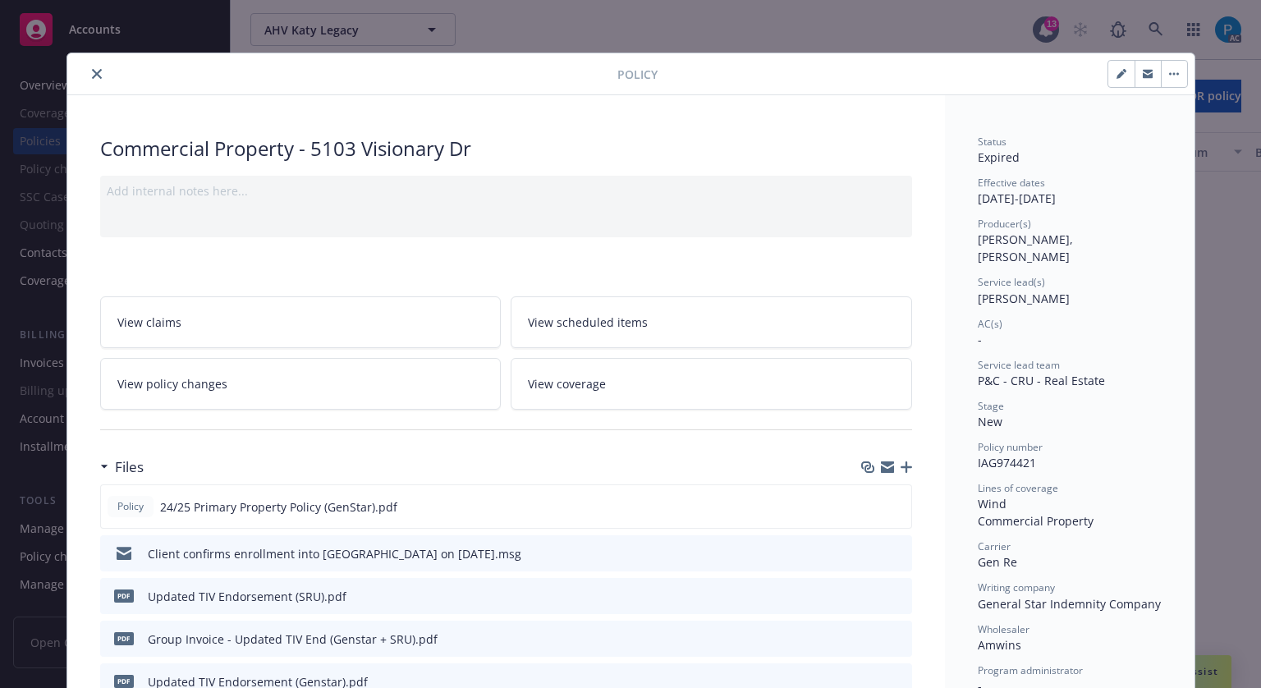
click at [98, 71] on button "close" at bounding box center [97, 74] width 20 height 20
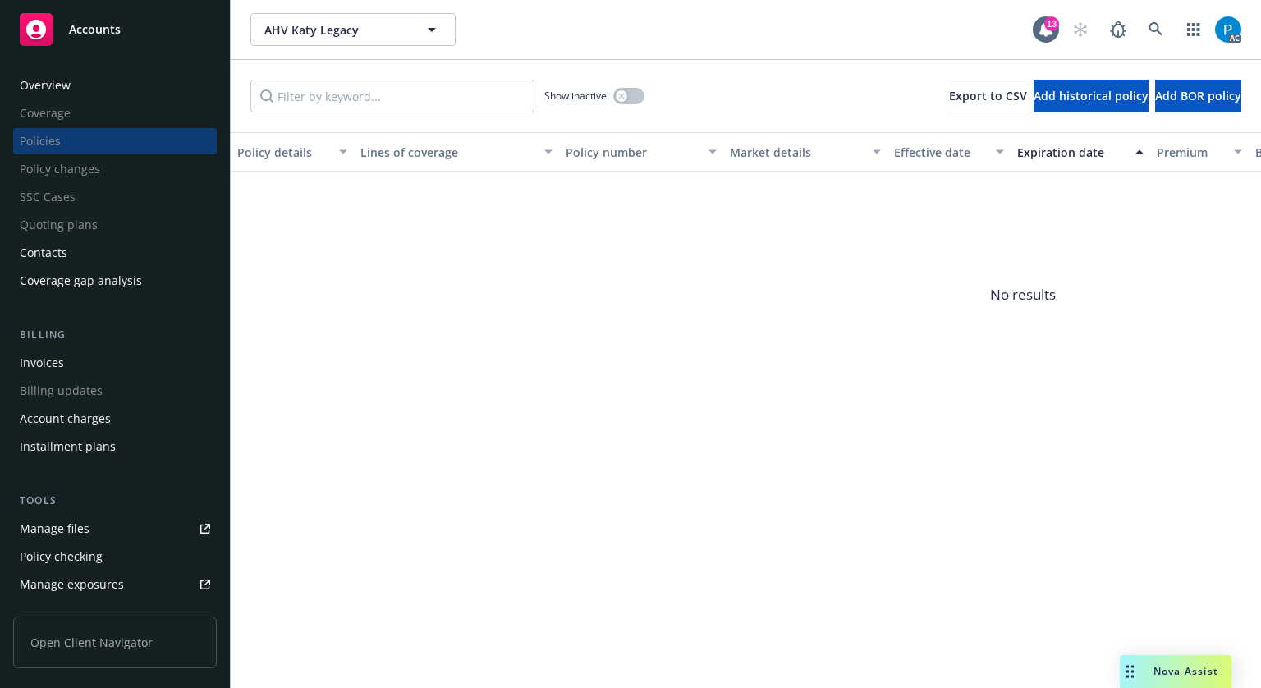
click at [62, 359] on div "Invoices" at bounding box center [42, 363] width 44 height 26
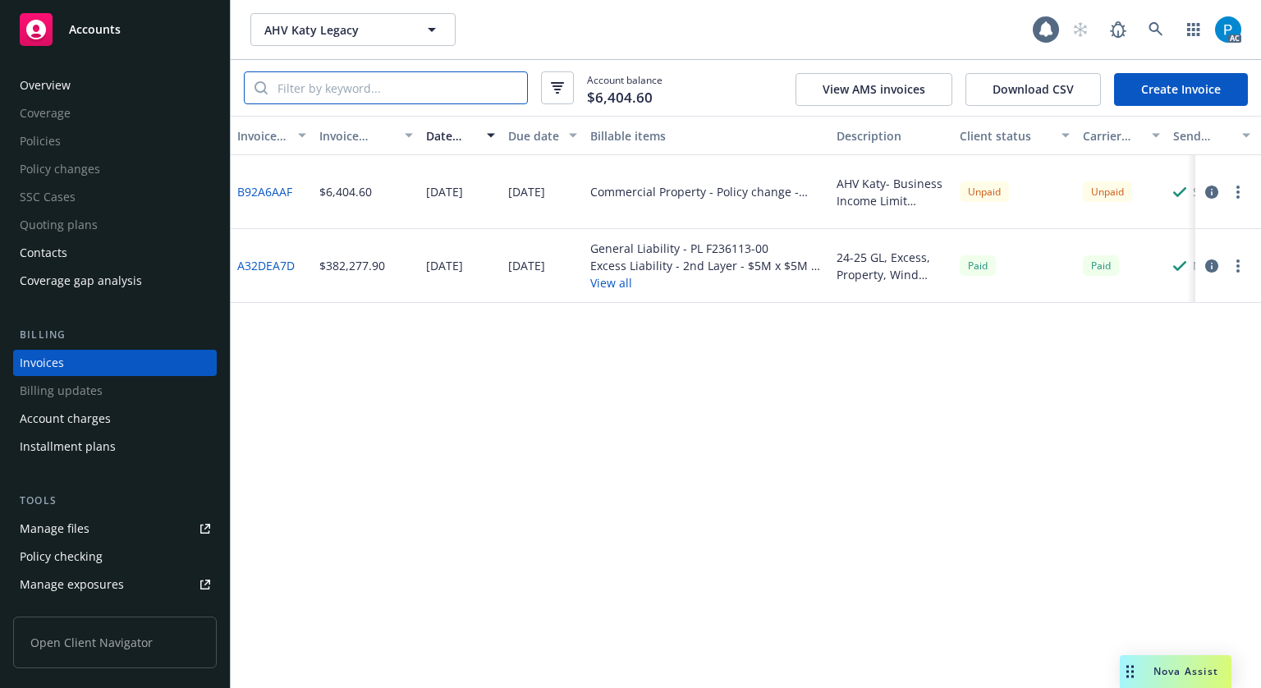
click at [383, 85] on input "search" at bounding box center [397, 87] width 259 height 31
paste input "IAG974421"
type input "IAG974421"
click at [1213, 193] on icon "button" at bounding box center [1211, 192] width 13 height 13
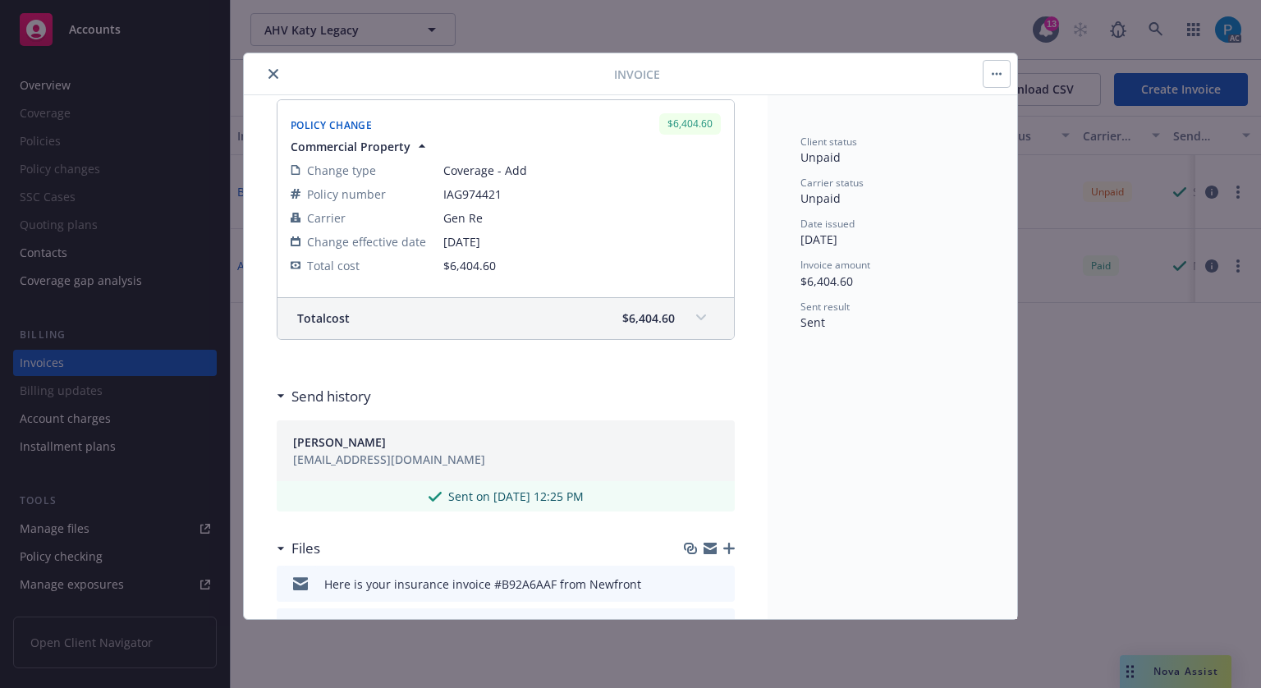
scroll to position [55, 0]
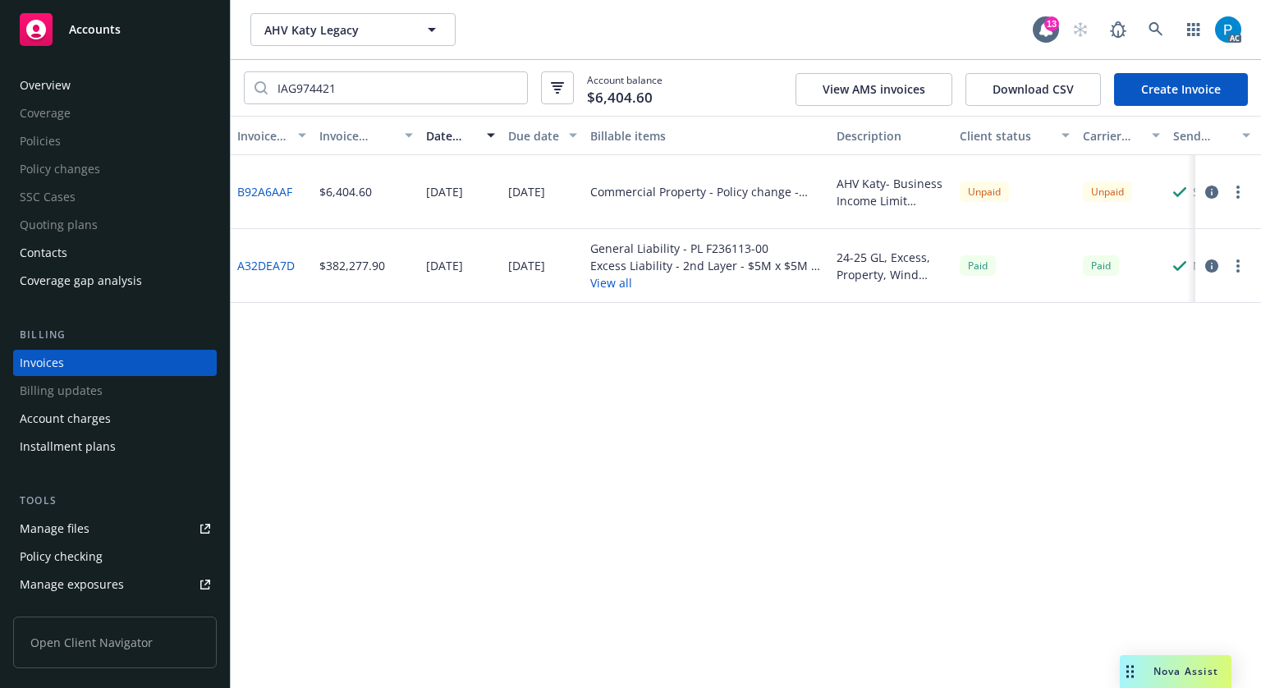
click at [151, 22] on div "Accounts" at bounding box center [115, 29] width 190 height 33
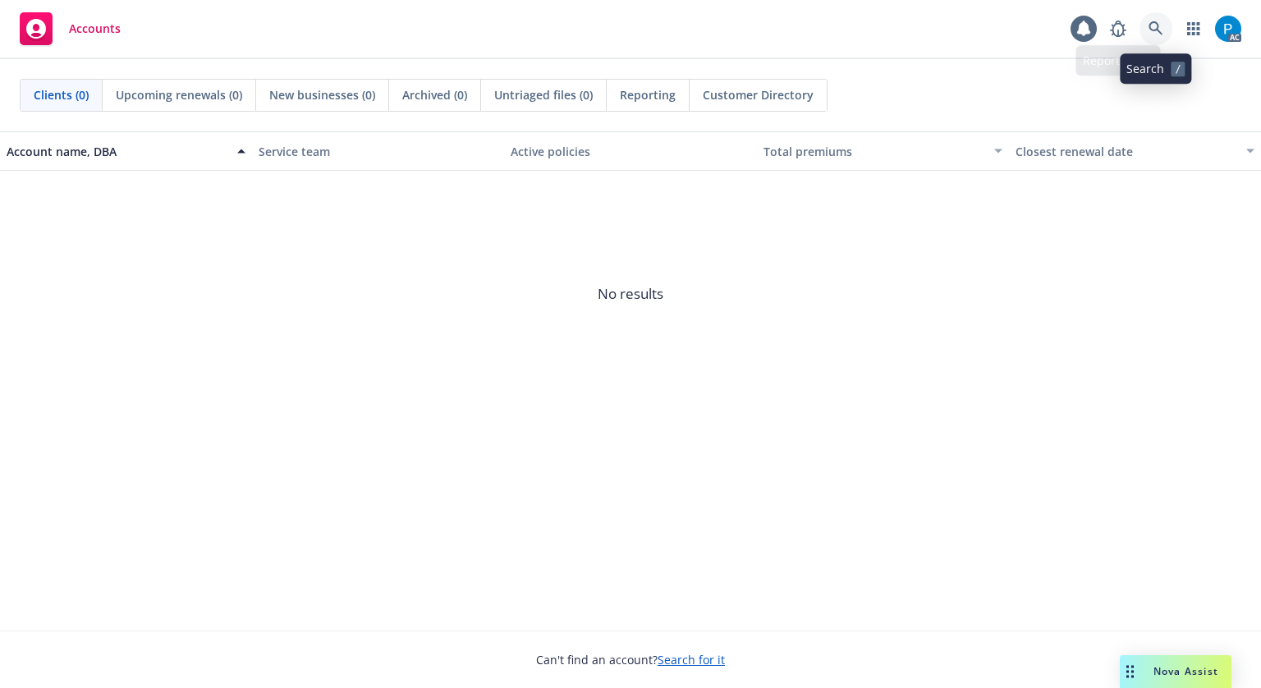
click at [1150, 26] on icon at bounding box center [1155, 28] width 15 height 15
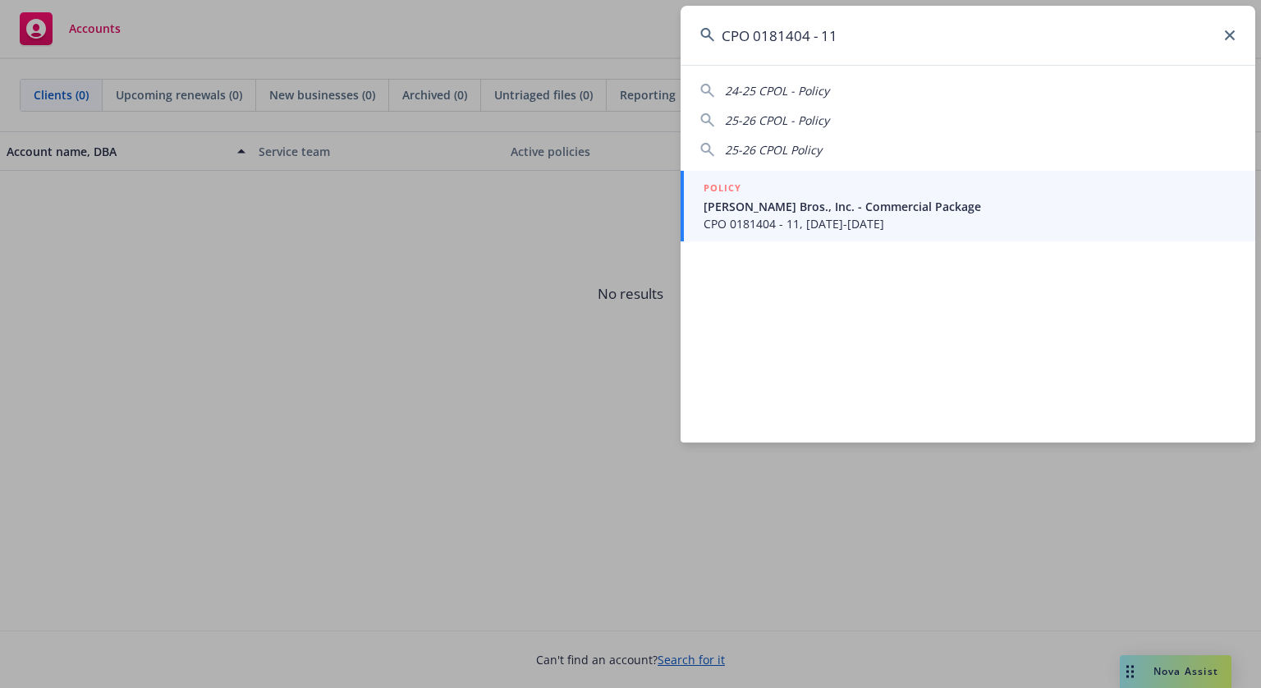
type input "CPO 0181404 - 11"
click at [801, 241] on link "POLICY [PERSON_NAME] Bros., Inc. - Commercial Package CPO 0181404 - 11, [DATE]-…" at bounding box center [968, 206] width 575 height 71
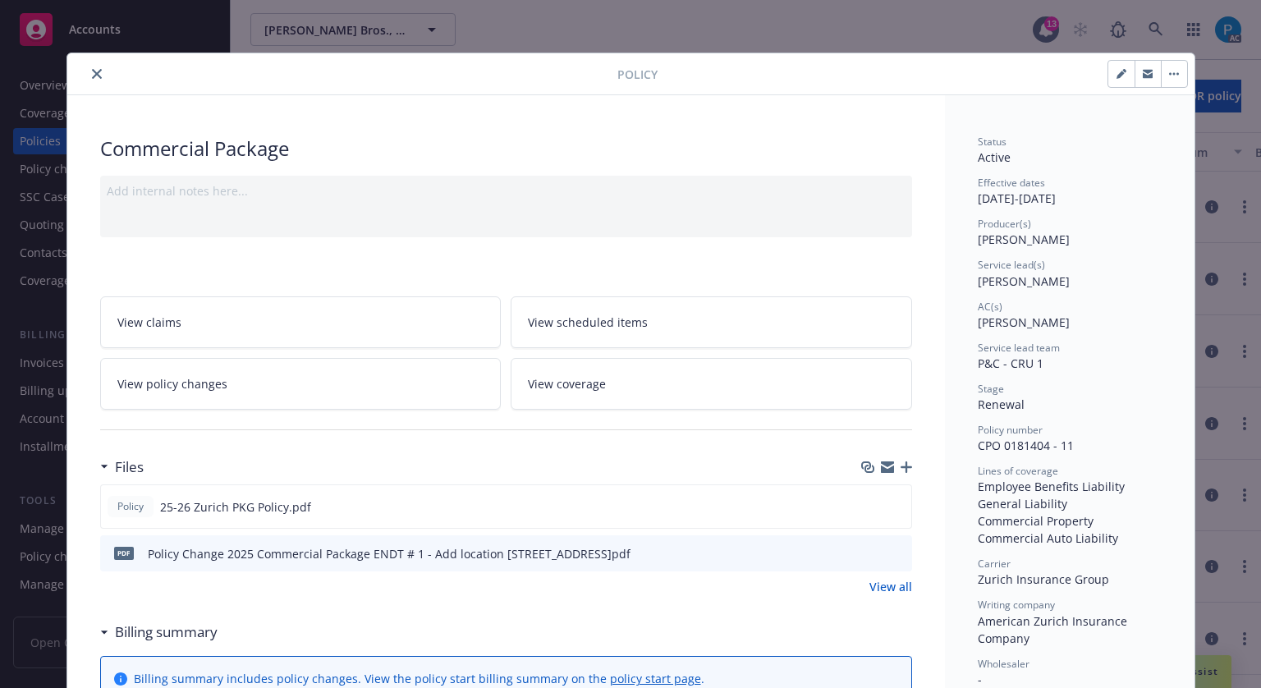
click at [94, 69] on icon "close" at bounding box center [97, 74] width 10 height 10
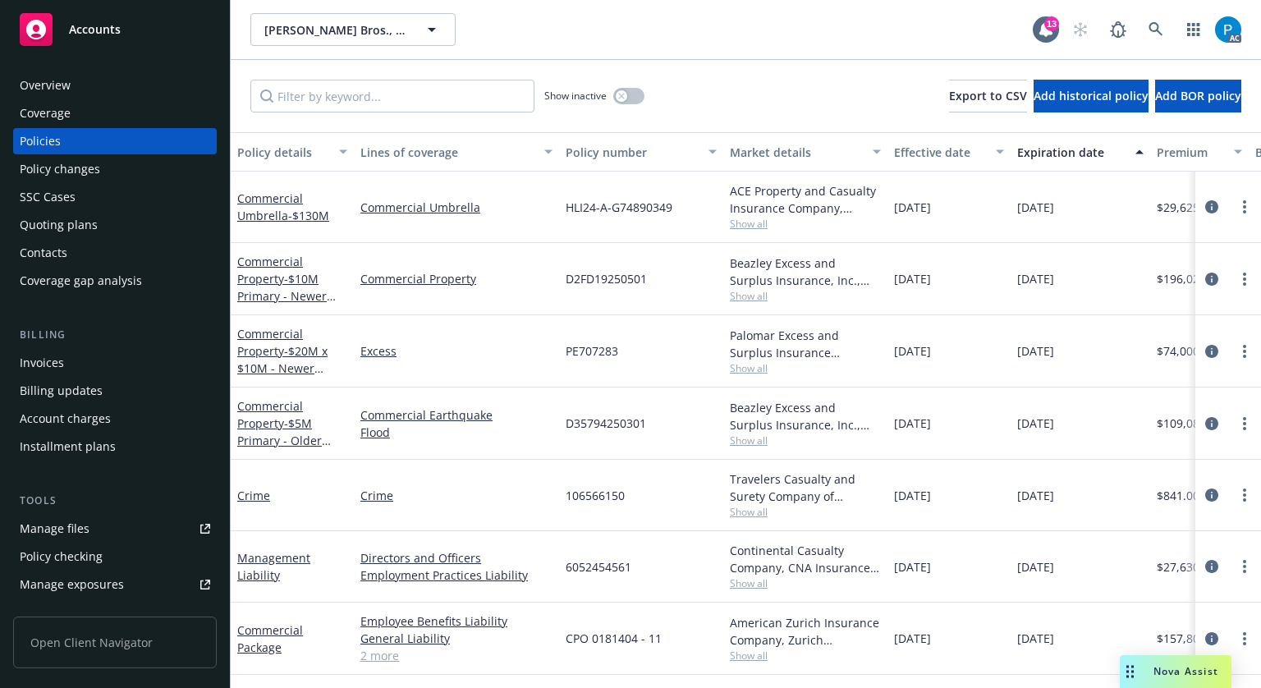
click at [62, 367] on div "Invoices" at bounding box center [42, 363] width 44 height 26
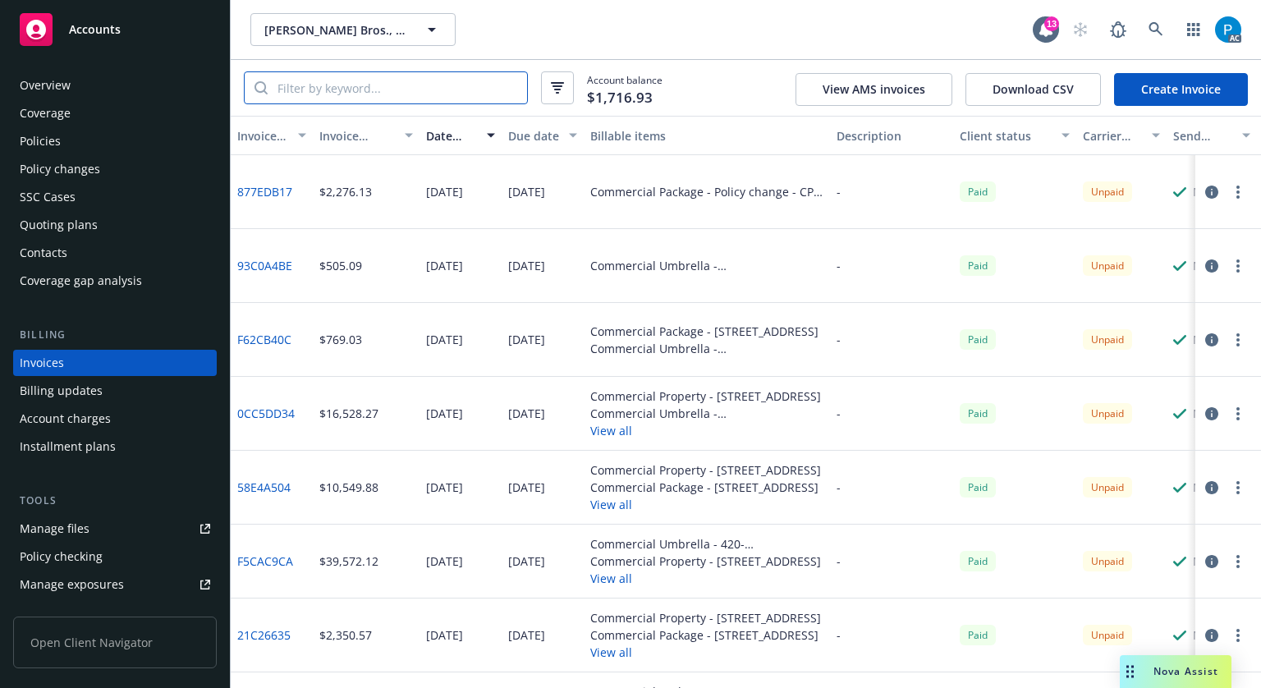
click at [380, 90] on input "search" at bounding box center [397, 87] width 259 height 31
paste input "CPO 0181404 - 11"
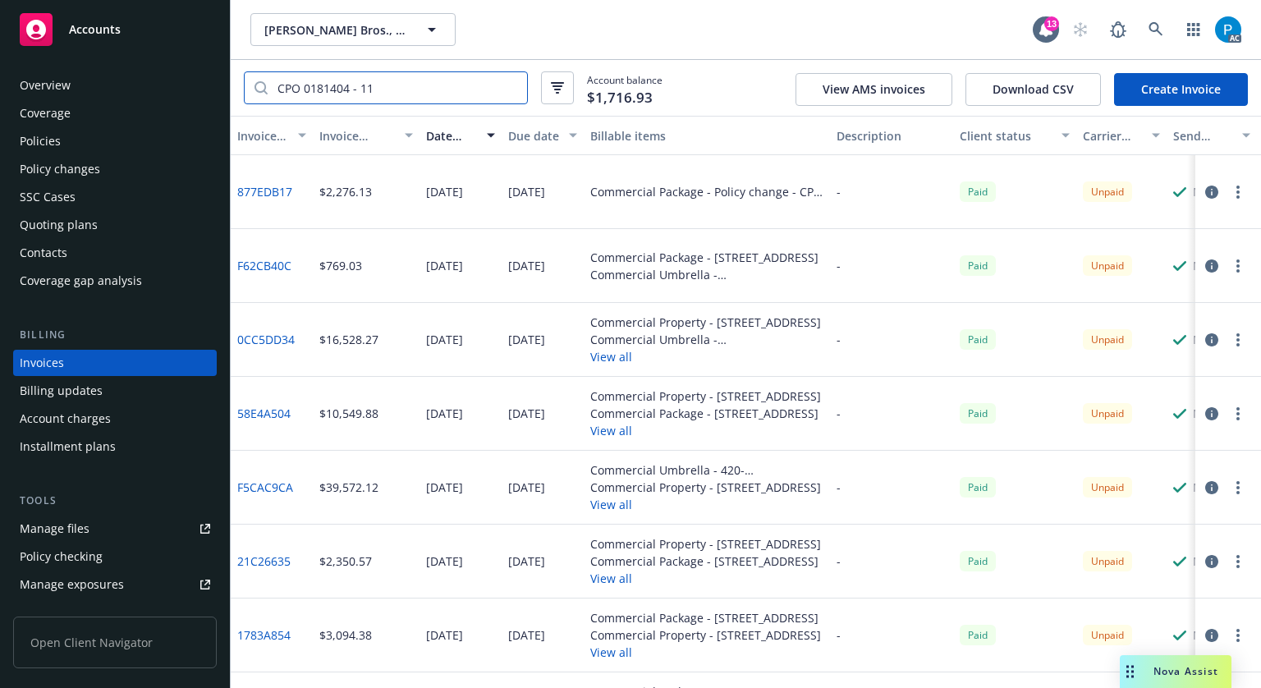
type input "CPO 0181404 - 11"
click at [43, 144] on div "Policies" at bounding box center [40, 141] width 41 height 26
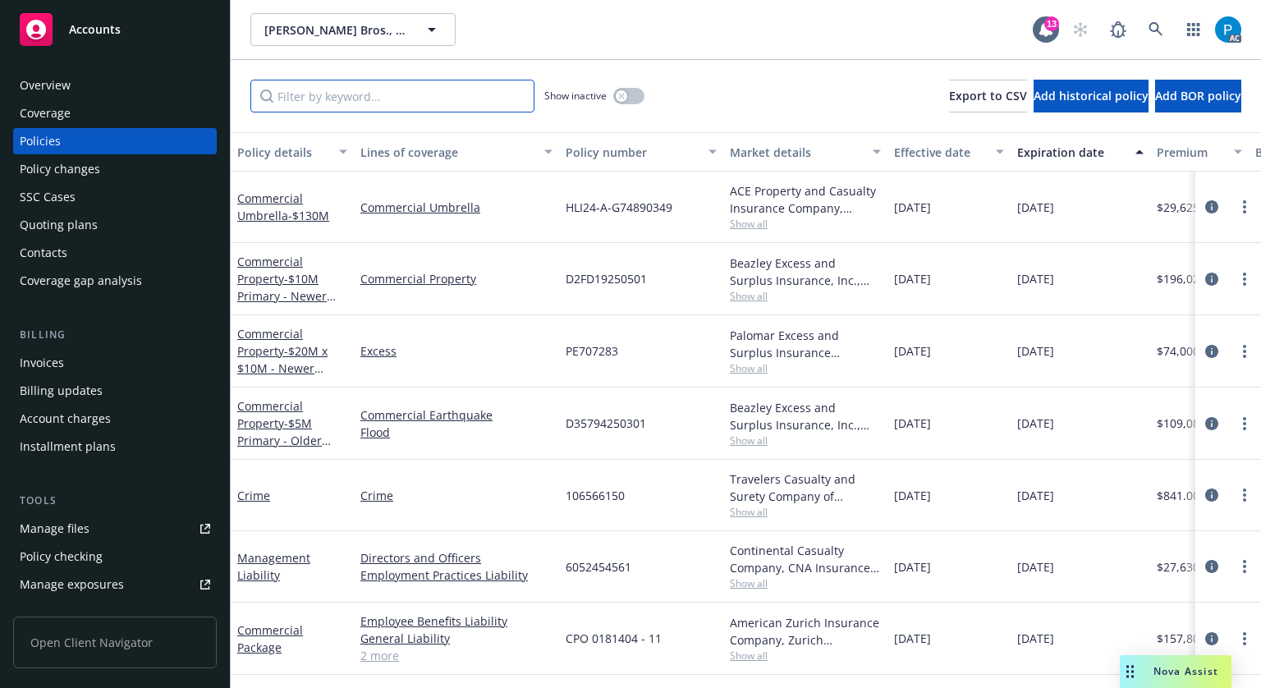
click at [337, 105] on input "Filter by keyword..." at bounding box center [392, 96] width 284 height 33
paste input "CPO 0181404 - 11"
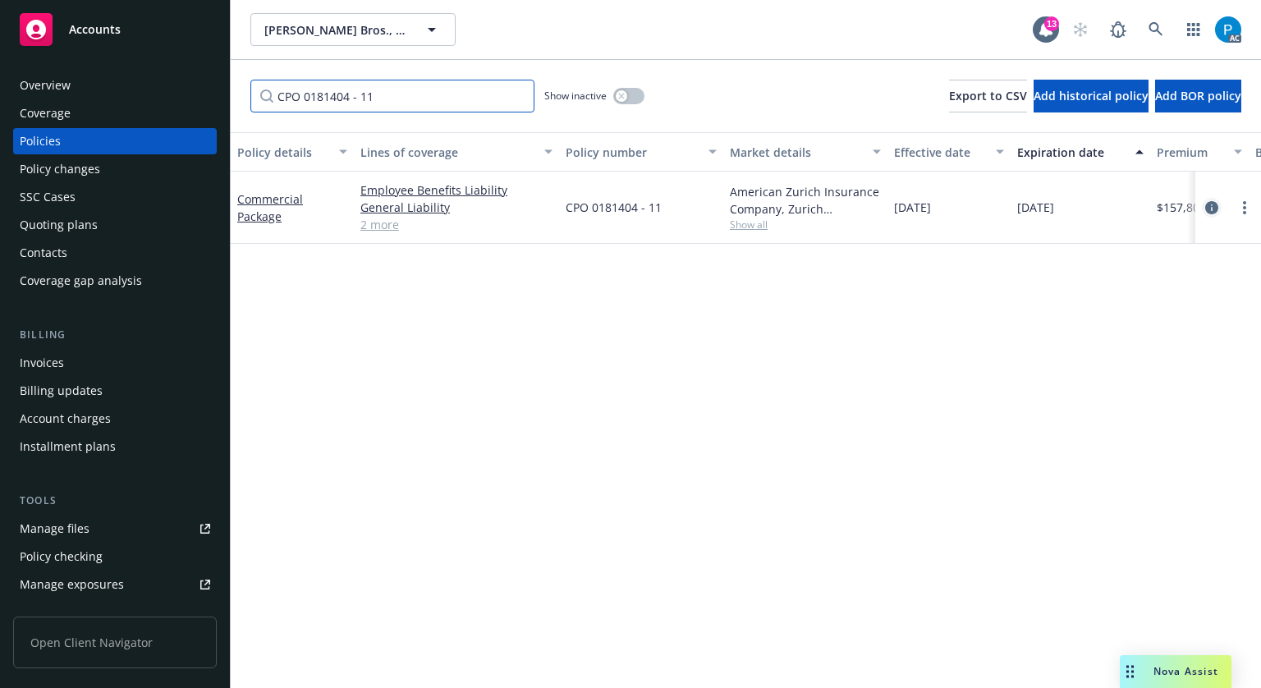
type input "CPO 0181404 - 11"
click at [1205, 209] on icon "circleInformation" at bounding box center [1211, 207] width 13 height 13
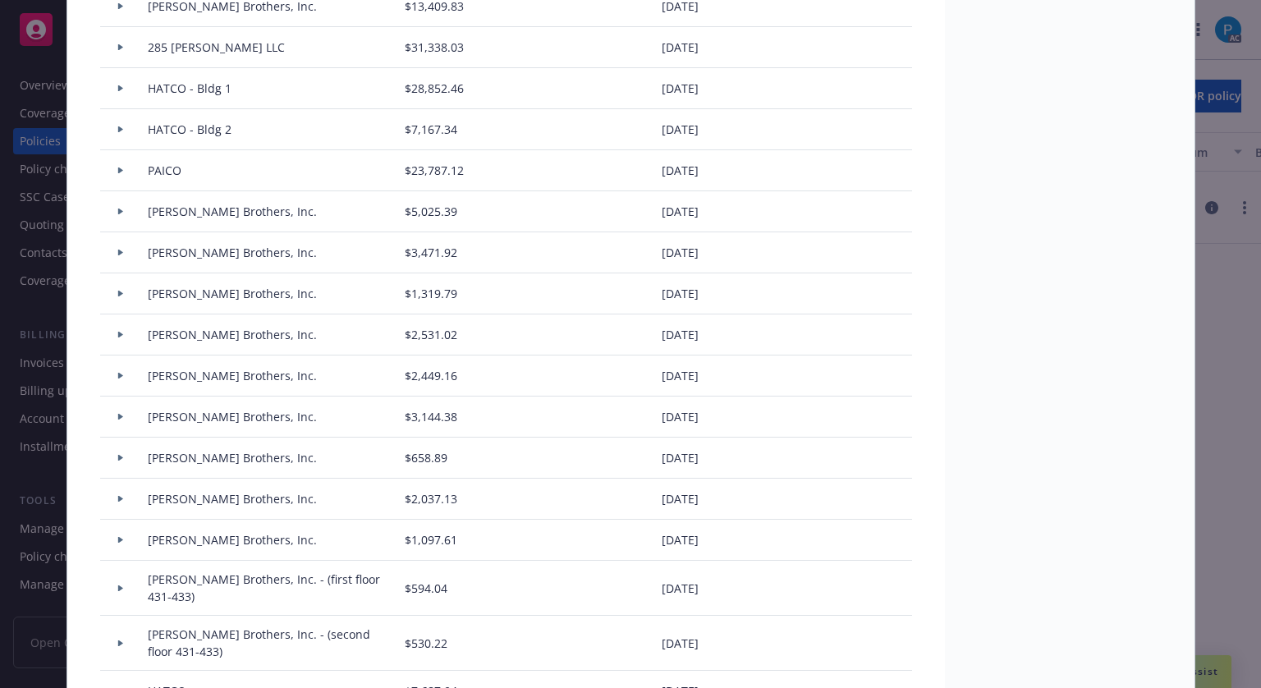
scroll to position [1445, 0]
